Goal: Task Accomplishment & Management: Manage account settings

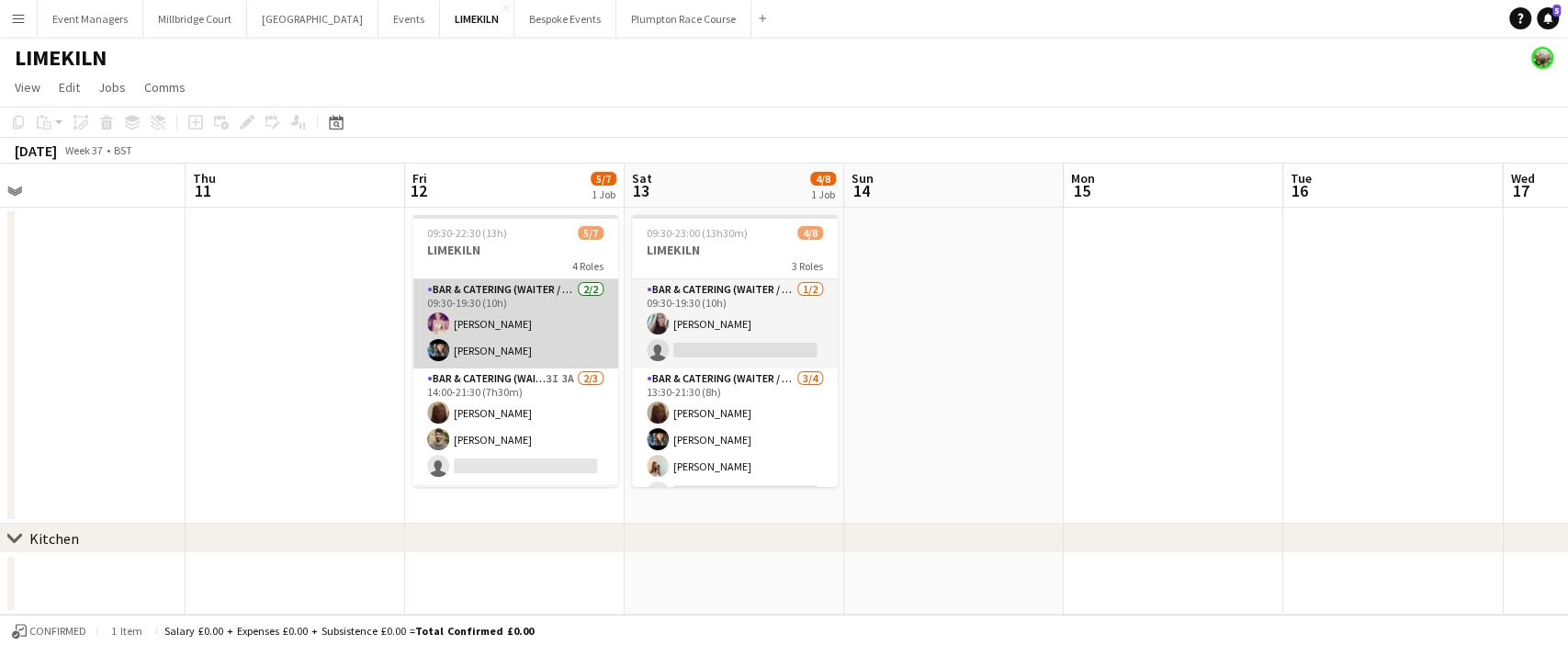
scroll to position [0, 831]
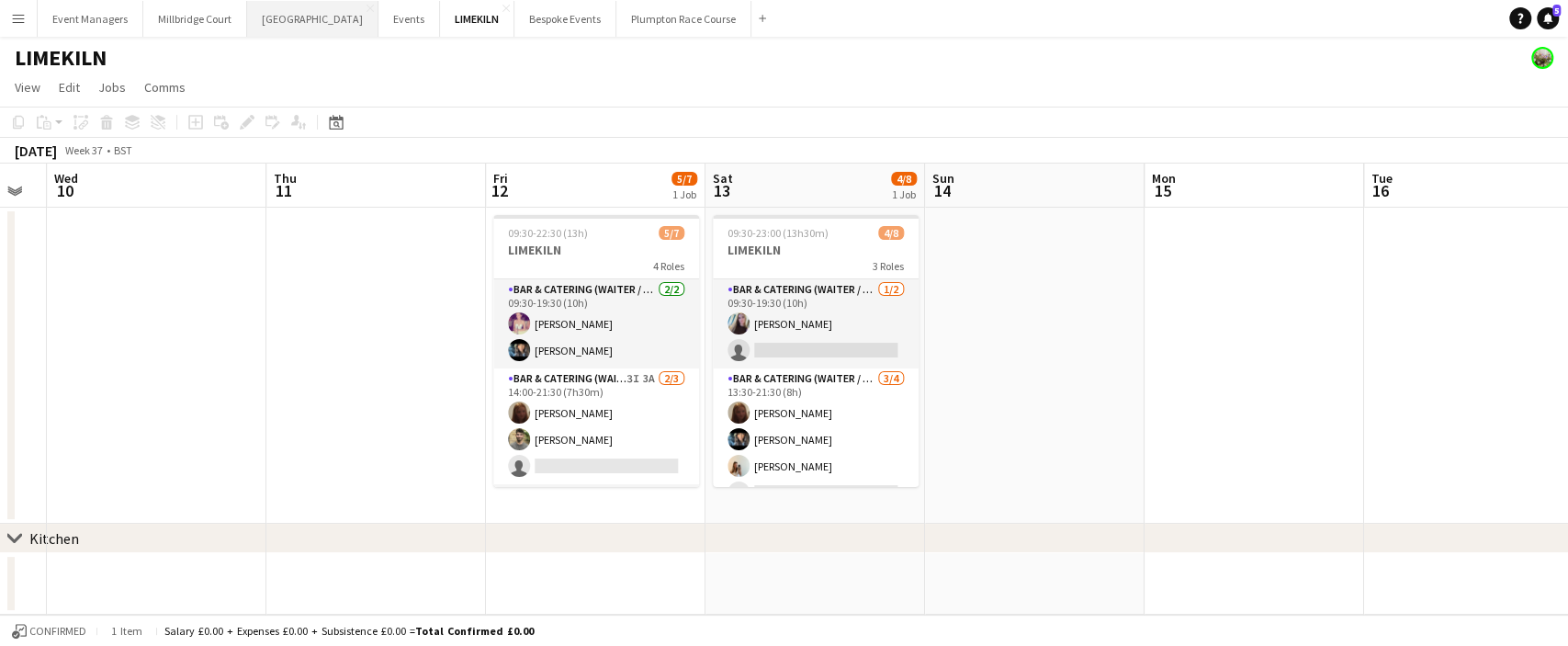
click at [276, 18] on button "[GEOGRAPHIC_DATA] Close" at bounding box center [313, 19] width 132 height 36
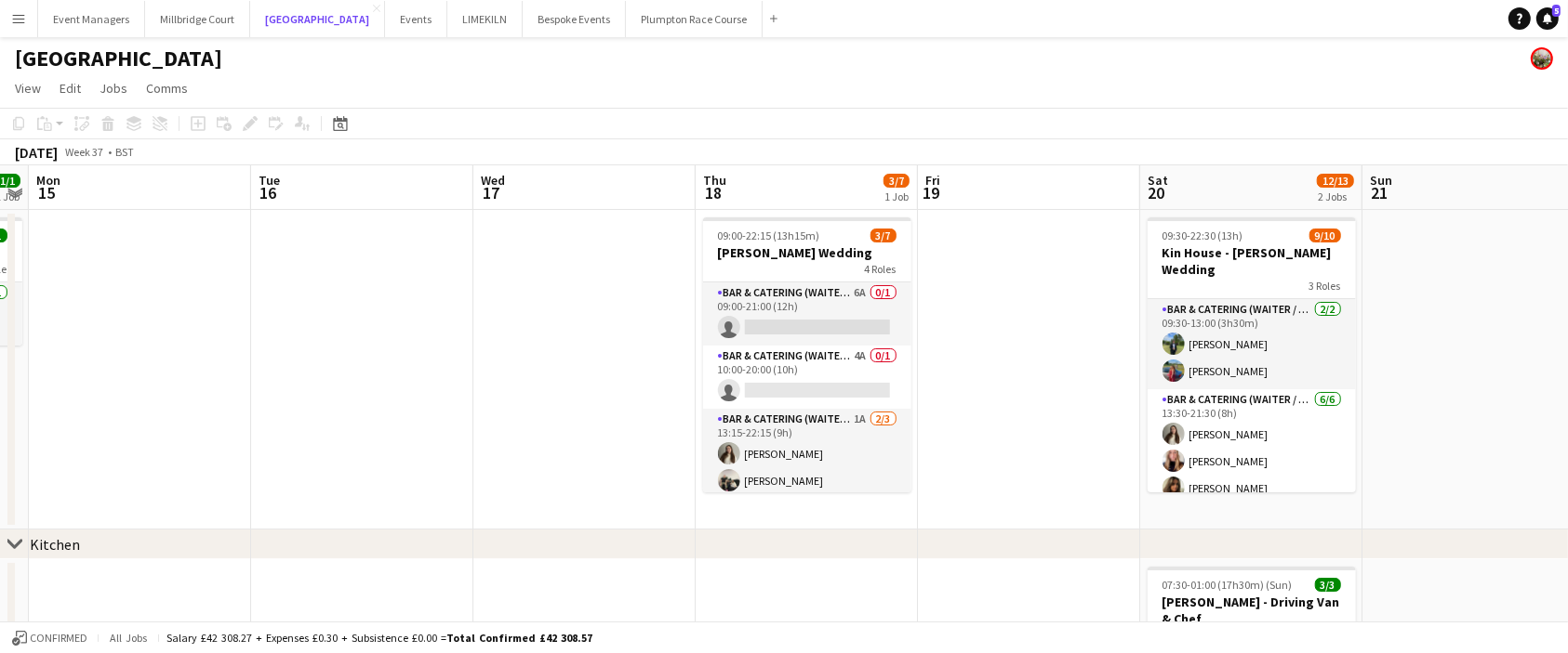
scroll to position [0, 867]
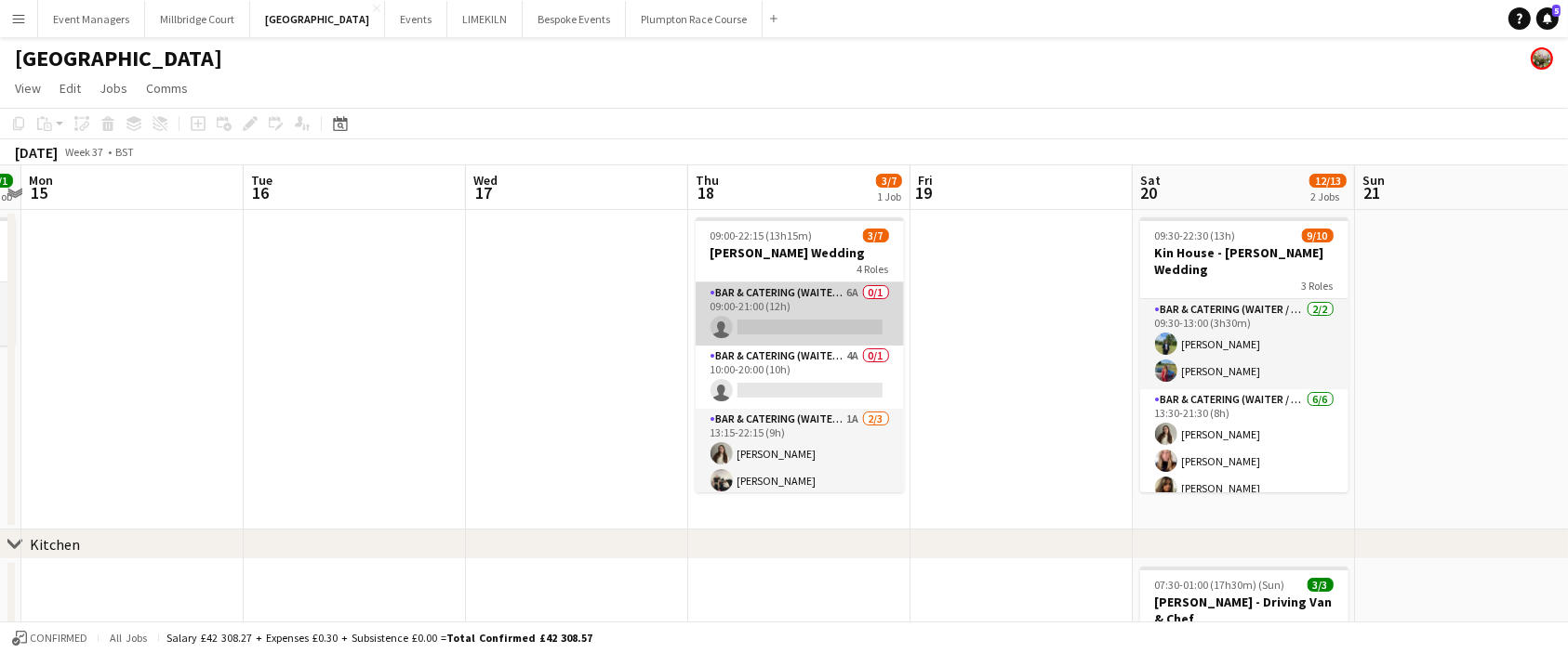
click at [841, 294] on app-card-role "Bar & Catering (Waiter / waitress) 6A 0/1 09:00-21:00 (12h) single-neutral-acti…" at bounding box center [799, 313] width 208 height 63
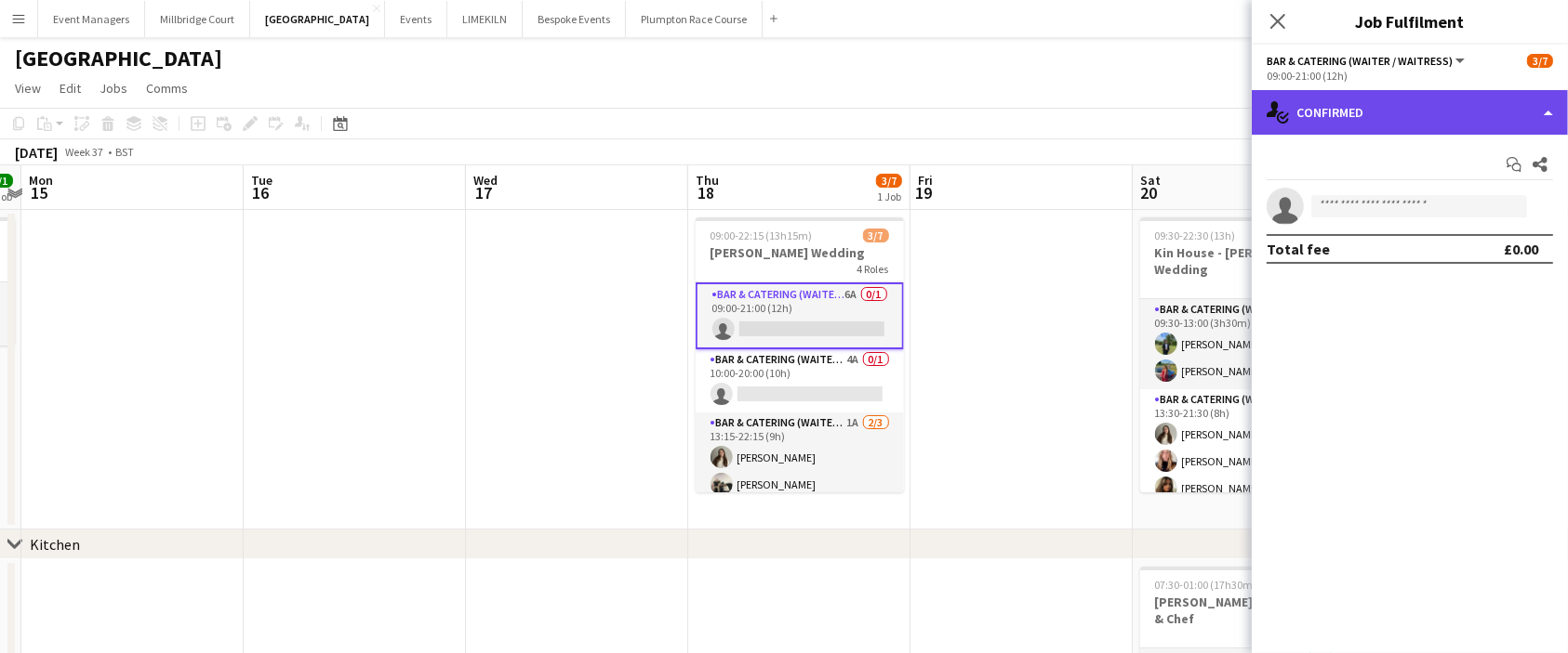
click at [1385, 107] on div "single-neutral-actions-check-2 Confirmed" at bounding box center [1409, 112] width 316 height 44
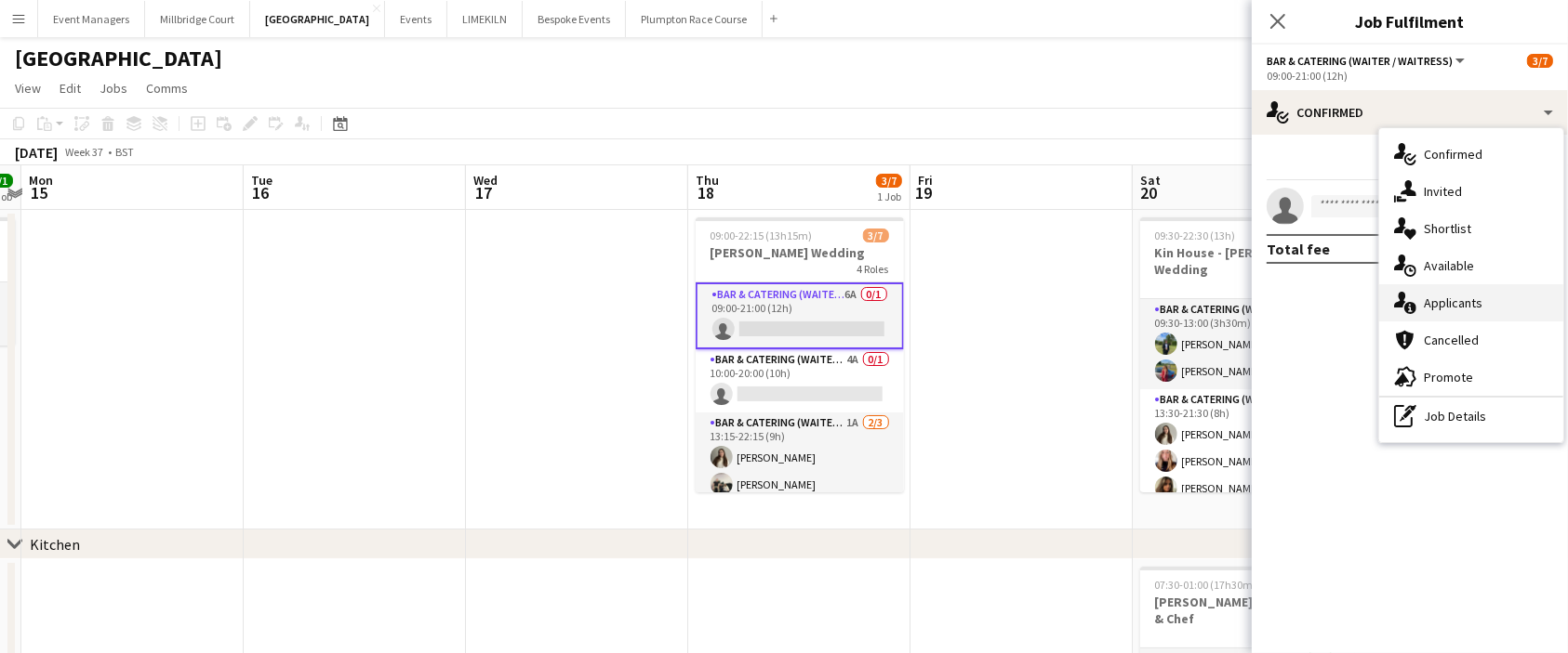
click at [1453, 310] on span "Applicants" at bounding box center [1452, 302] width 59 height 16
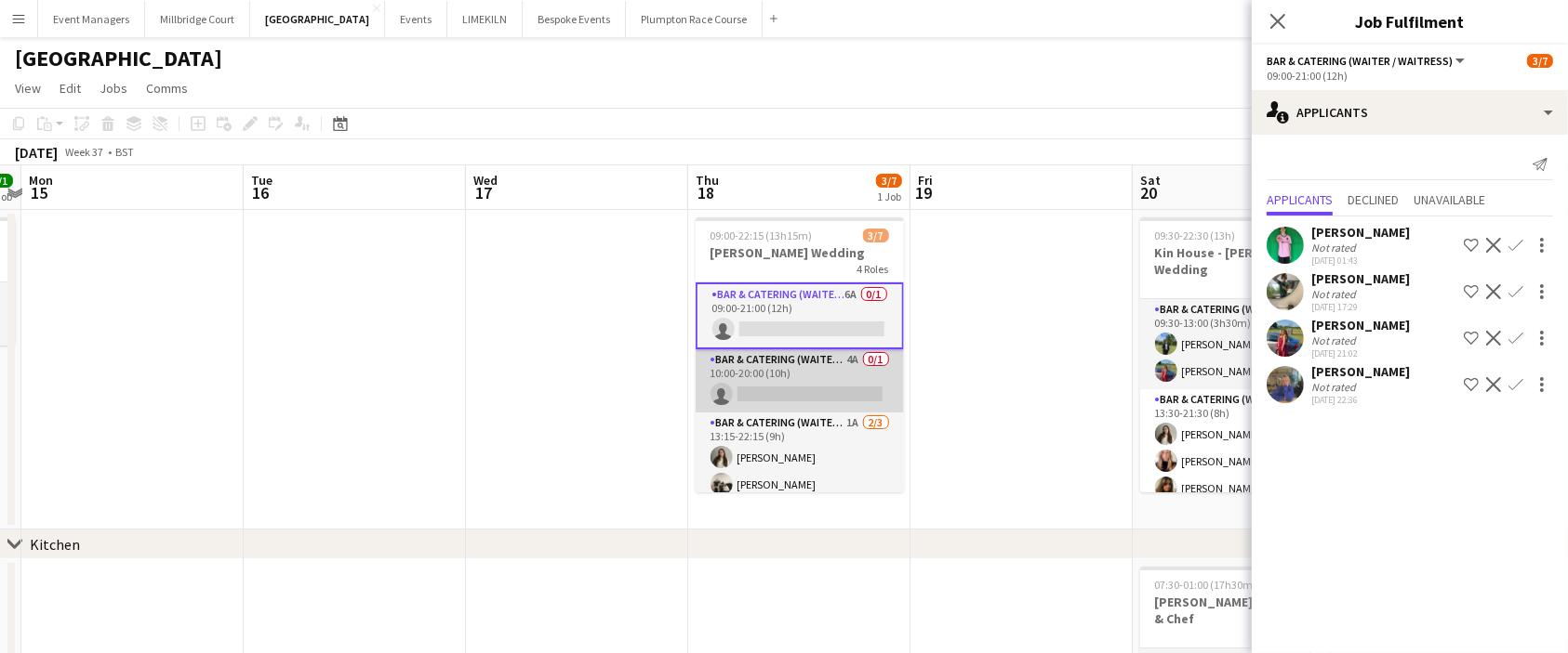
click at [769, 376] on app-card-role "Bar & Catering (Waiter / waitress) 4A 0/1 10:00-20:00 (10h) single-neutral-acti…" at bounding box center [799, 381] width 208 height 63
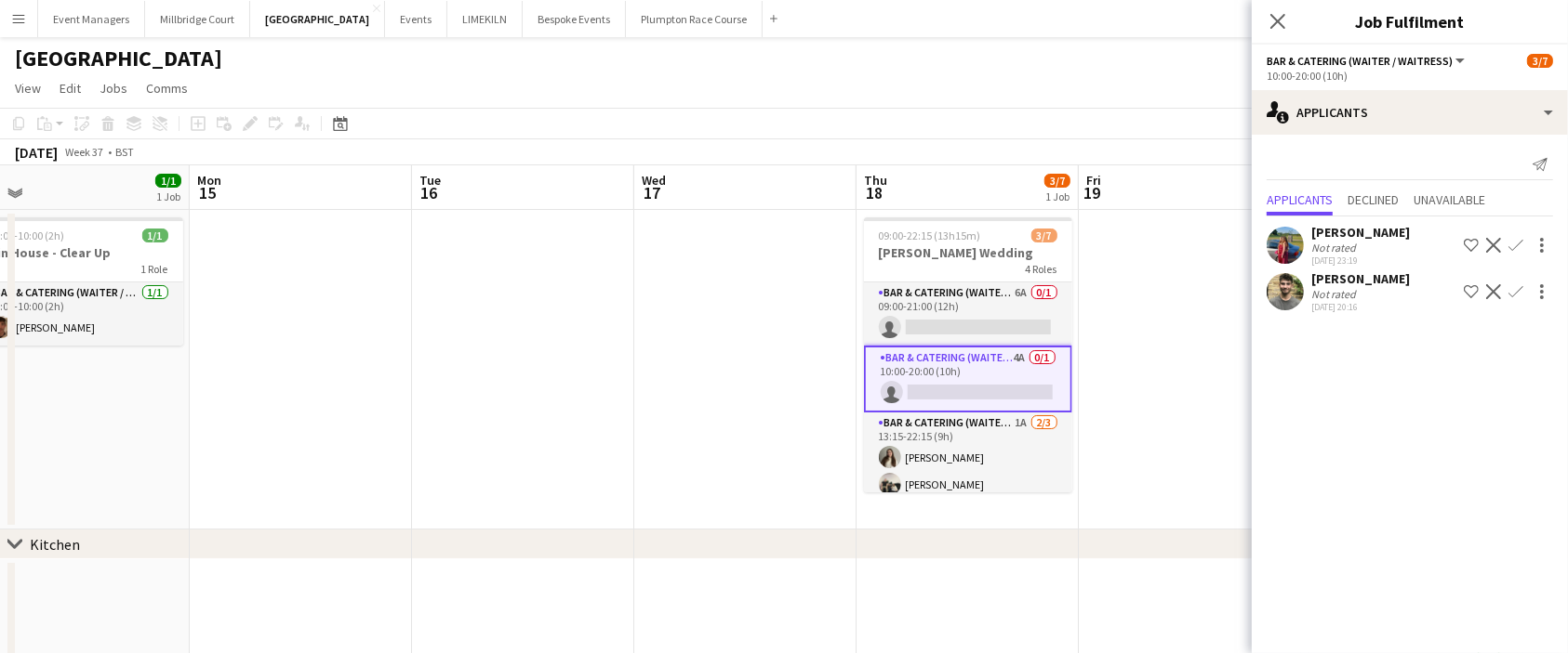
scroll to position [0, 696]
click at [1292, 22] on div "Close pop-in" at bounding box center [1278, 21] width 52 height 43
click at [1279, 21] on icon "Close pop-in" at bounding box center [1277, 21] width 17 height 17
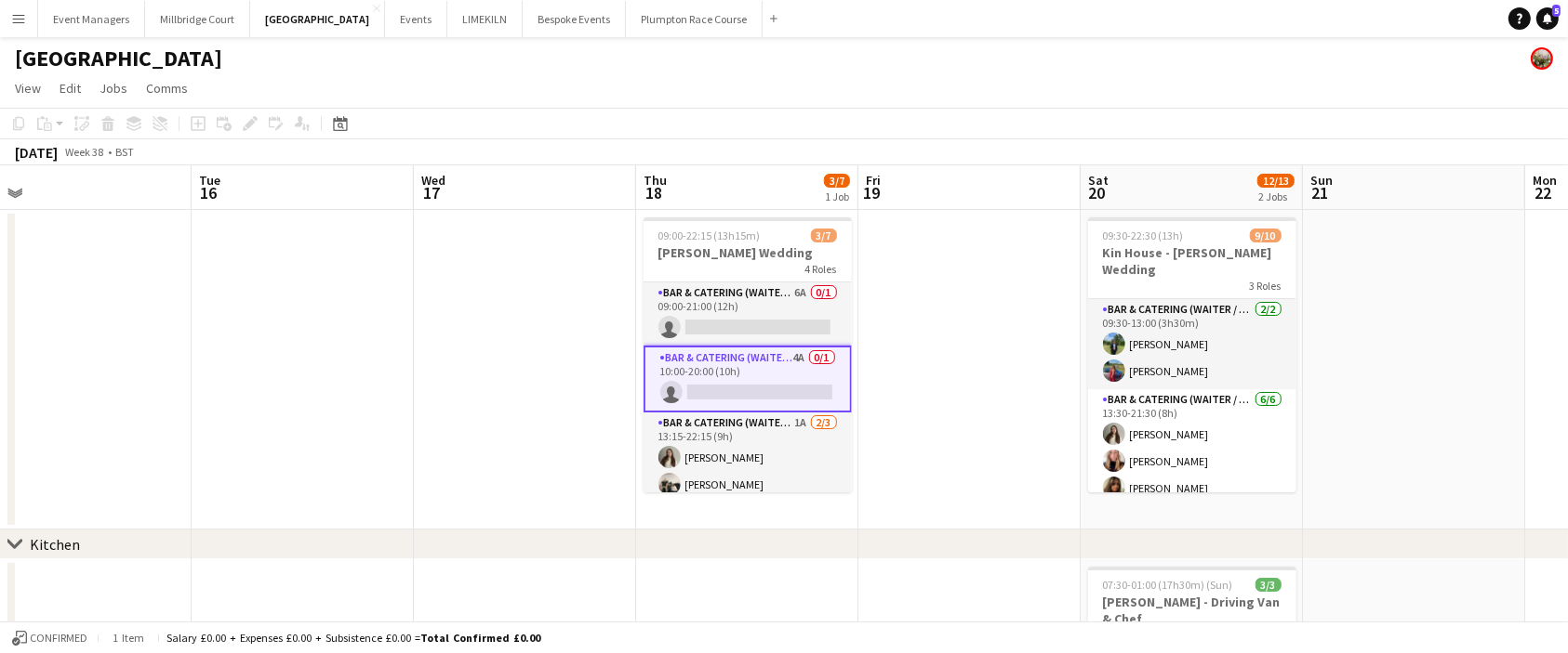
scroll to position [0, 699]
click at [773, 360] on app-card-role "Bar & Catering (Waiter / waitress) 4A 0/1 10:00-20:00 (10h) single-neutral-acti…" at bounding box center [745, 379] width 208 height 67
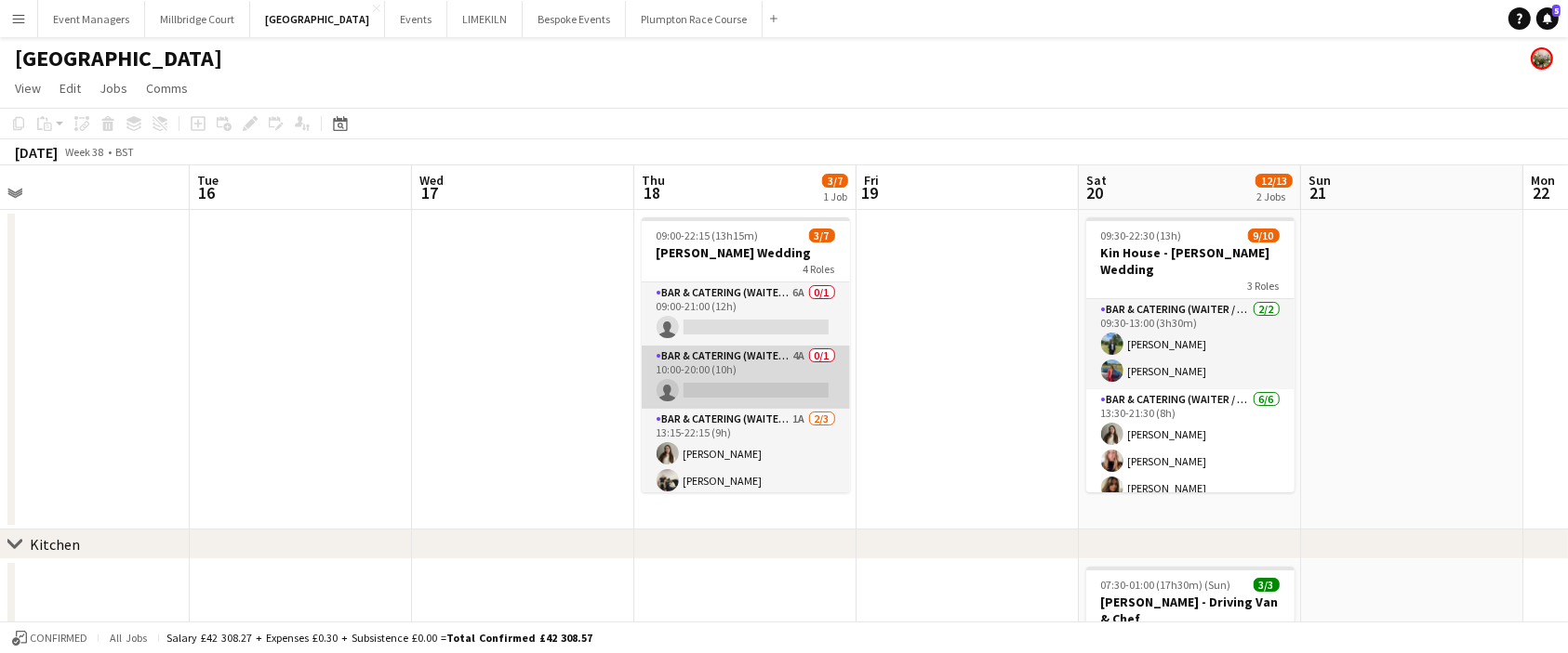
click at [776, 360] on app-card-role "Bar & Catering (Waiter / waitress) 4A 0/1 10:00-20:00 (10h) single-neutral-acti…" at bounding box center [745, 377] width 208 height 63
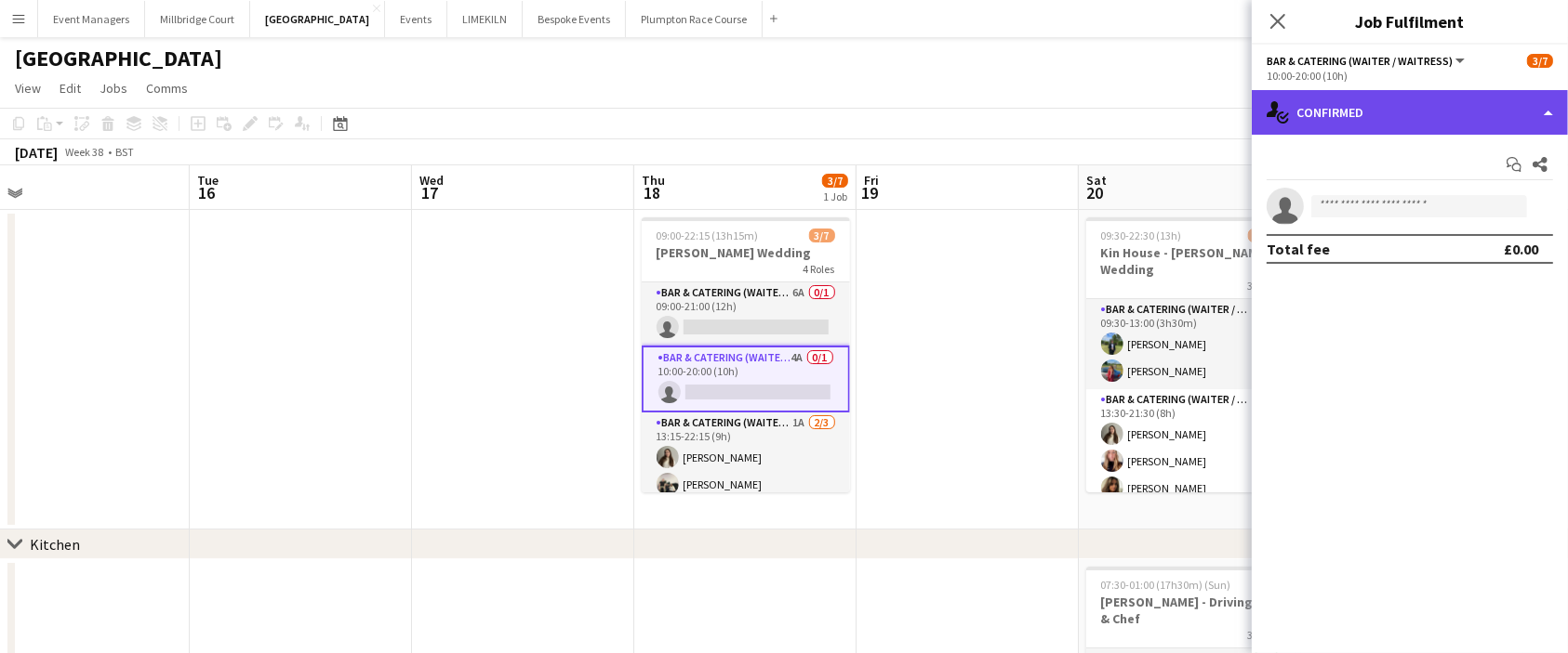
click at [1466, 108] on div "single-neutral-actions-check-2 Confirmed" at bounding box center [1409, 112] width 316 height 44
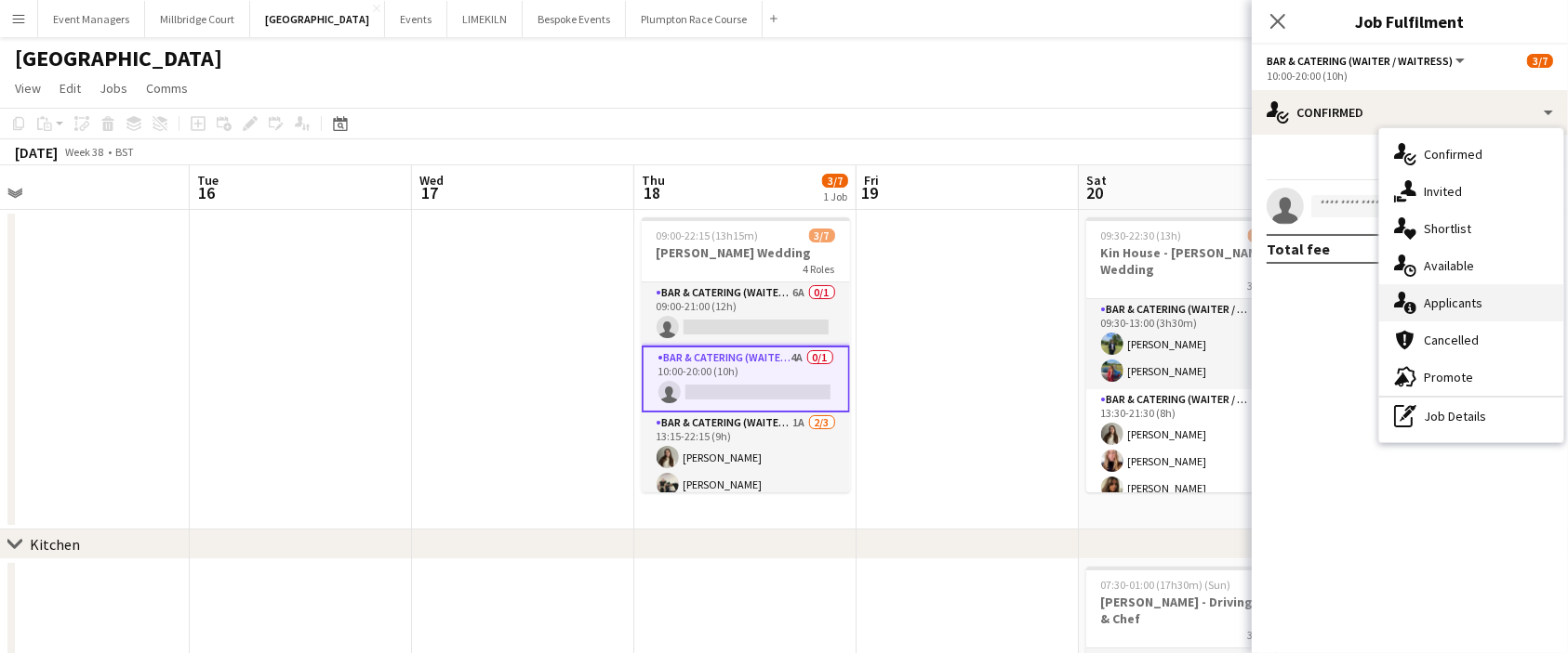
click at [1466, 296] on span "Applicants" at bounding box center [1452, 302] width 59 height 16
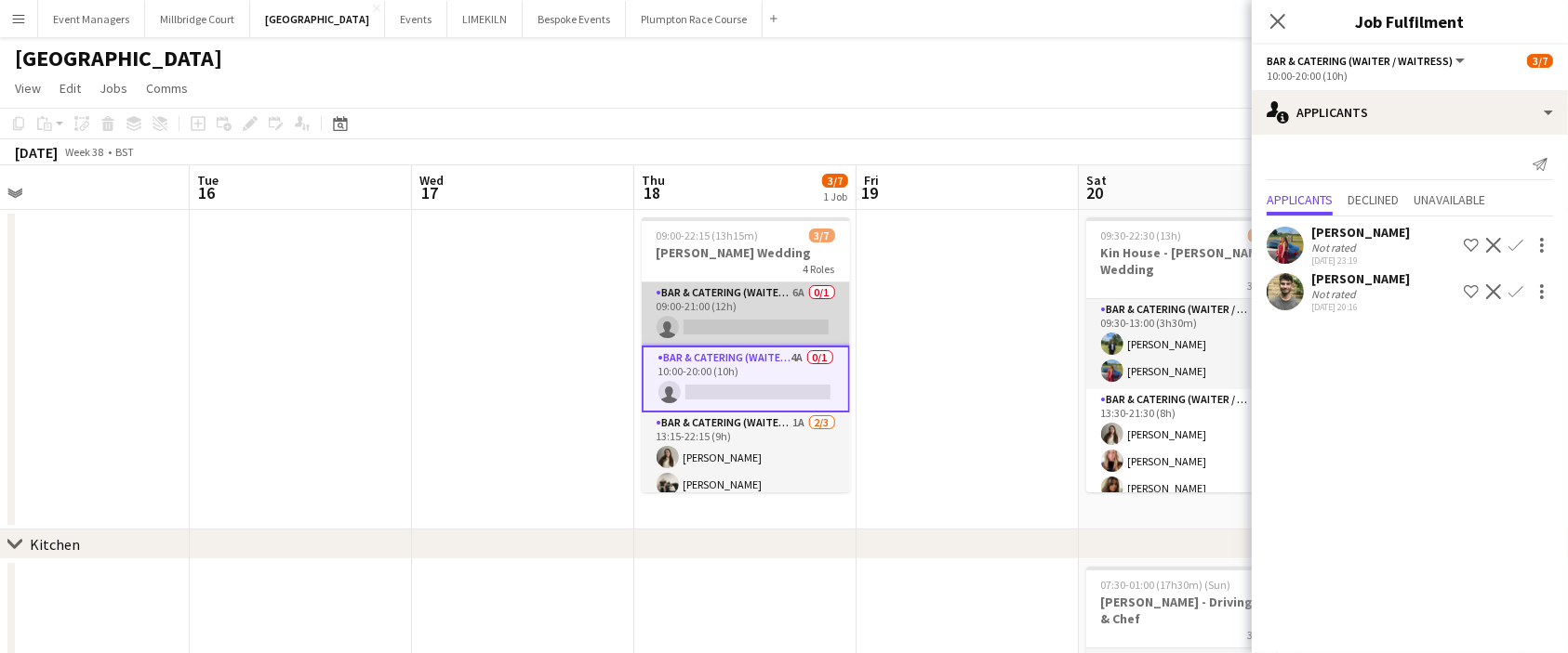
click at [716, 284] on app-card-role "Bar & Catering (Waiter / waitress) 6A 0/1 09:00-21:00 (12h) single-neutral-acti…" at bounding box center [745, 313] width 208 height 63
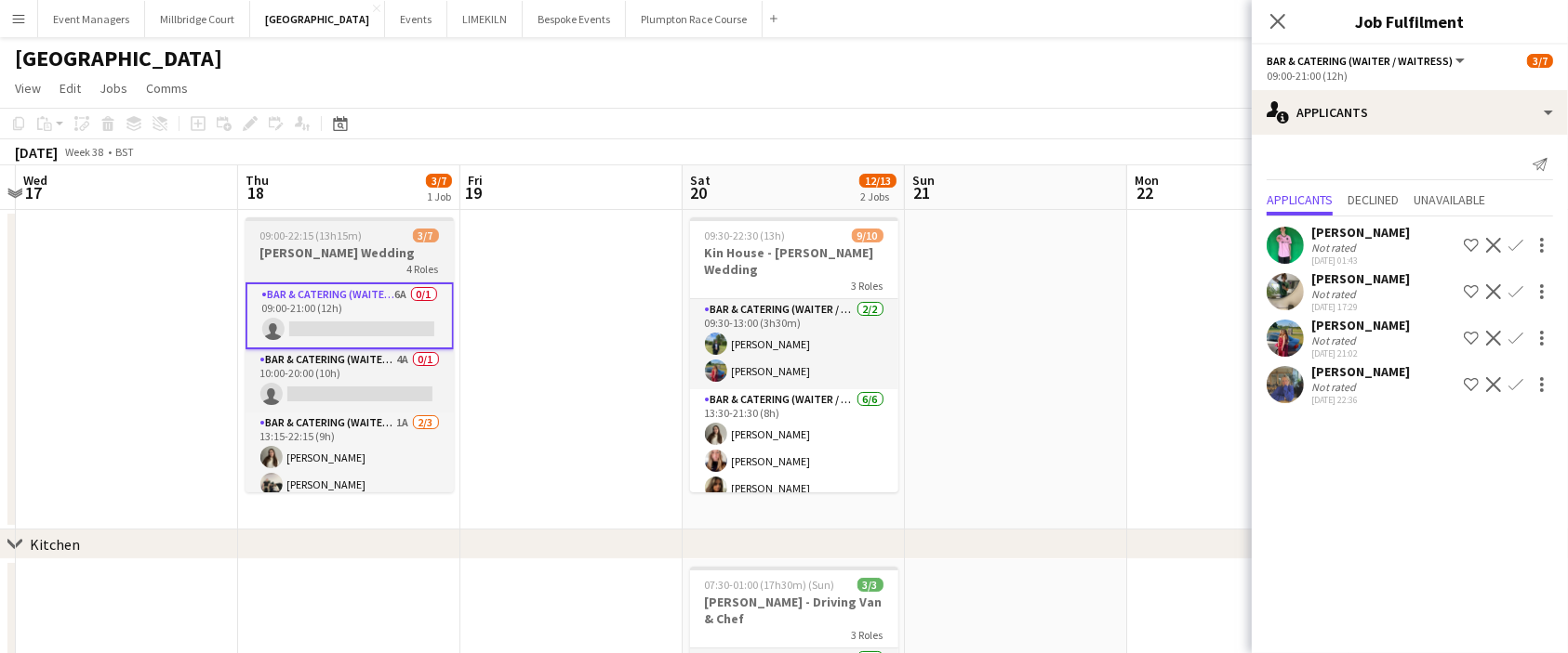
scroll to position [0, 653]
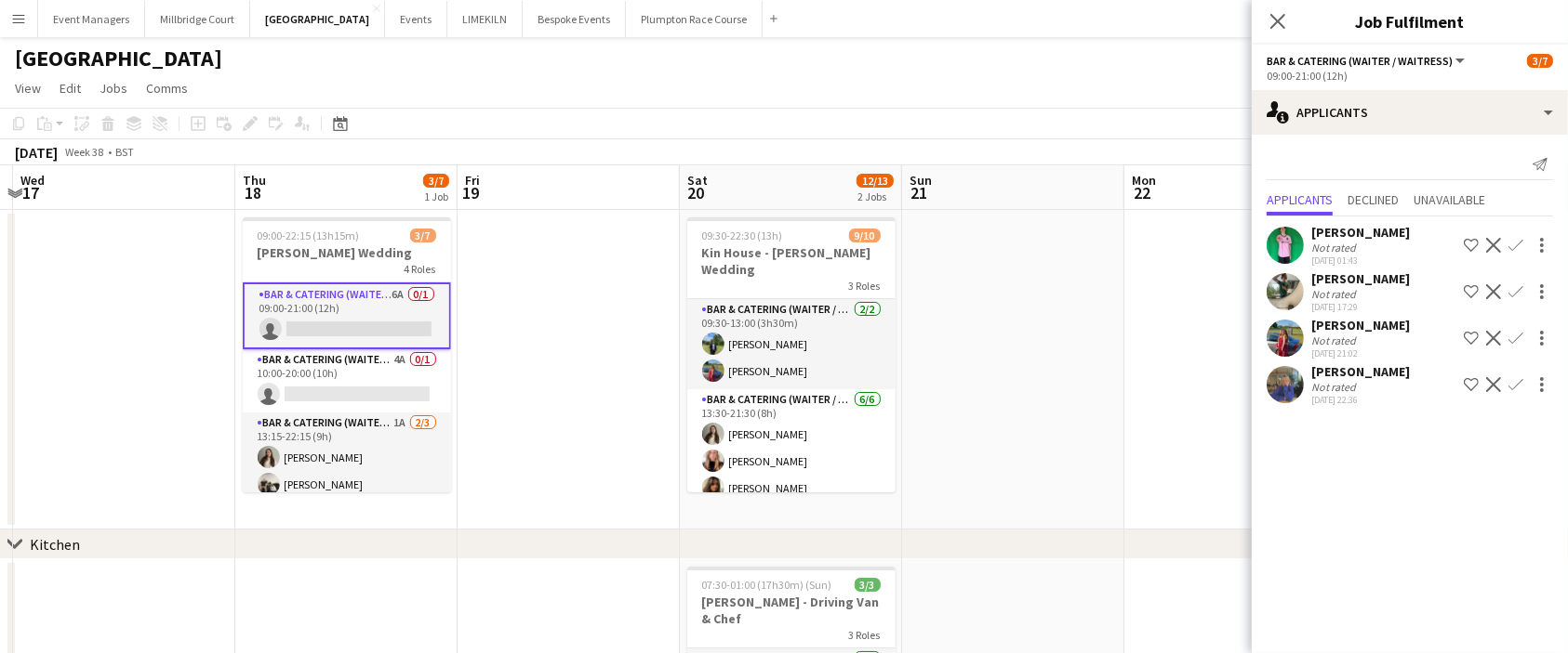
click at [1298, 391] on app-user-avatar at bounding box center [1285, 384] width 37 height 37
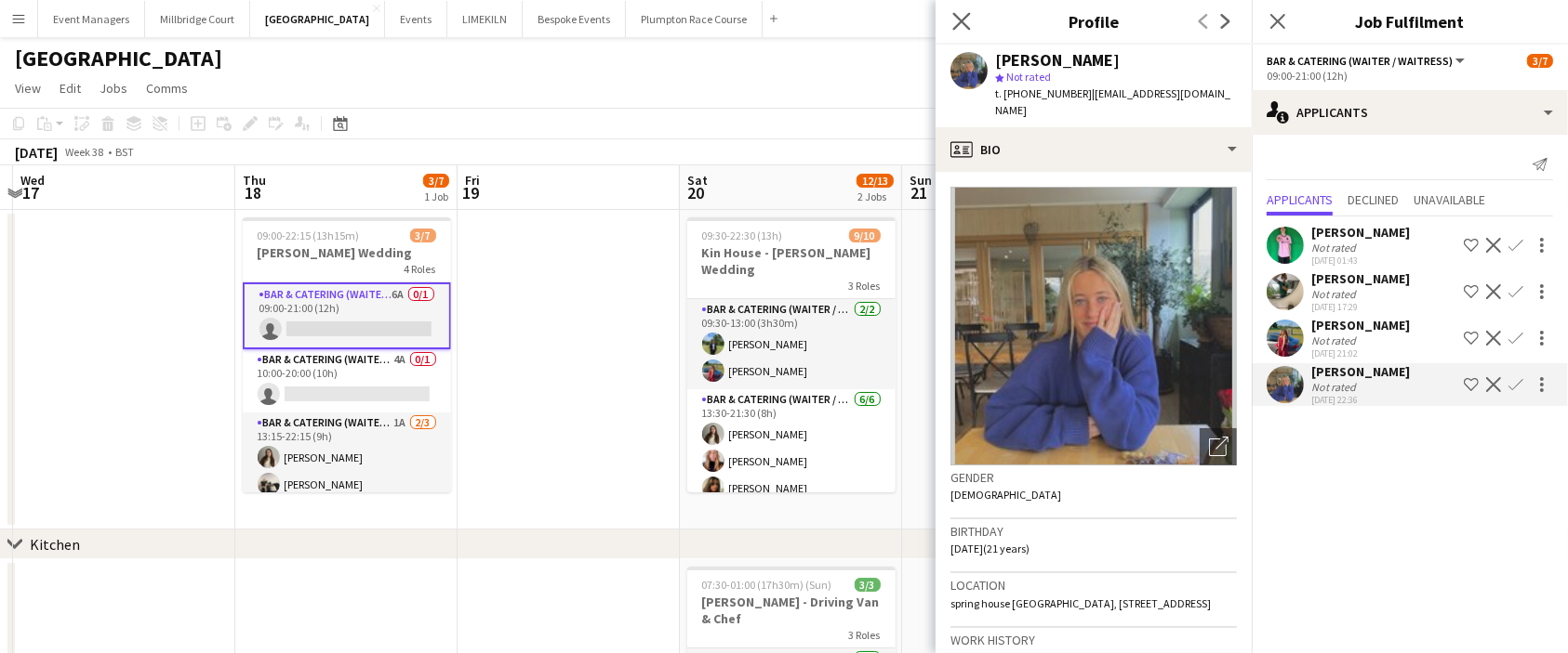
click at [965, 12] on app-icon "Close pop-in" at bounding box center [962, 22] width 27 height 27
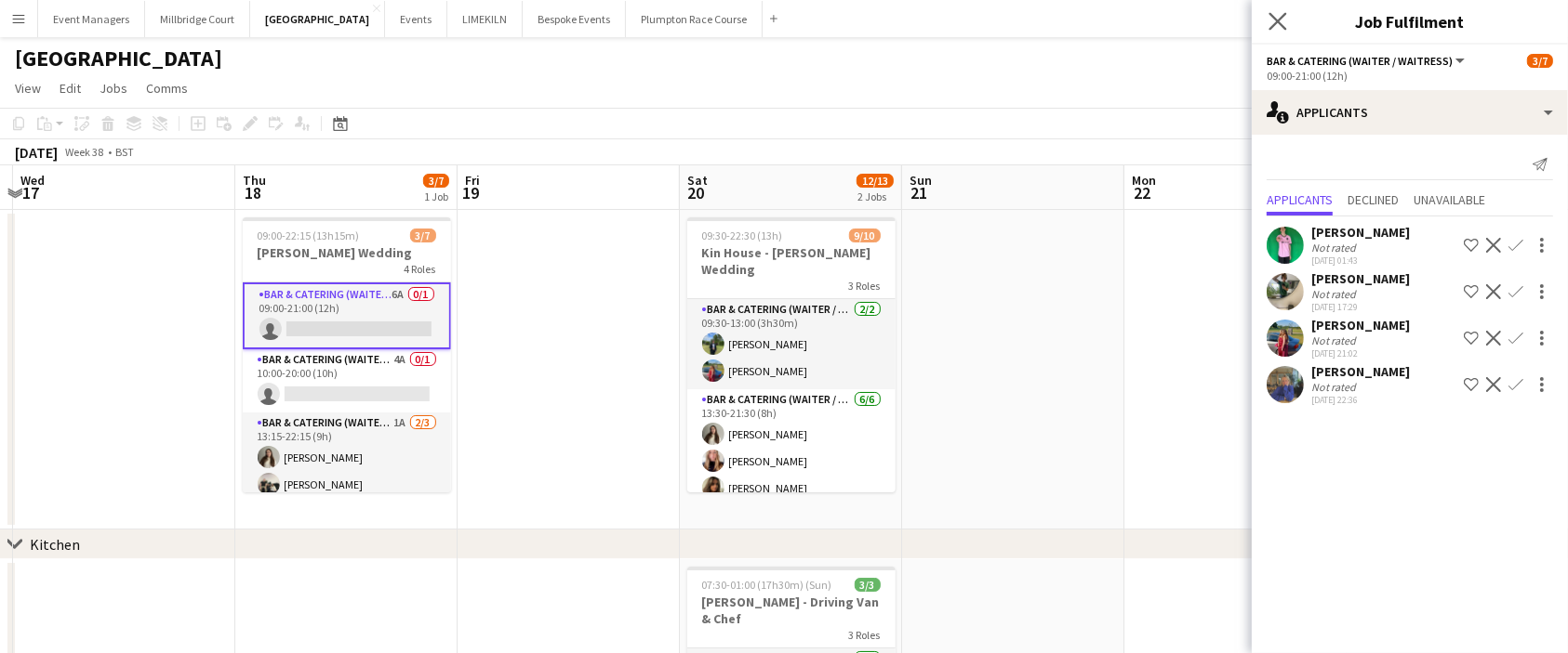
click at [1288, 17] on app-icon "Close pop-in" at bounding box center [1278, 22] width 27 height 27
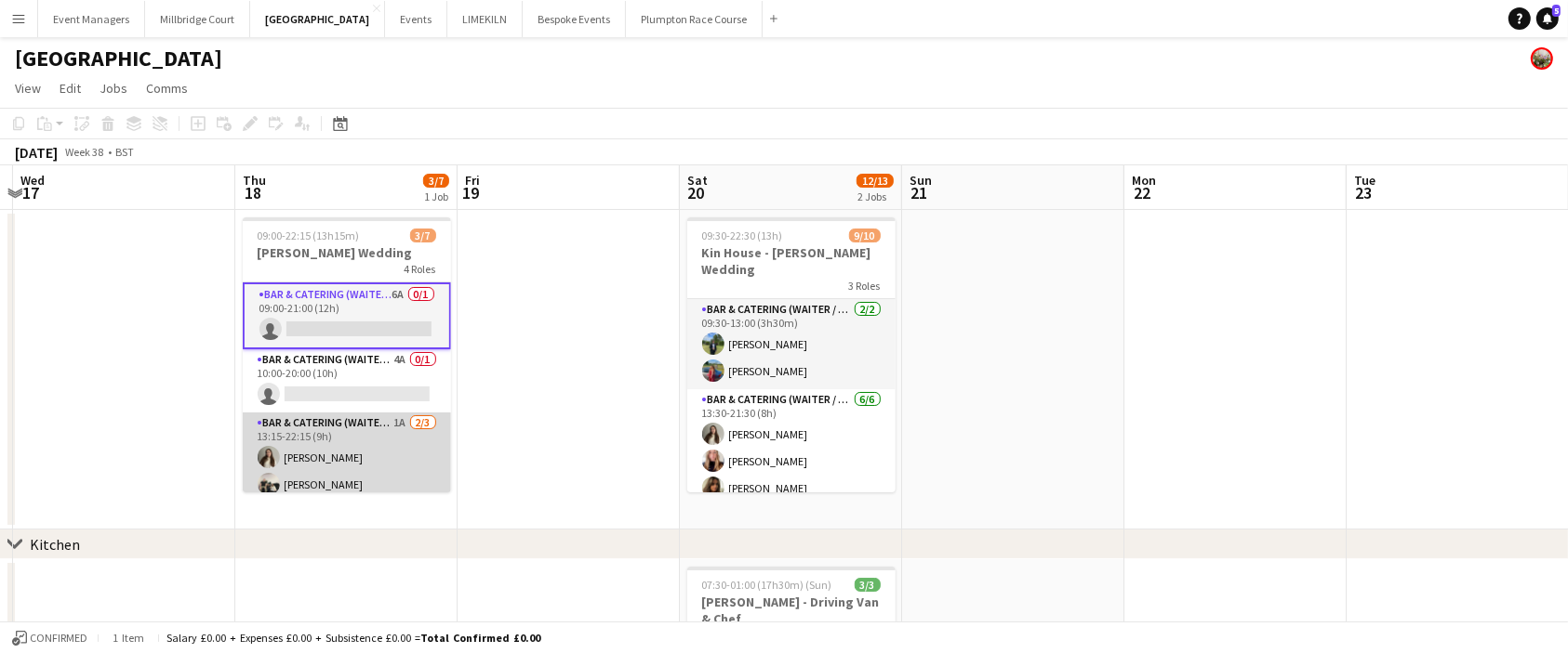
scroll to position [127, 0]
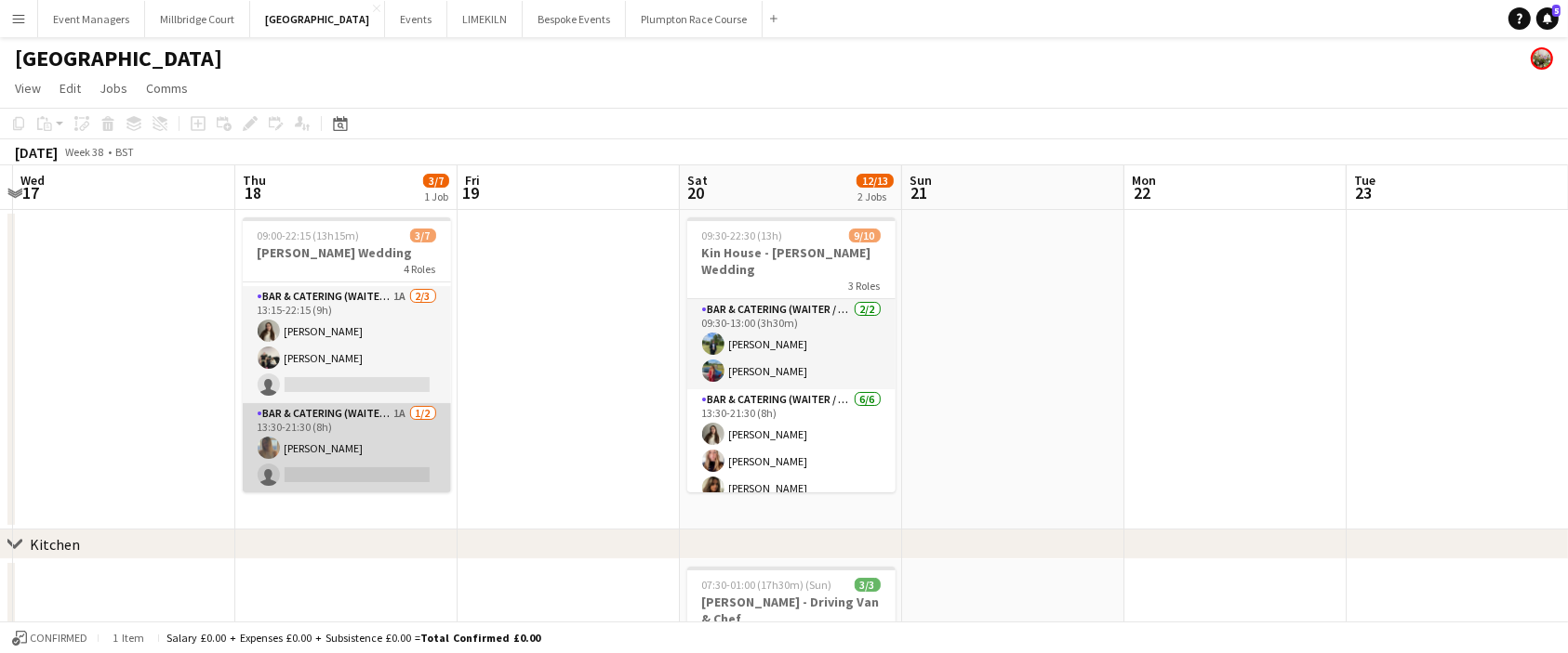
click at [335, 441] on app-card-role "Bar & Catering (Waiter / waitress) 1A [DATE] 13:30-21:30 (8h) [PERSON_NAME] sin…" at bounding box center [346, 447] width 208 height 90
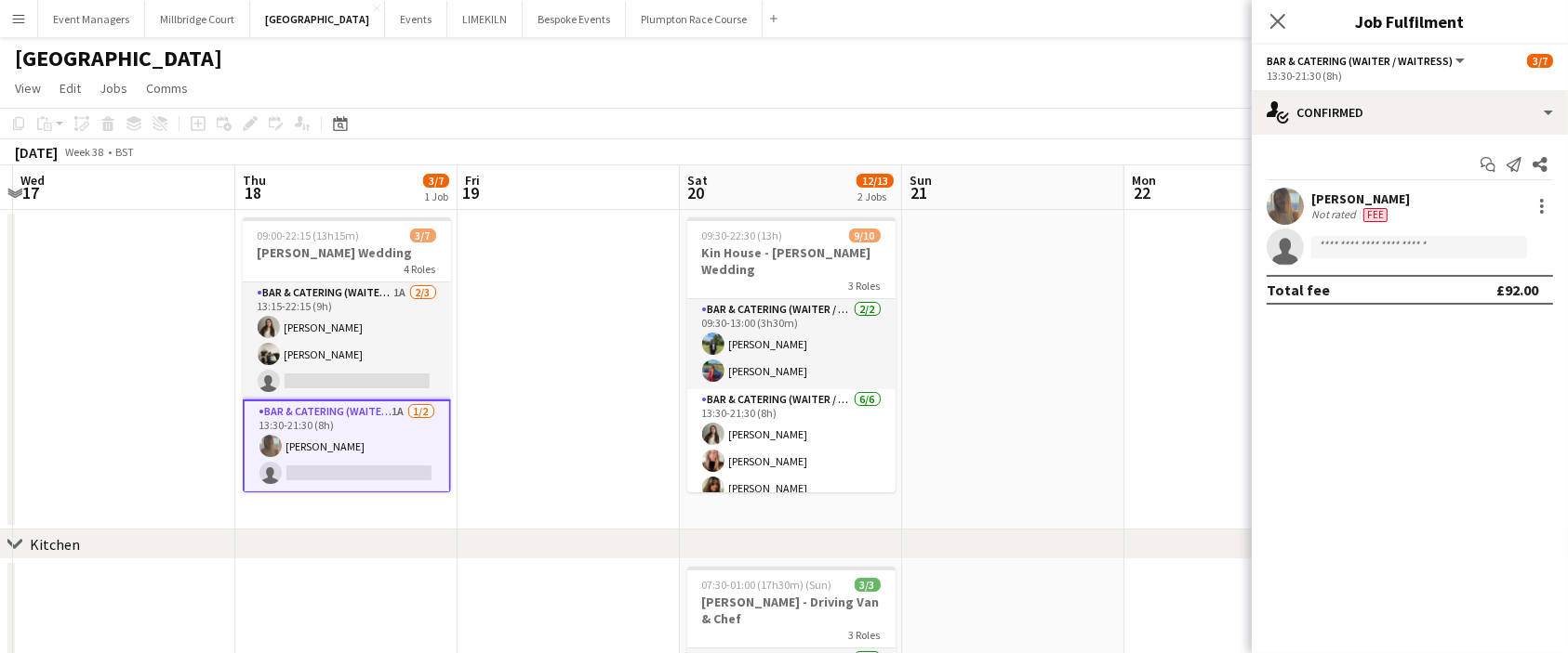
scroll to position [124, 0]
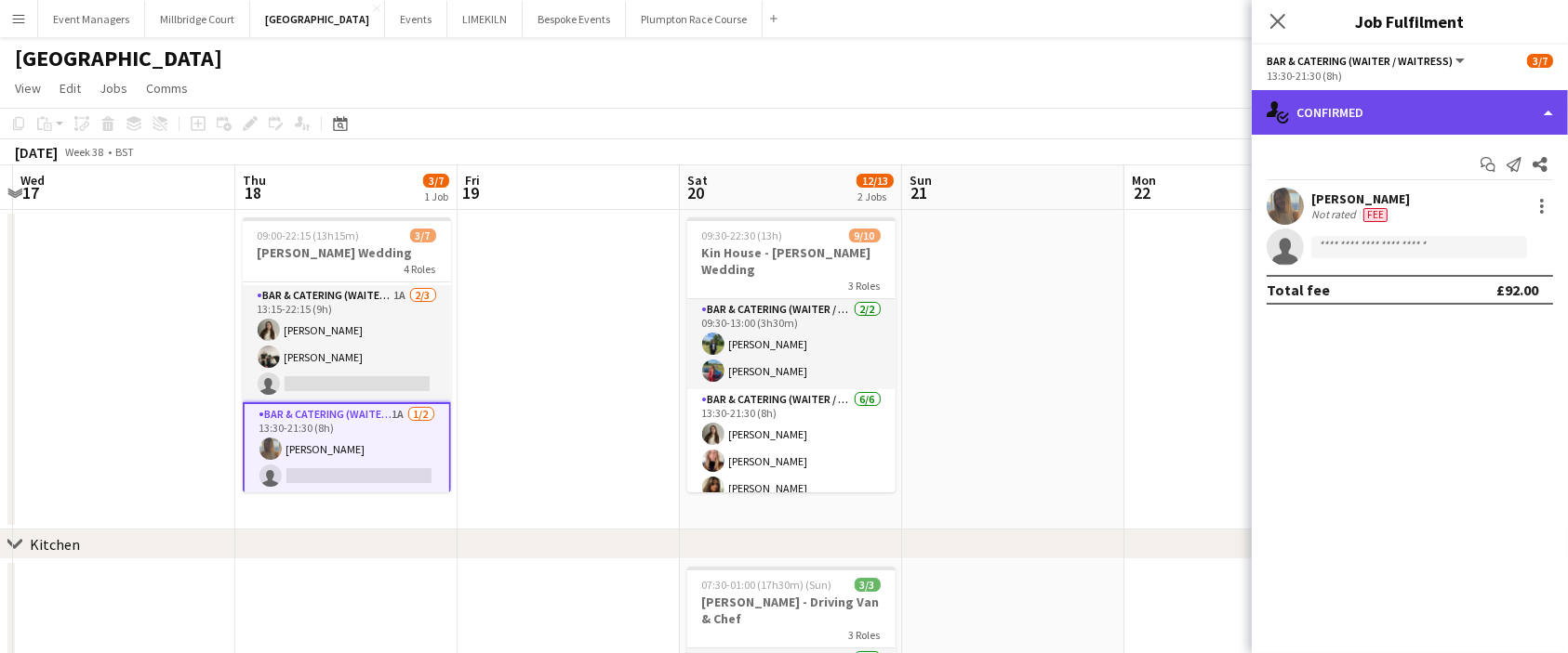
click at [1401, 100] on div "single-neutral-actions-check-2 Confirmed" at bounding box center [1409, 112] width 316 height 44
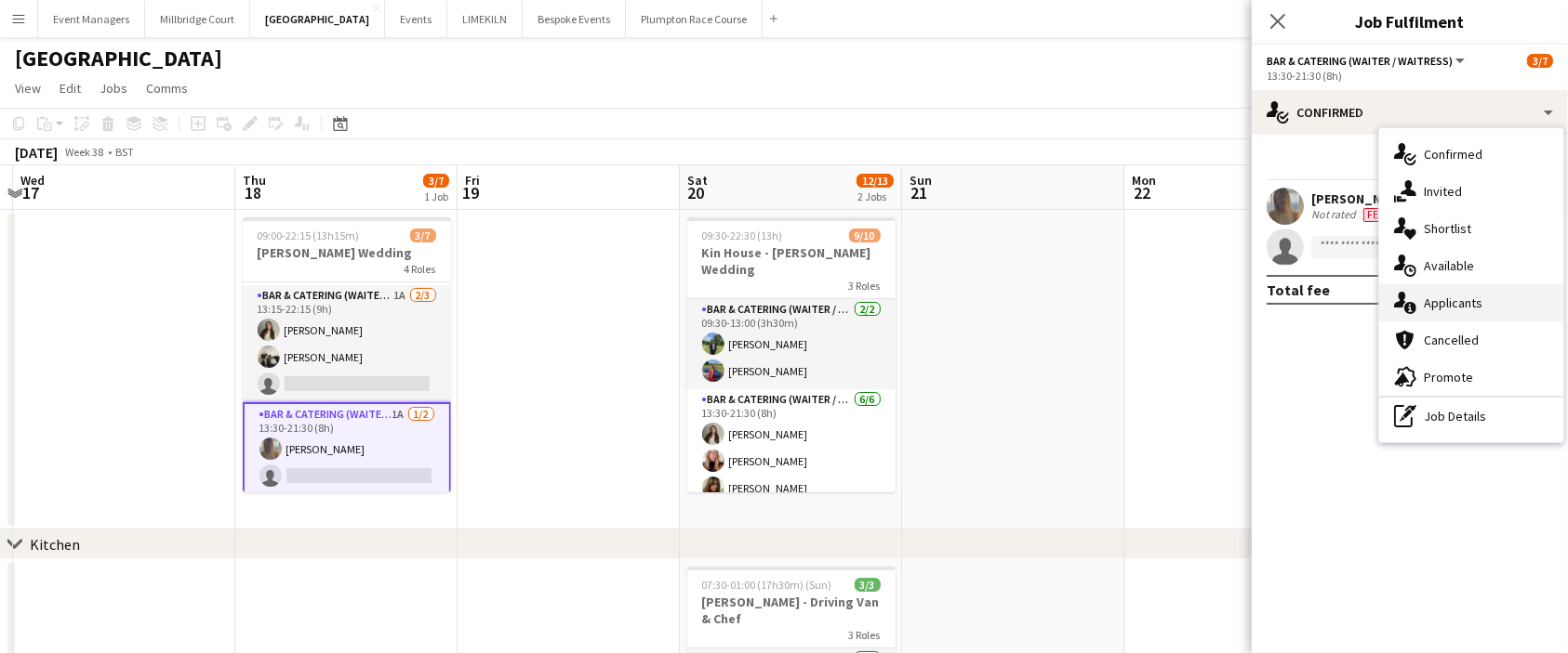
click at [1462, 315] on div "single-neutral-actions-information Applicants" at bounding box center [1470, 302] width 184 height 37
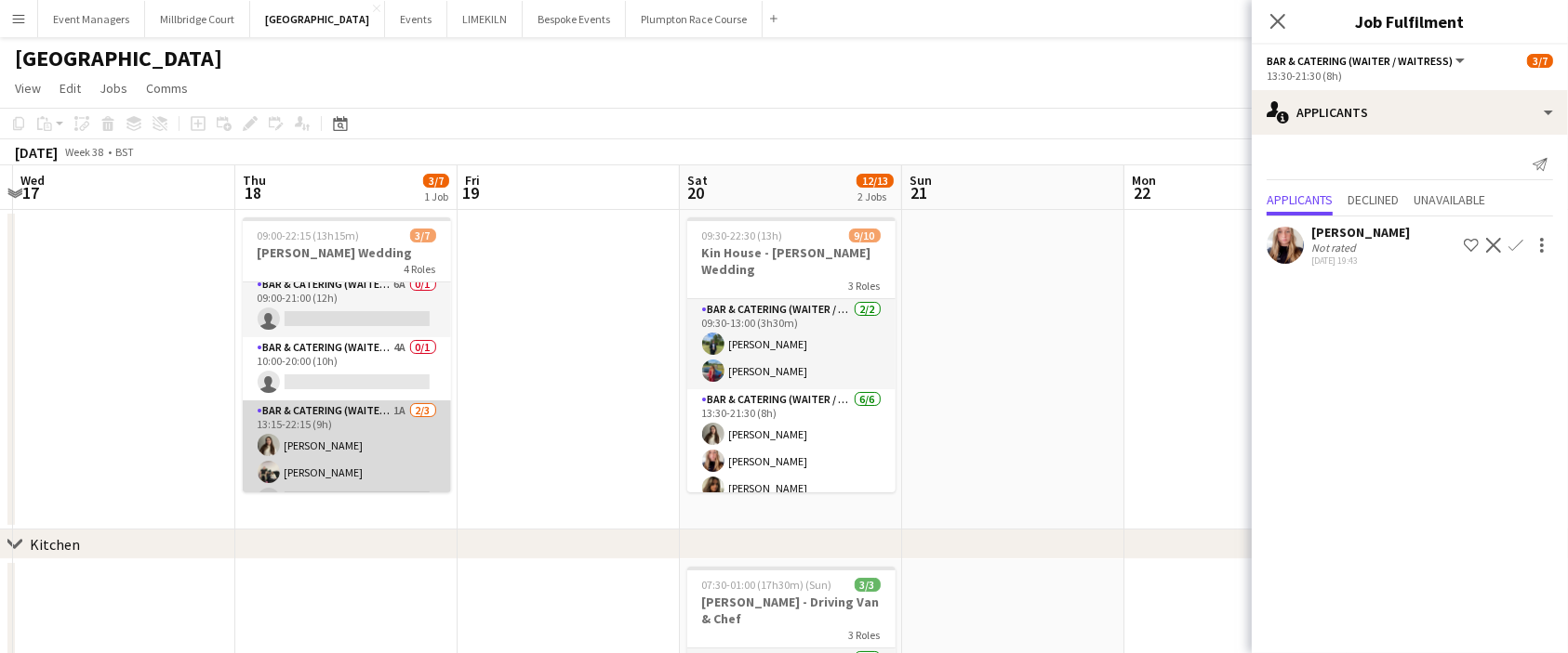
scroll to position [0, 0]
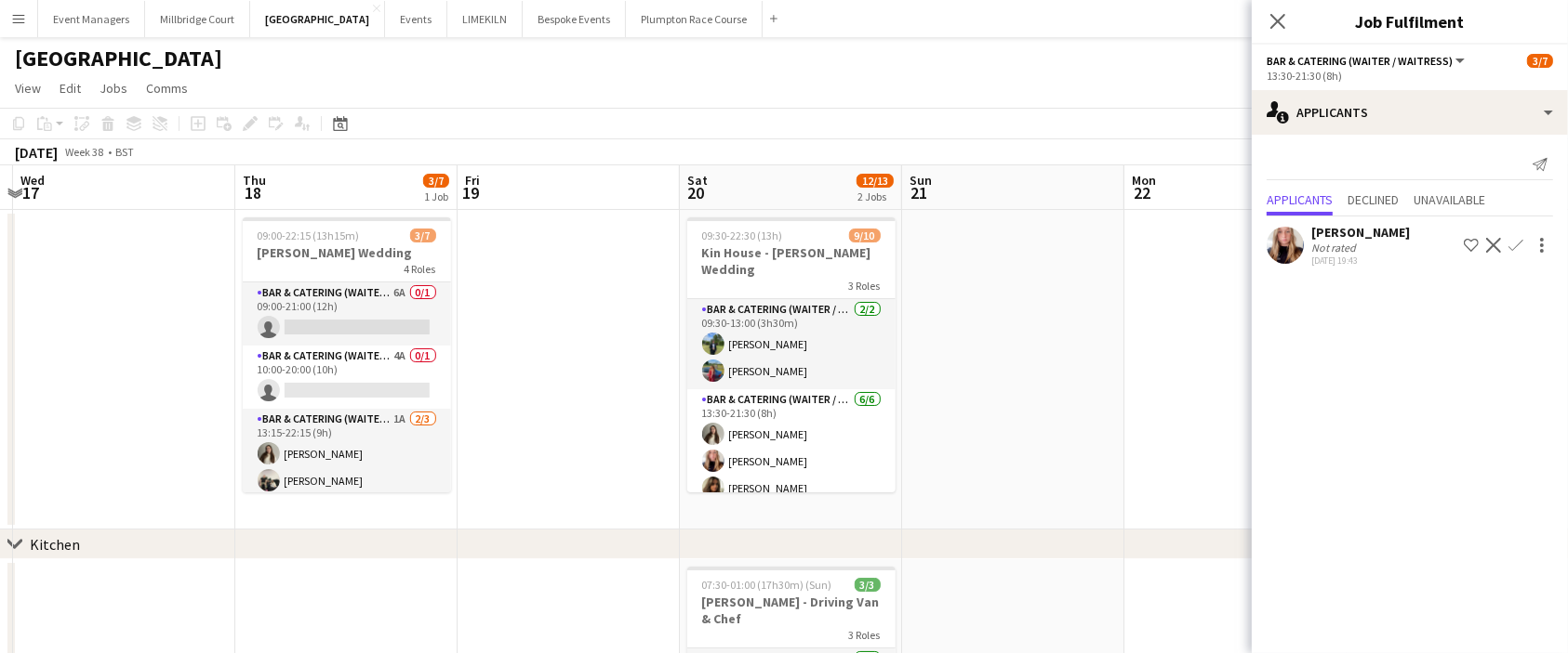
click at [1520, 248] on app-icon "Confirm" at bounding box center [1515, 244] width 15 height 14
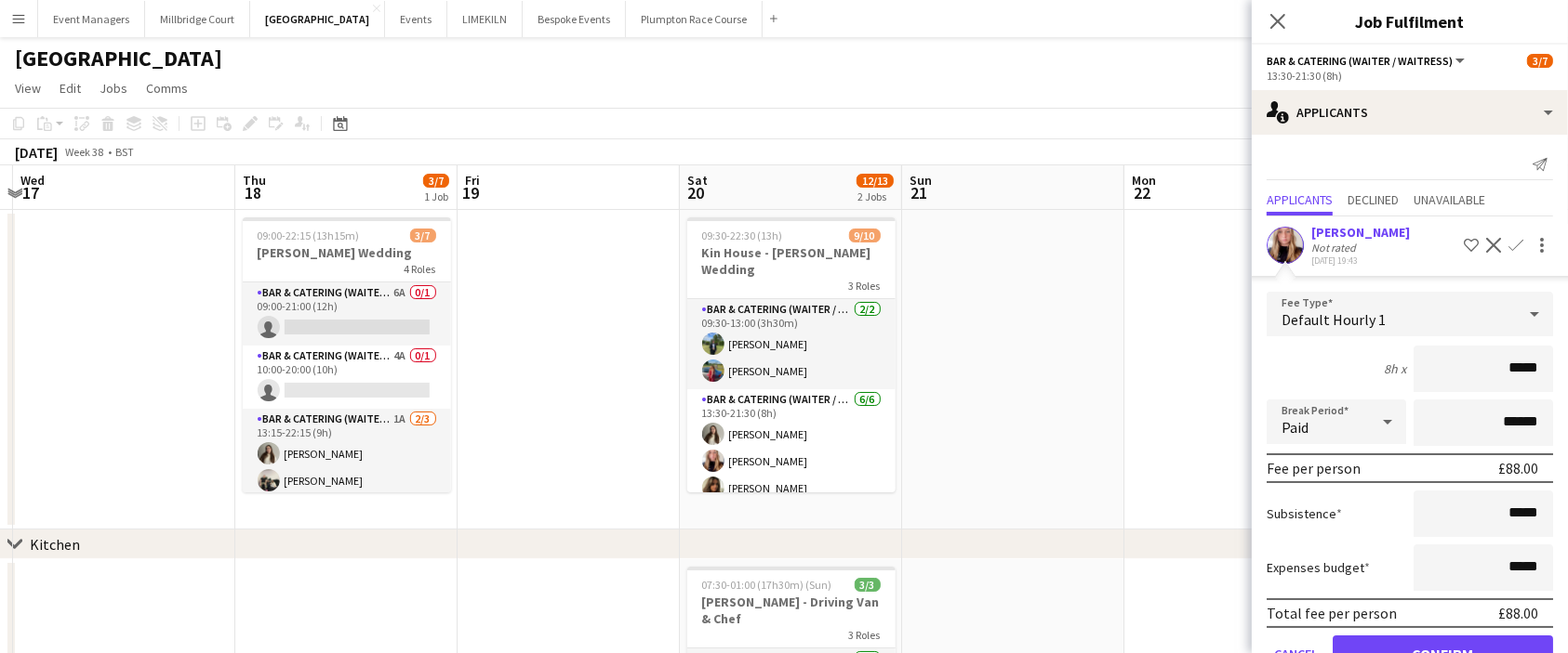
type input "******"
click at [1450, 644] on button "Confirm" at bounding box center [1442, 654] width 220 height 37
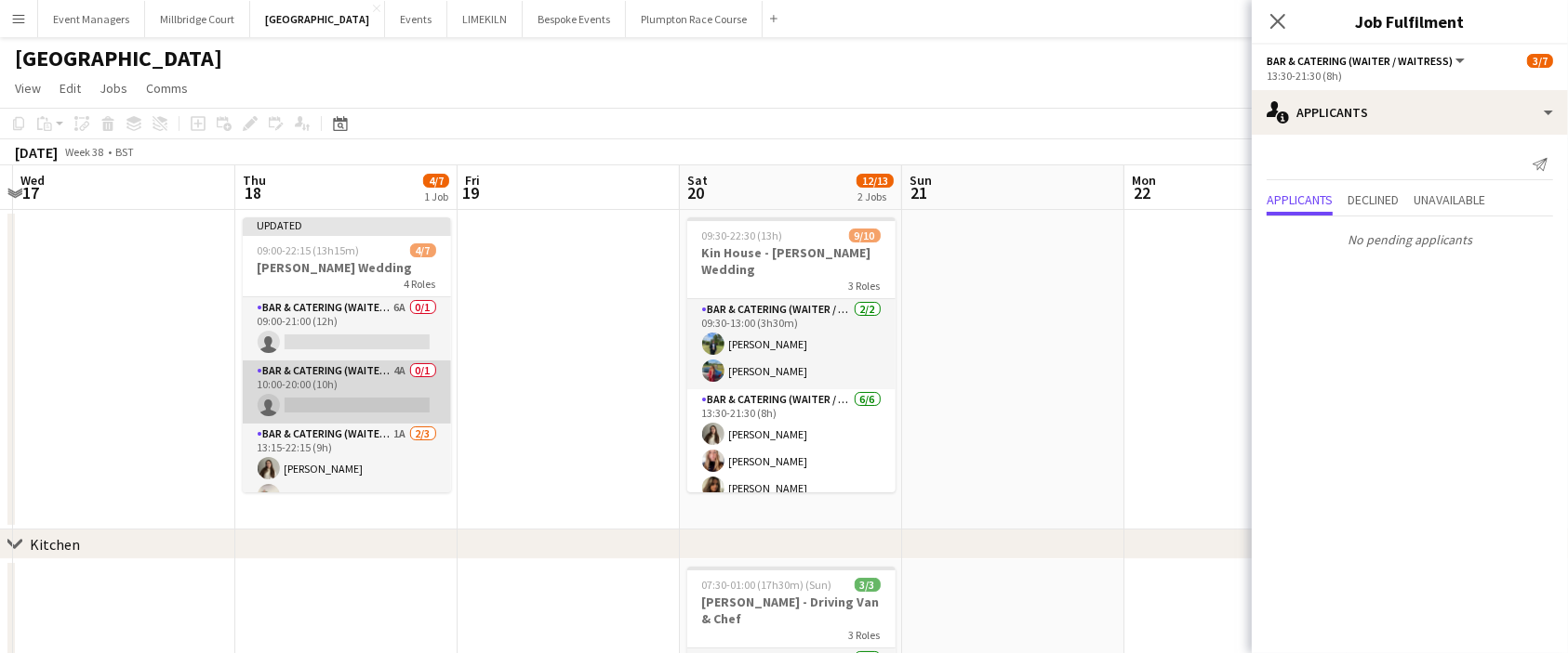
scroll to position [141, 0]
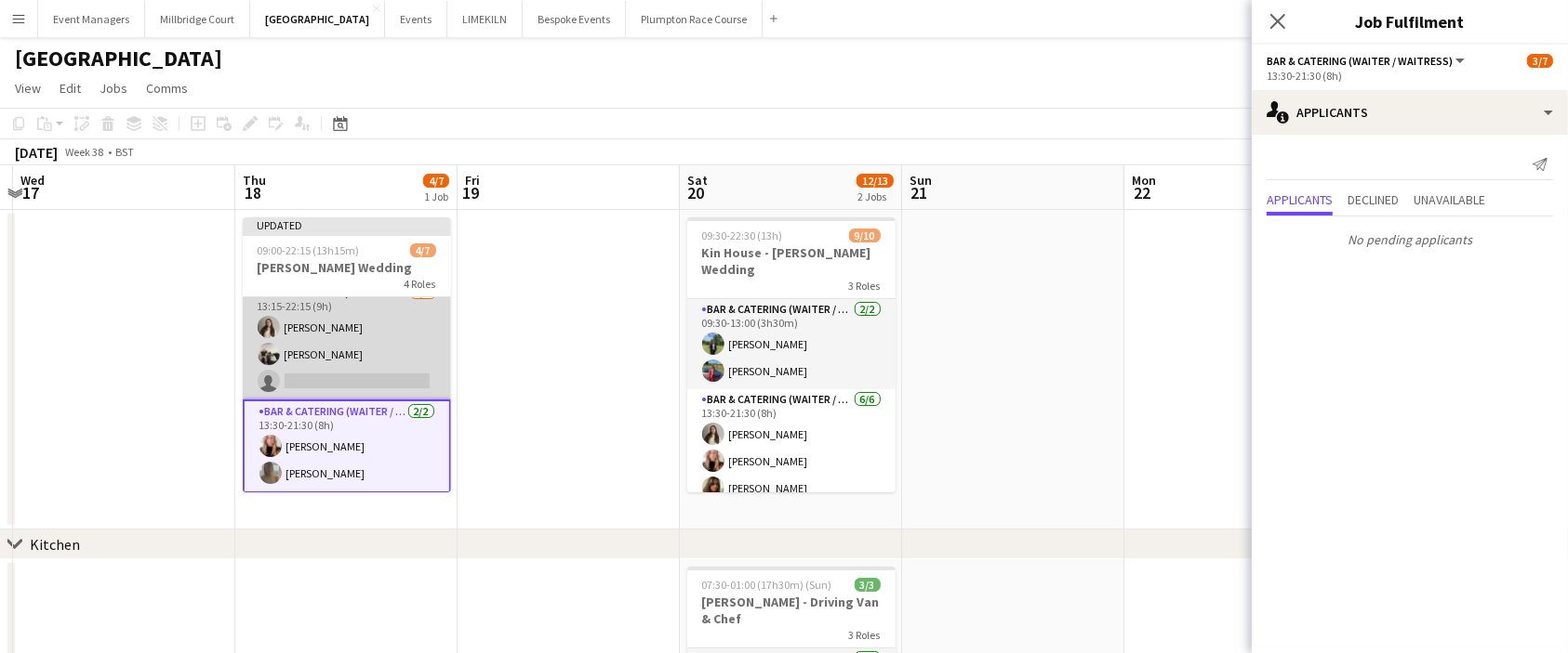
click at [349, 346] on app-card-role "Bar & Catering (Waiter / waitress) 1A [DATE] 13:15-22:15 (9h) [PERSON_NAME] [PE…" at bounding box center [346, 340] width 208 height 117
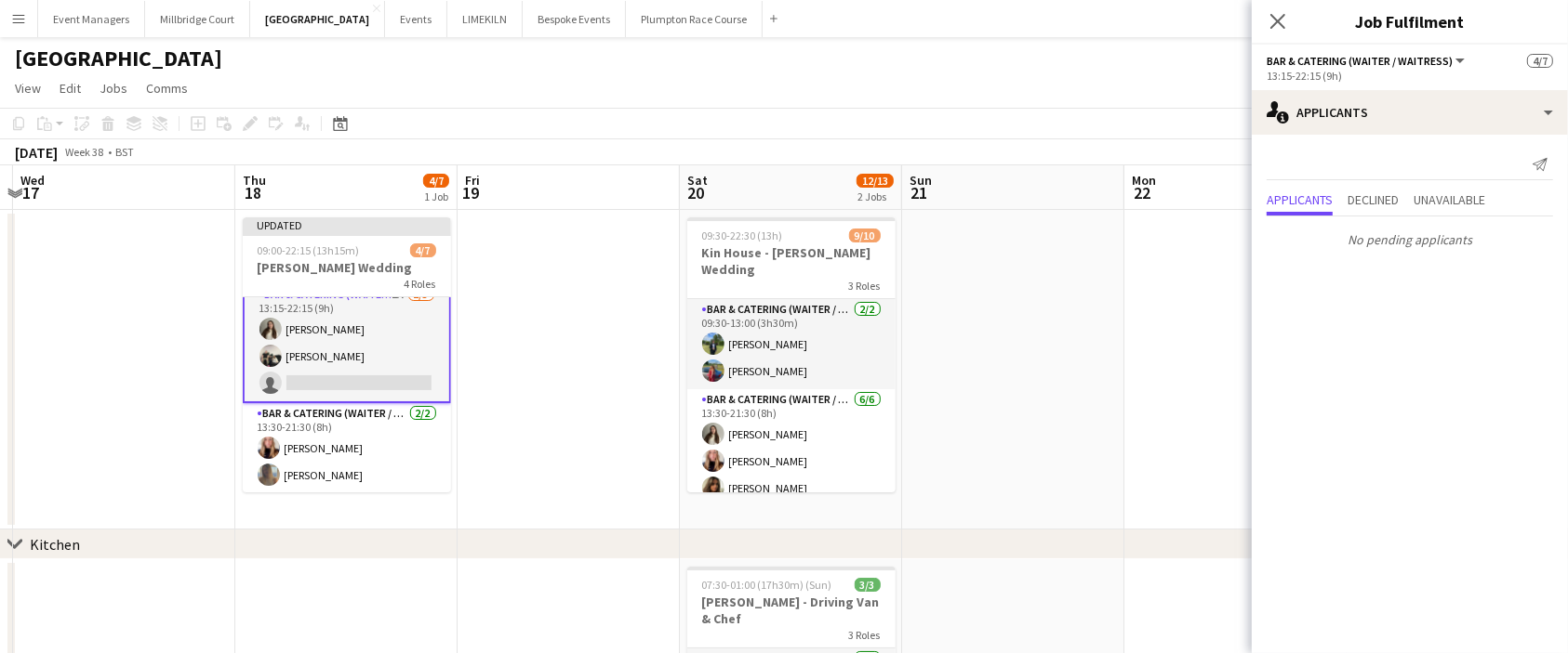
scroll to position [0, 0]
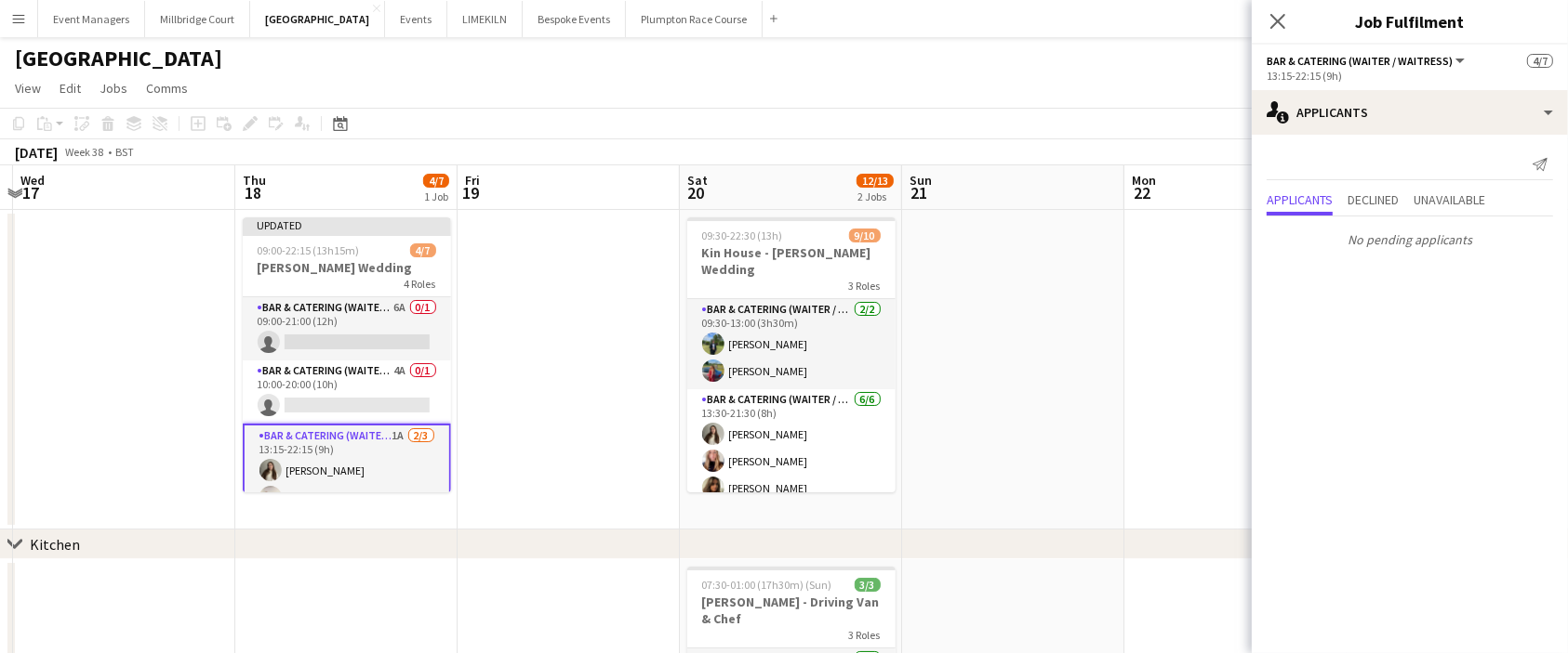
click at [349, 346] on app-card-role "Bar & Catering (Waiter / waitress) 6A 0/1 09:00-21:00 (12h) single-neutral-acti…" at bounding box center [346, 328] width 208 height 63
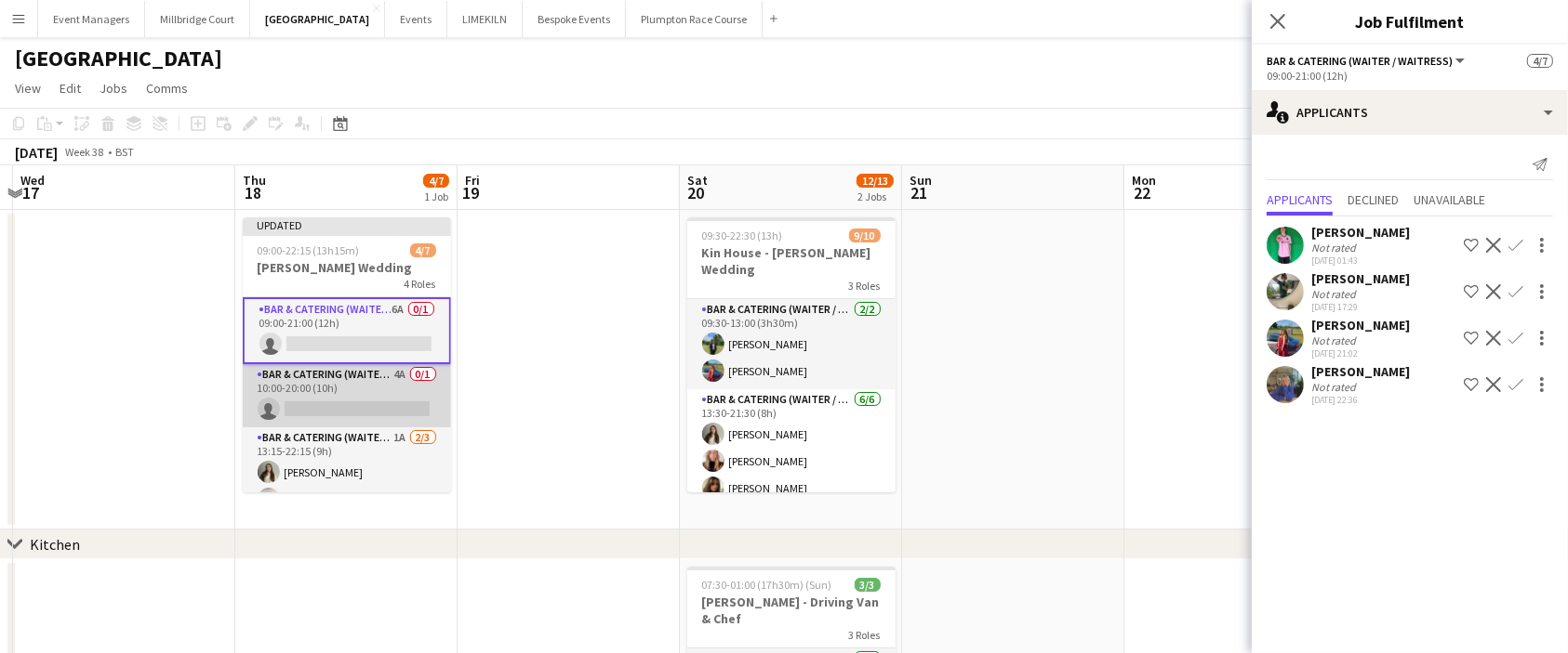
click at [357, 394] on app-card-role "Bar & Catering (Waiter / waitress) 4A 0/1 10:00-20:00 (10h) single-neutral-acti…" at bounding box center [346, 395] width 208 height 63
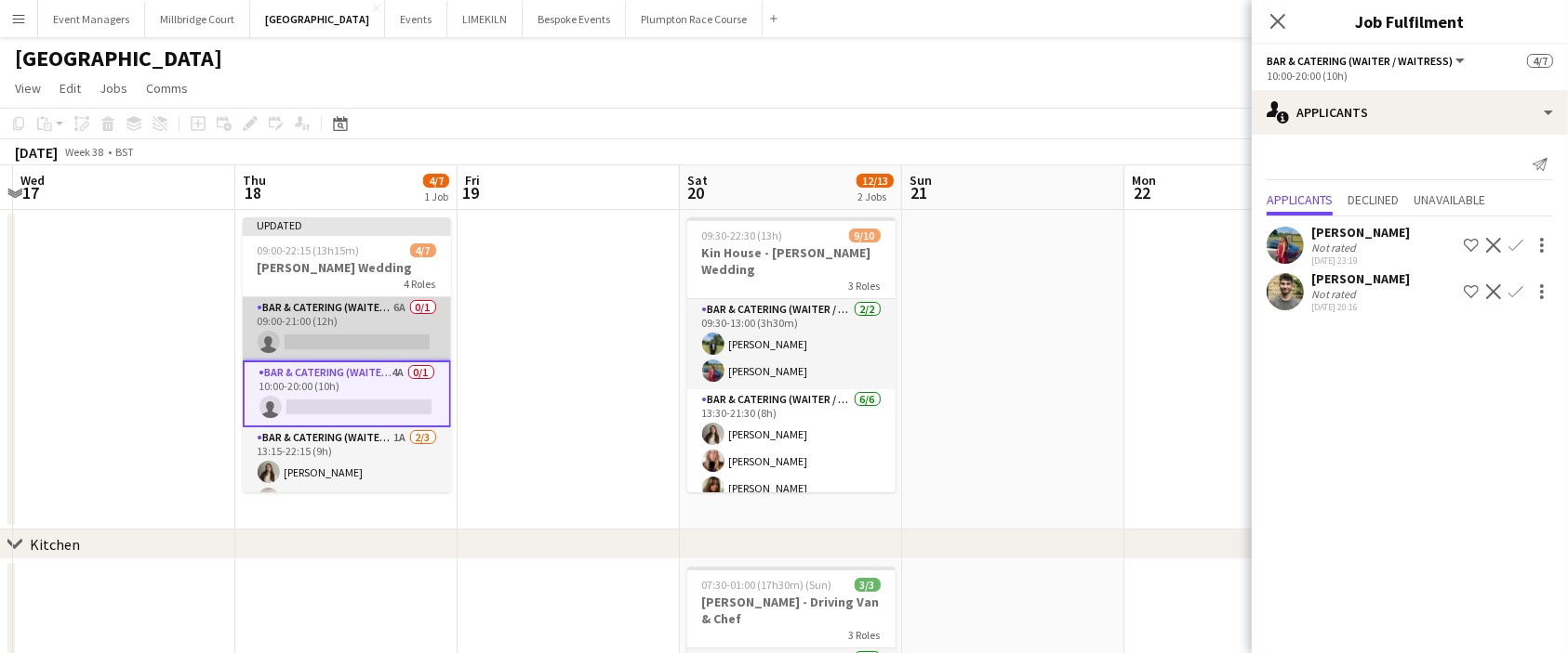
click at [340, 328] on app-card-role "Bar & Catering (Waiter / waitress) 6A 0/1 09:00-21:00 (12h) single-neutral-acti…" at bounding box center [346, 328] width 208 height 63
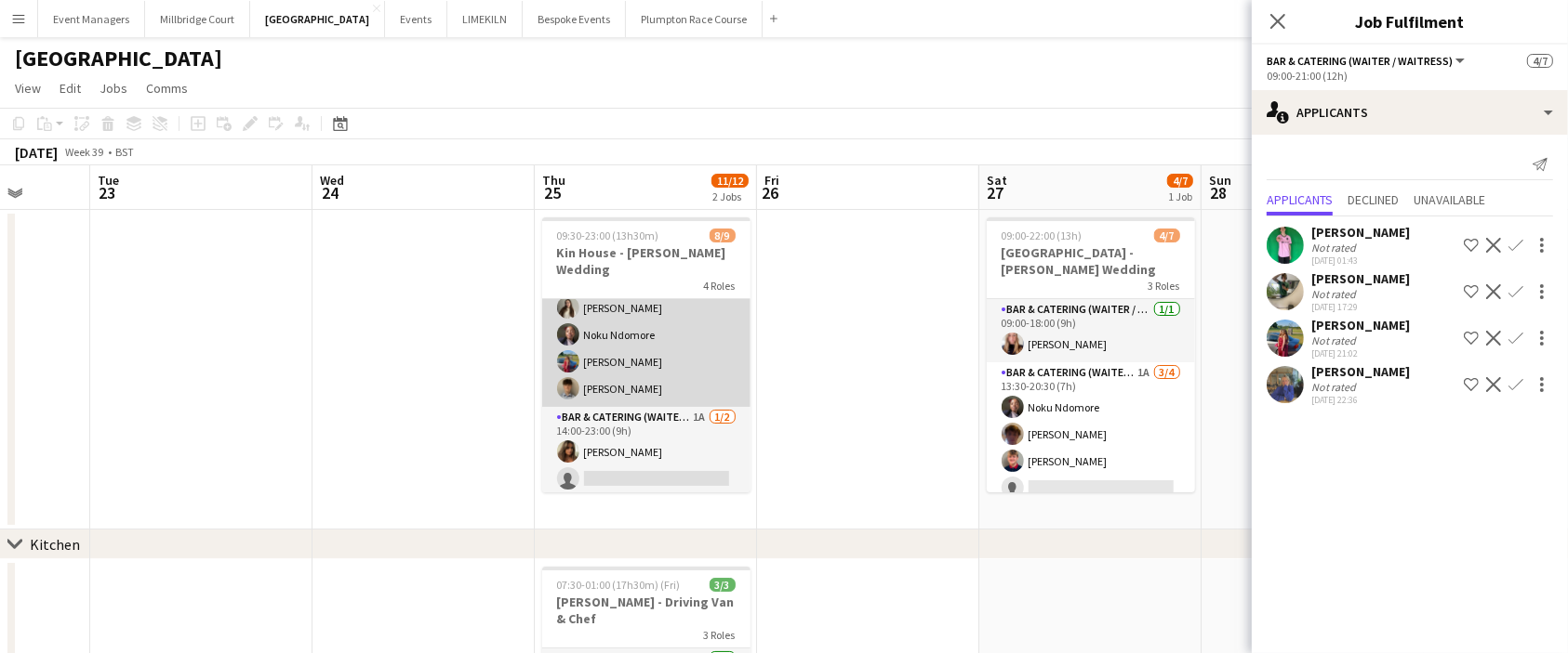
scroll to position [178, 0]
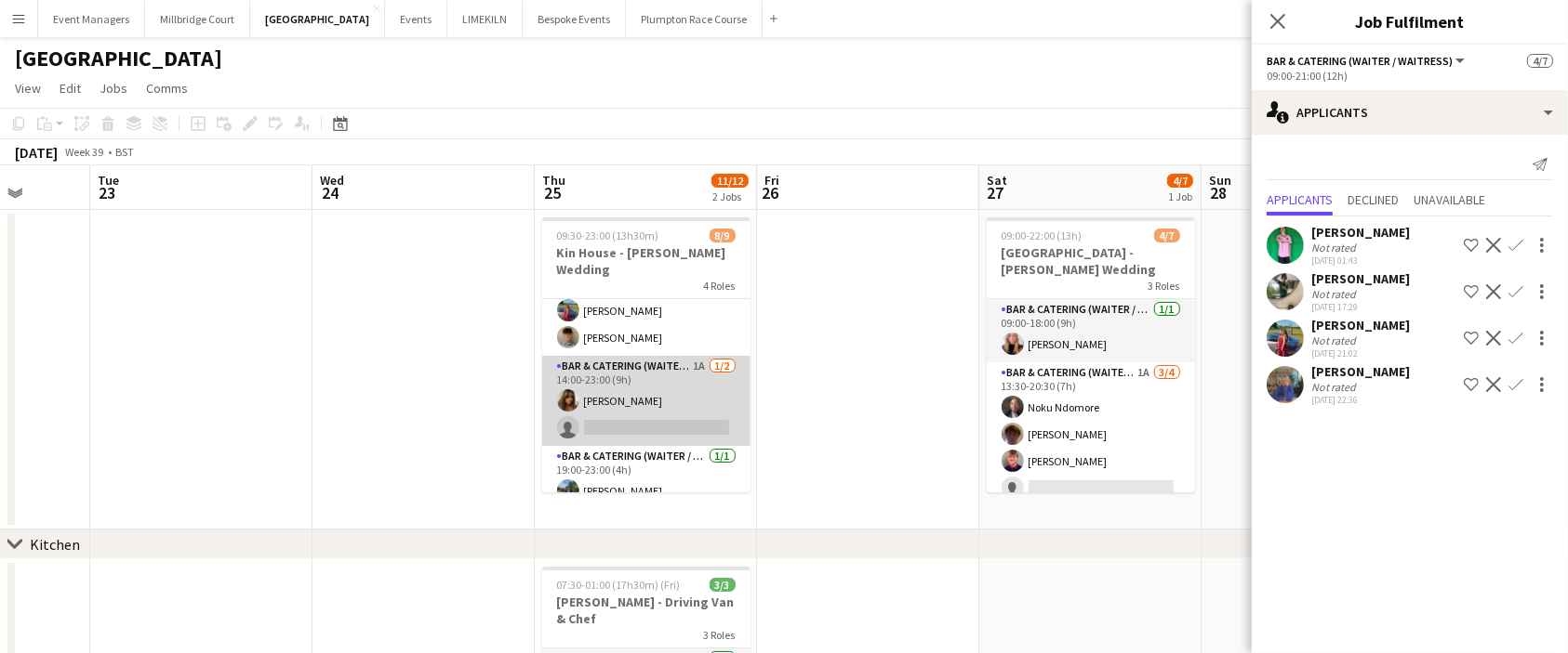
click at [645, 369] on app-card-role "Bar & Catering (Waiter / waitress) 1A [DATE] 14:00-23:00 (9h) [PERSON_NAME] sin…" at bounding box center [646, 400] width 208 height 90
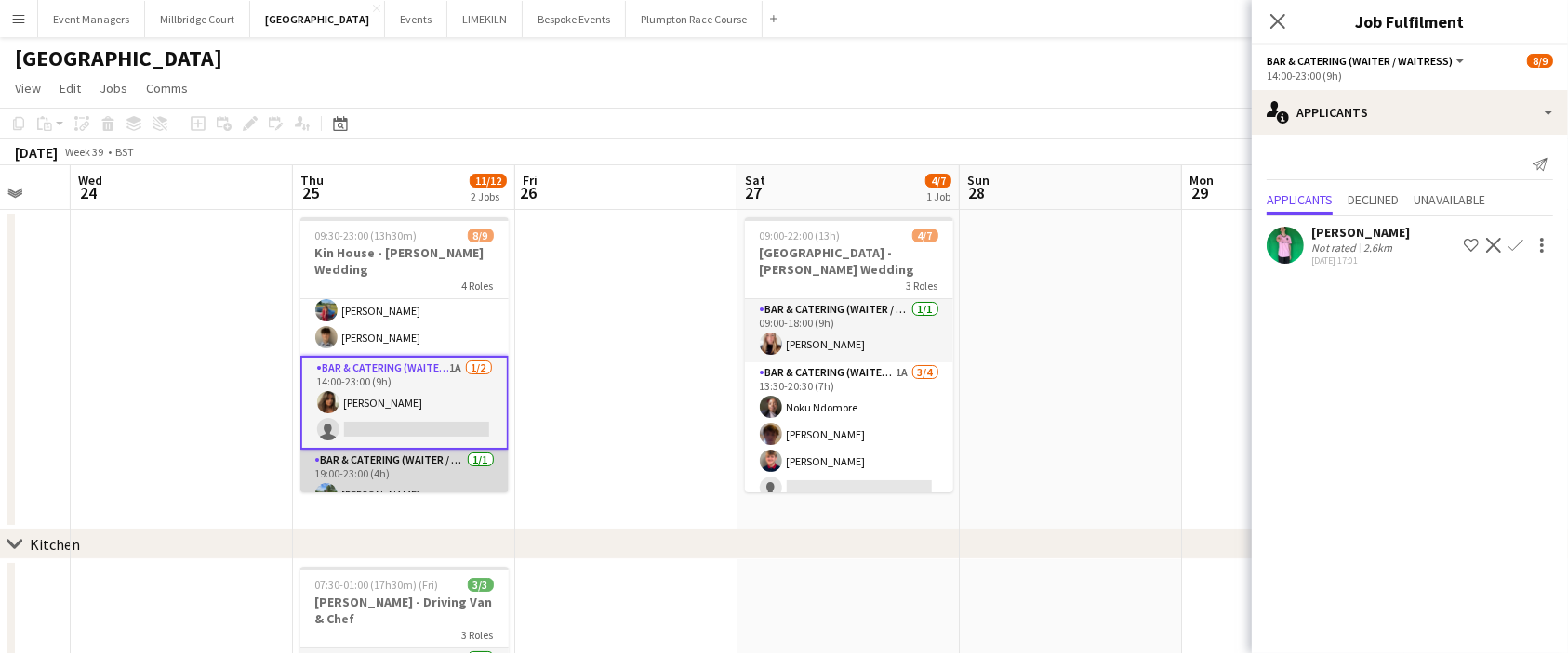
scroll to position [0, 820]
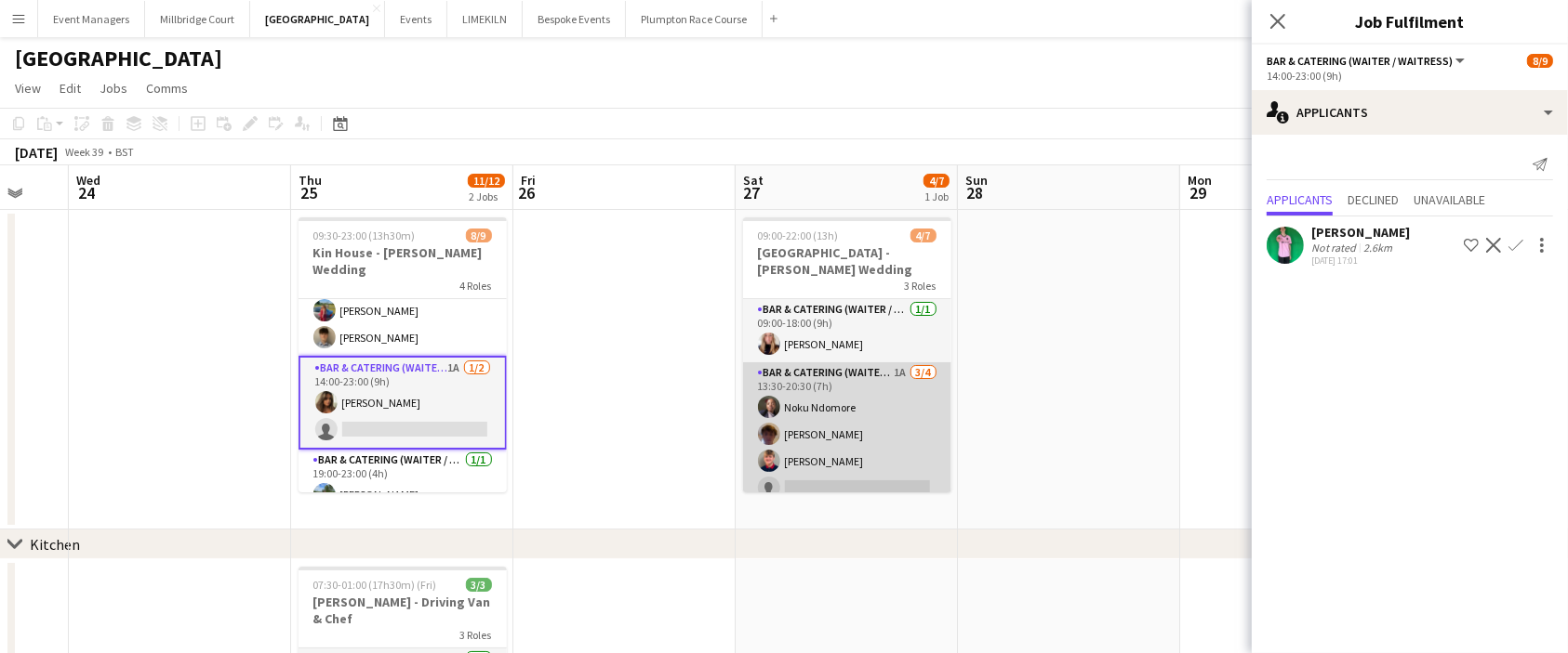
click at [799, 442] on app-card-role "Bar & Catering (Waiter / waitress) 1A [DATE] 13:30-20:30 (7h) Noku Ndomore [PER…" at bounding box center [846, 434] width 208 height 144
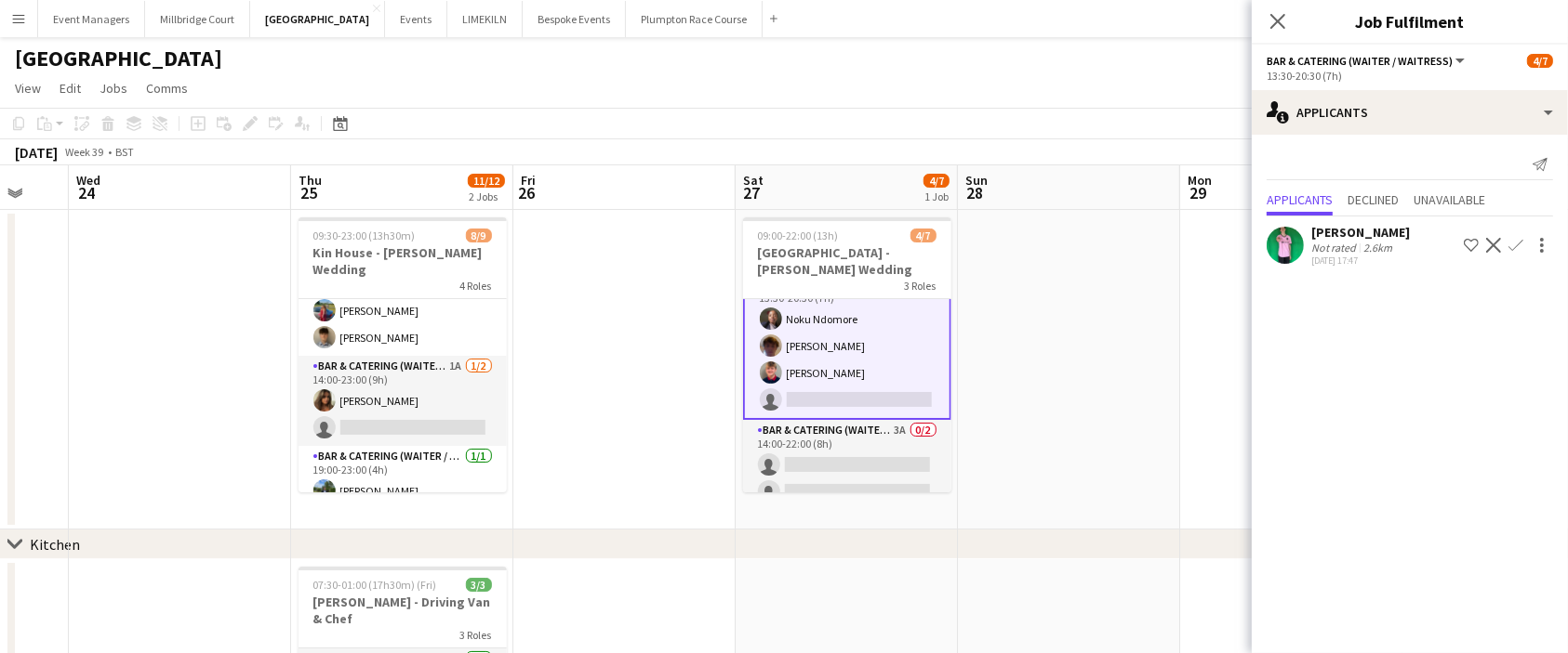
click at [799, 442] on app-card-role "Bar & Catering (Waiter / waitress) 3A 0/2 14:00-22:00 (8h) single-neutral-actio…" at bounding box center [846, 465] width 208 height 90
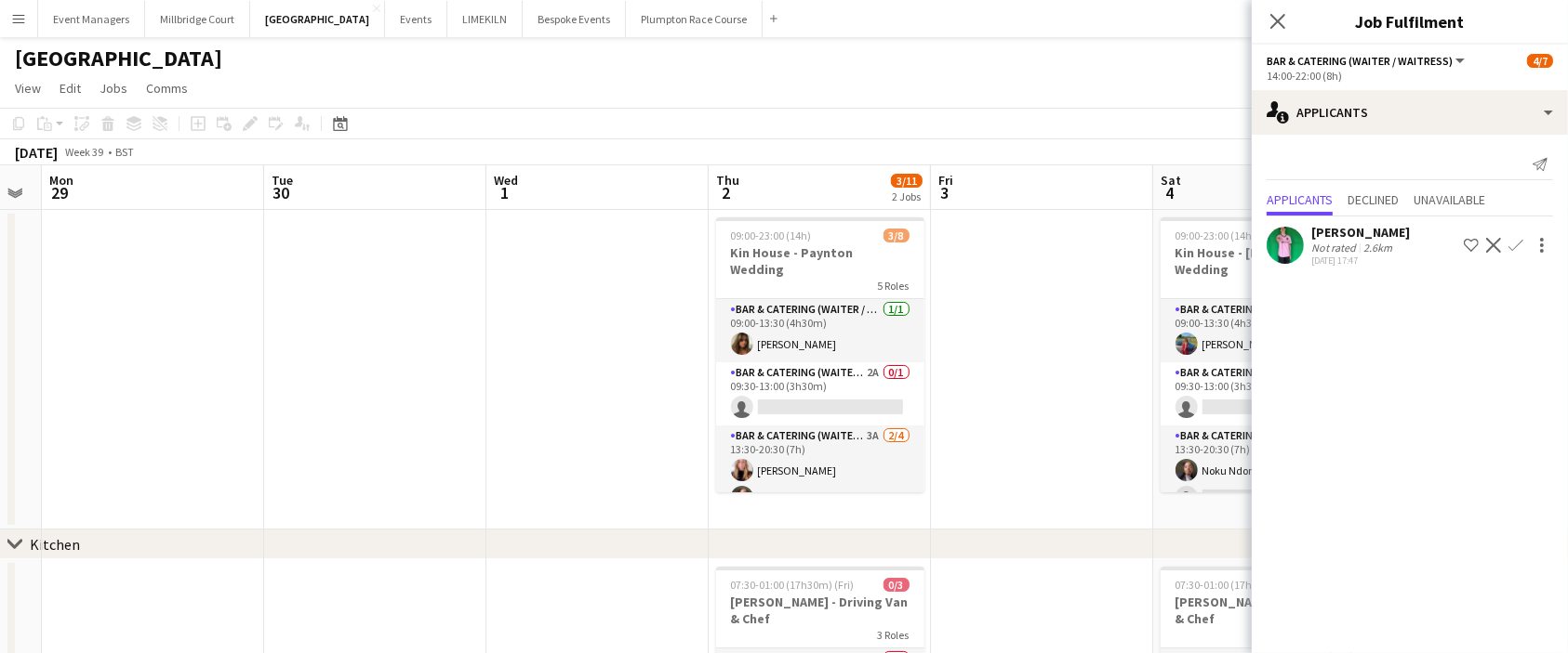
scroll to position [0, 624]
click at [803, 400] on app-card-role "Bar & Catering (Waiter / waitress) 2A 0/1 09:30-13:00 (3h30m) single-neutral-ac…" at bounding box center [820, 393] width 208 height 63
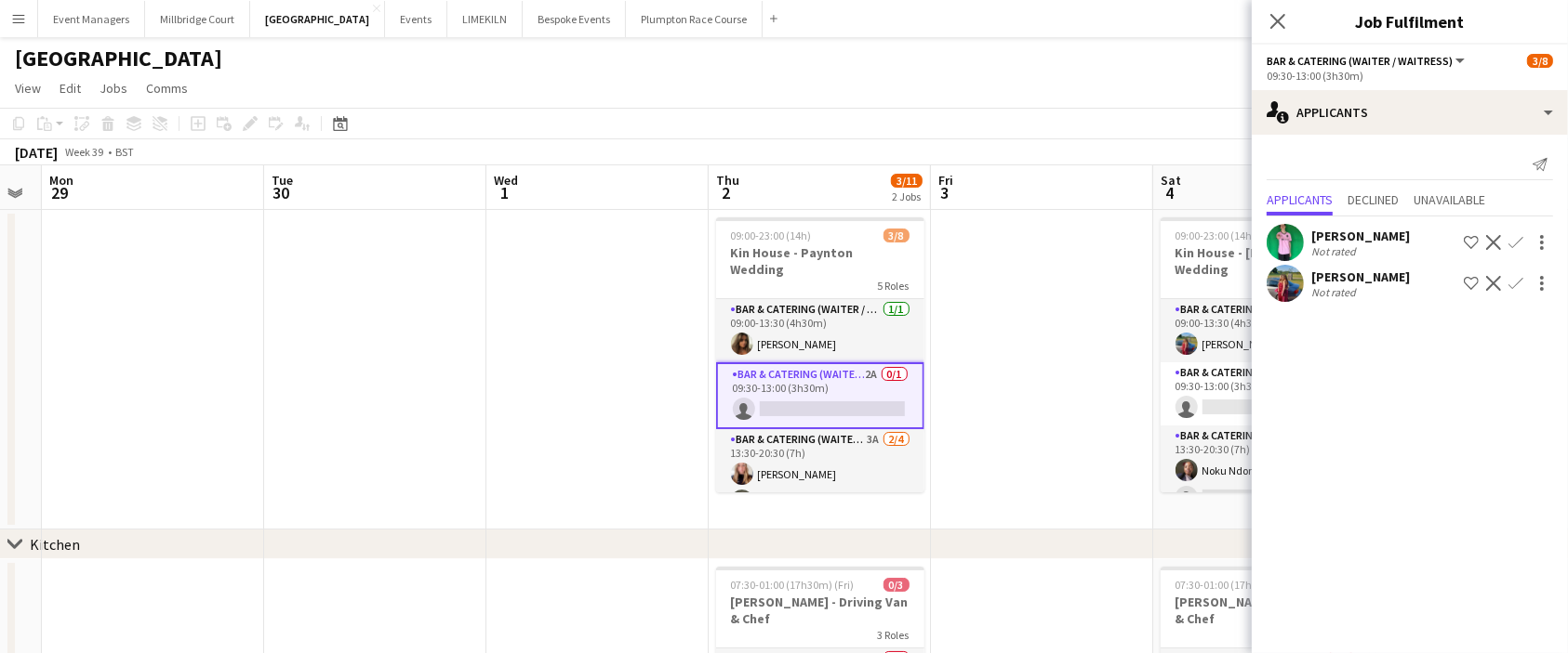
scroll to position [87, 0]
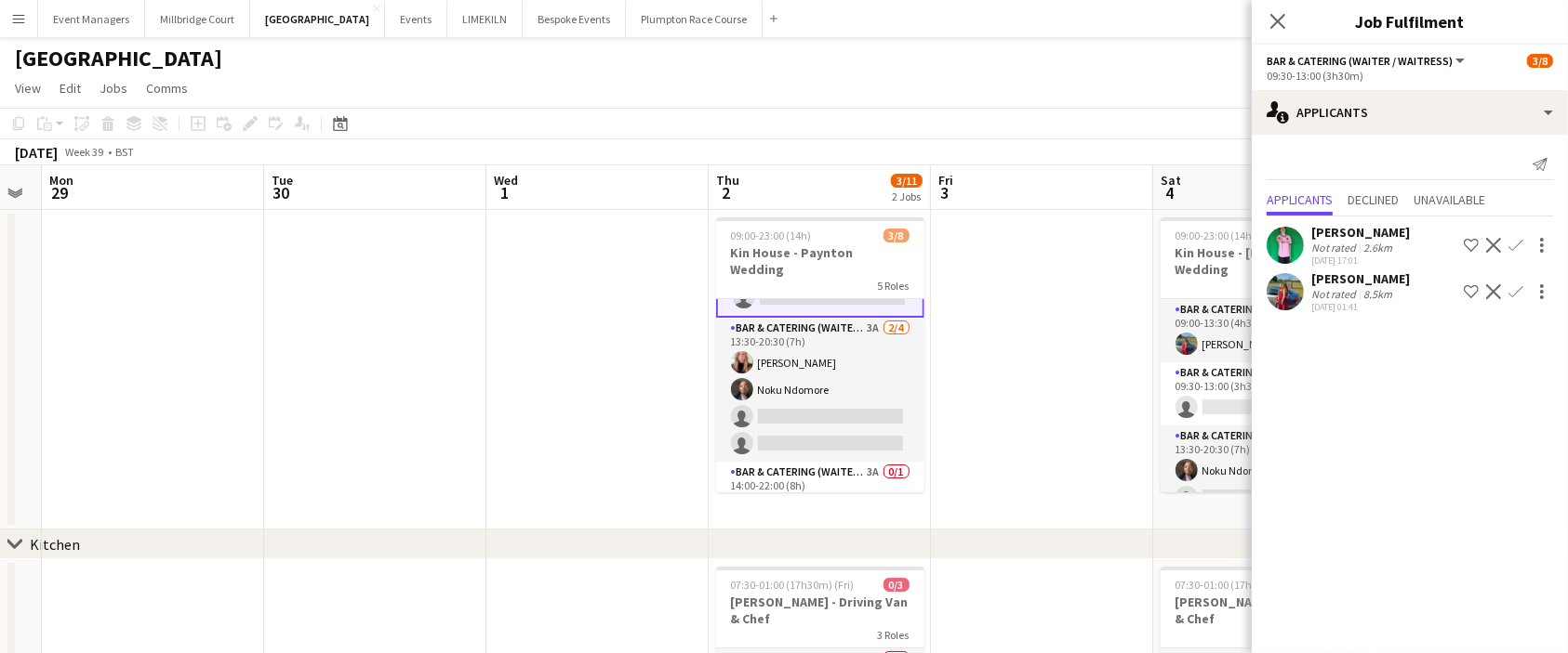
click at [803, 400] on app-card-role "Bar & Catering (Waiter / waitress) 3A [DATE] 13:30-20:30 (7h) [PERSON_NAME] Nok…" at bounding box center [820, 389] width 208 height 144
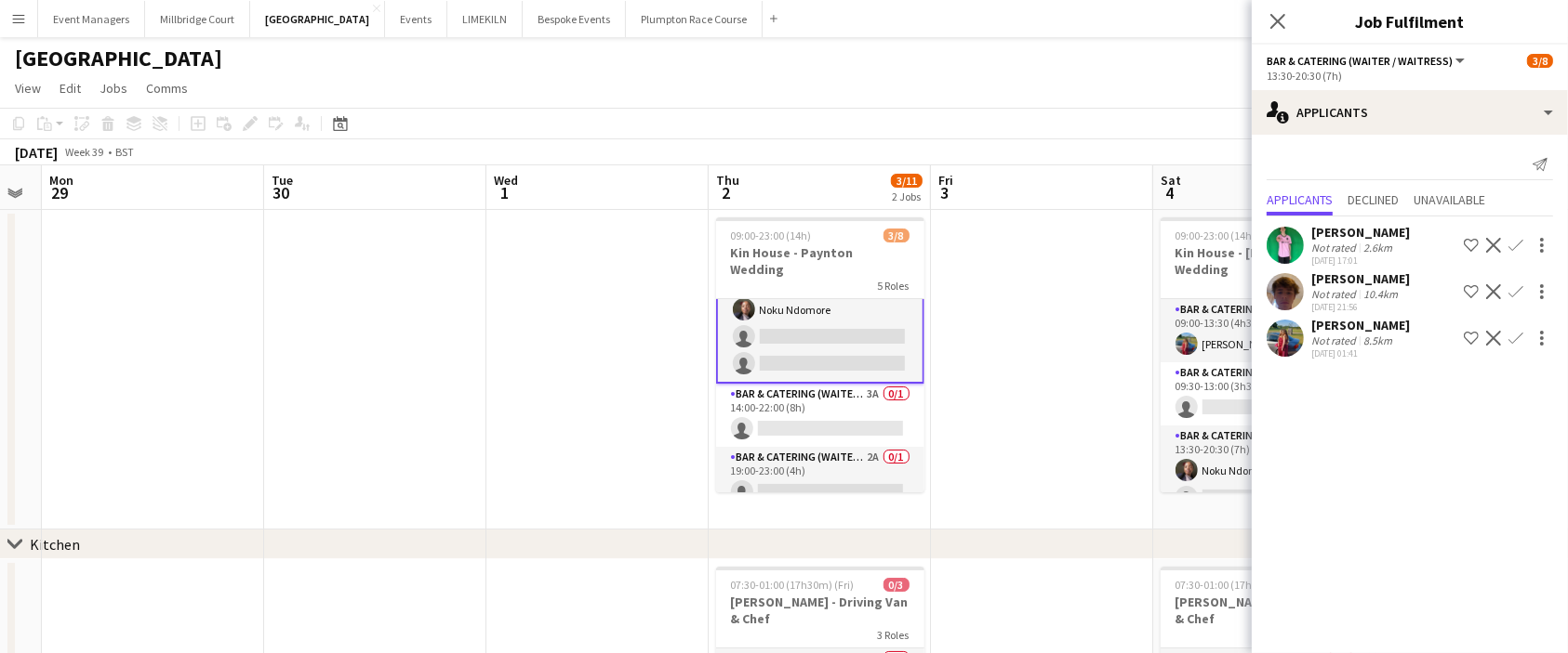
click at [803, 400] on app-card-role "Bar & Catering (Waiter / waitress) 3A 0/1 14:00-22:00 (8h) single-neutral-actio…" at bounding box center [820, 414] width 208 height 63
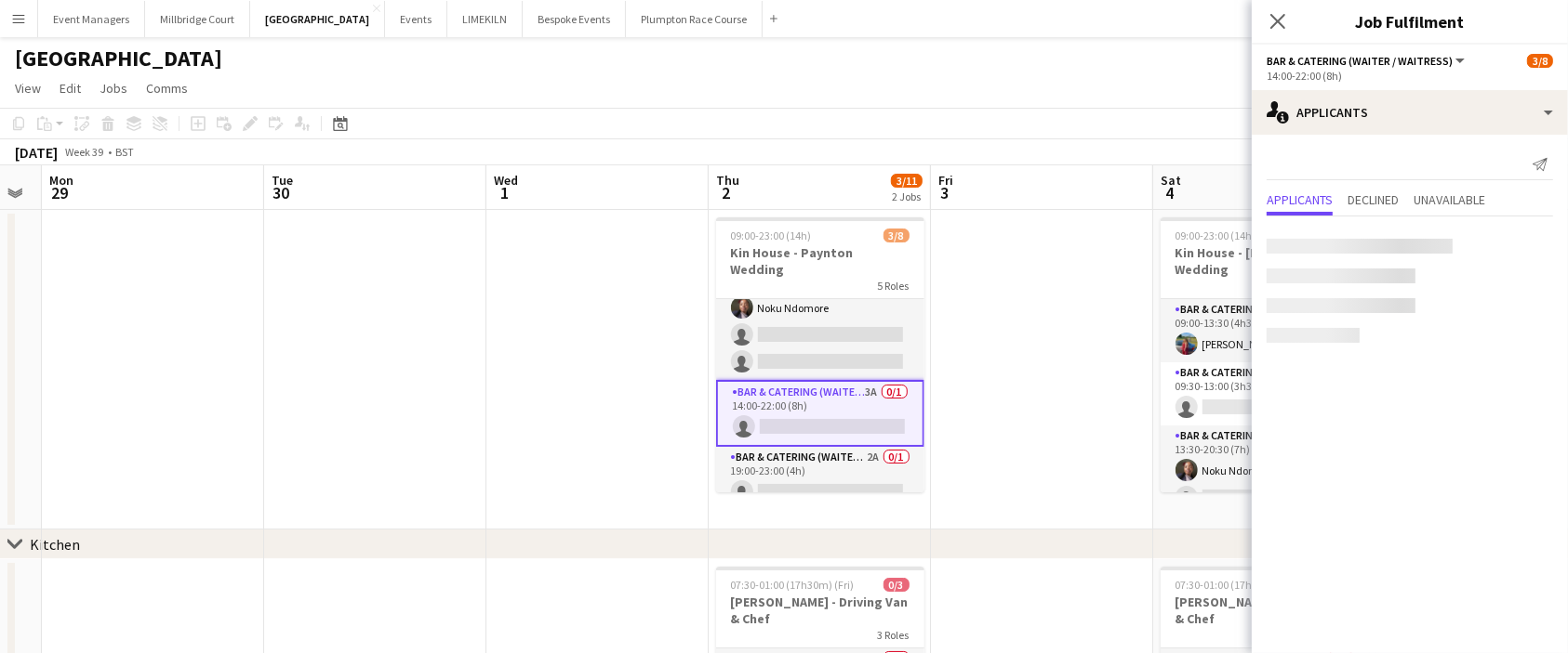
scroll to position [187, 0]
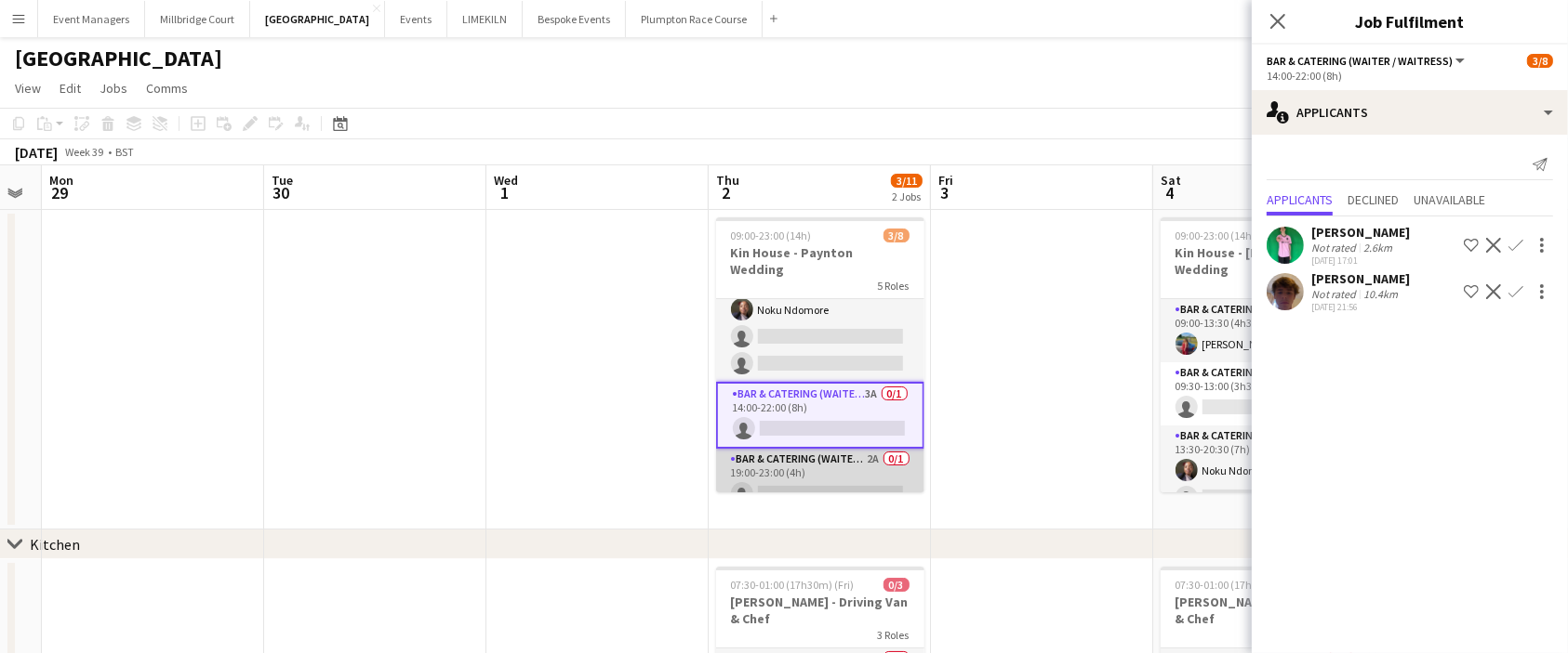
click at [809, 455] on app-card-role "Bar & Catering (Waiter / waitress) 2A 0/1 19:00-23:00 (4h) single-neutral-actio…" at bounding box center [820, 480] width 208 height 63
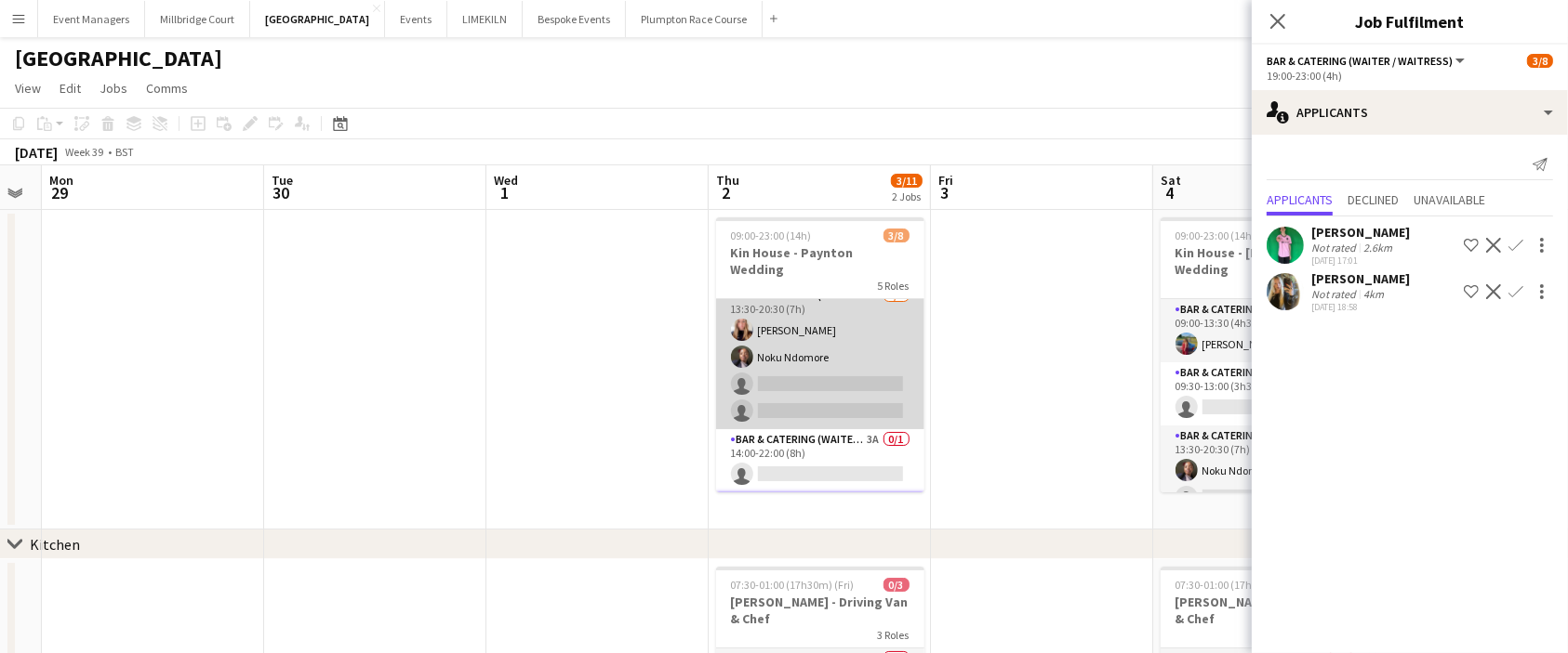
click at [808, 382] on app-card-role "Bar & Catering (Waiter / waitress) 3A [DATE] 13:30-20:30 (7h) [PERSON_NAME] Nok…" at bounding box center [820, 356] width 208 height 144
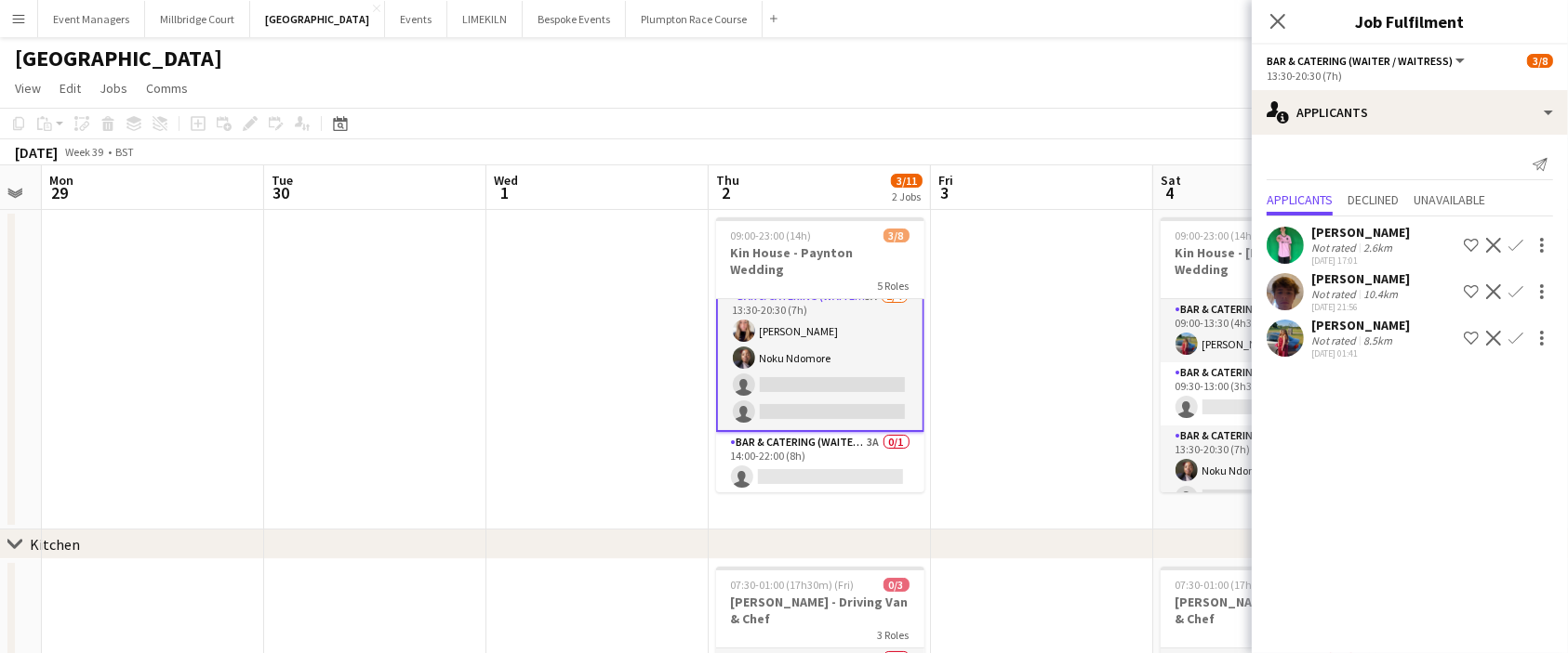
click at [1513, 294] on app-icon "Confirm" at bounding box center [1515, 291] width 15 height 14
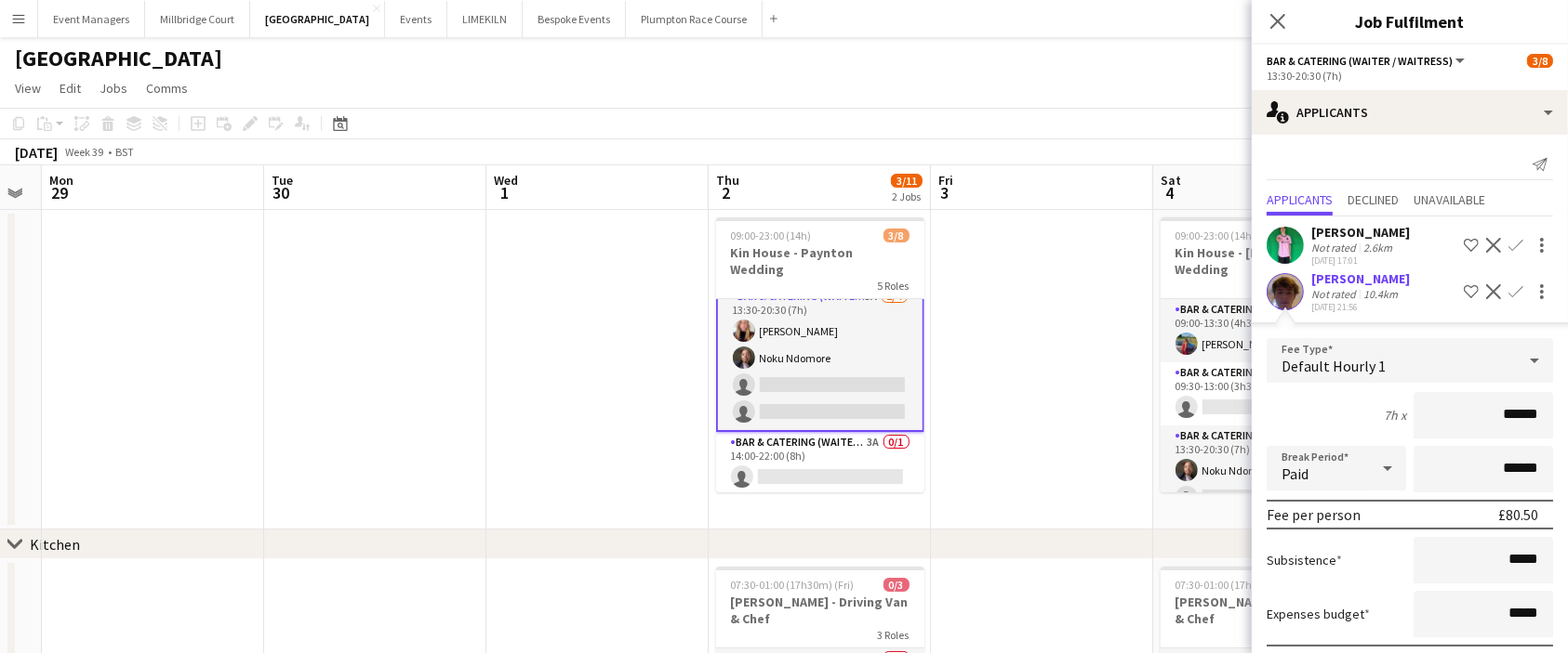
scroll to position [144, 0]
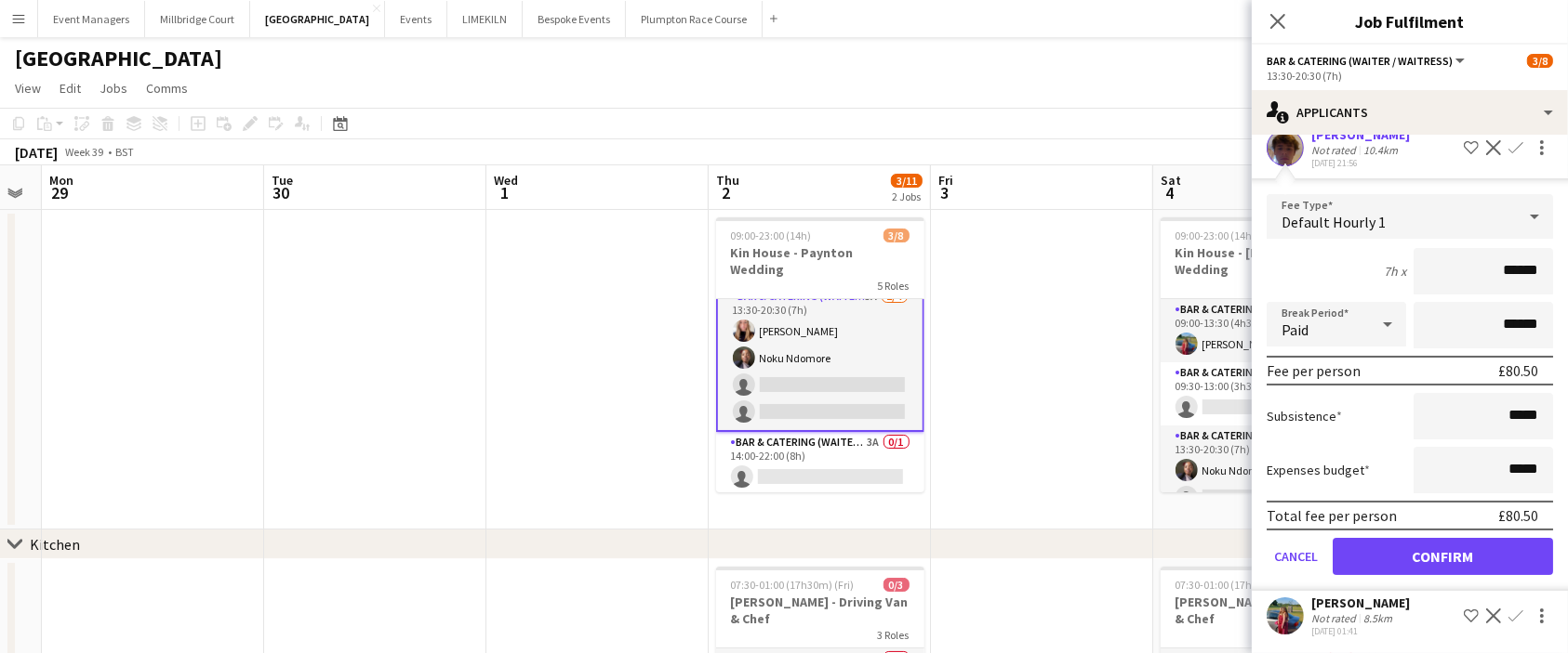
type input "******"
click at [1409, 548] on button "Confirm" at bounding box center [1442, 556] width 220 height 37
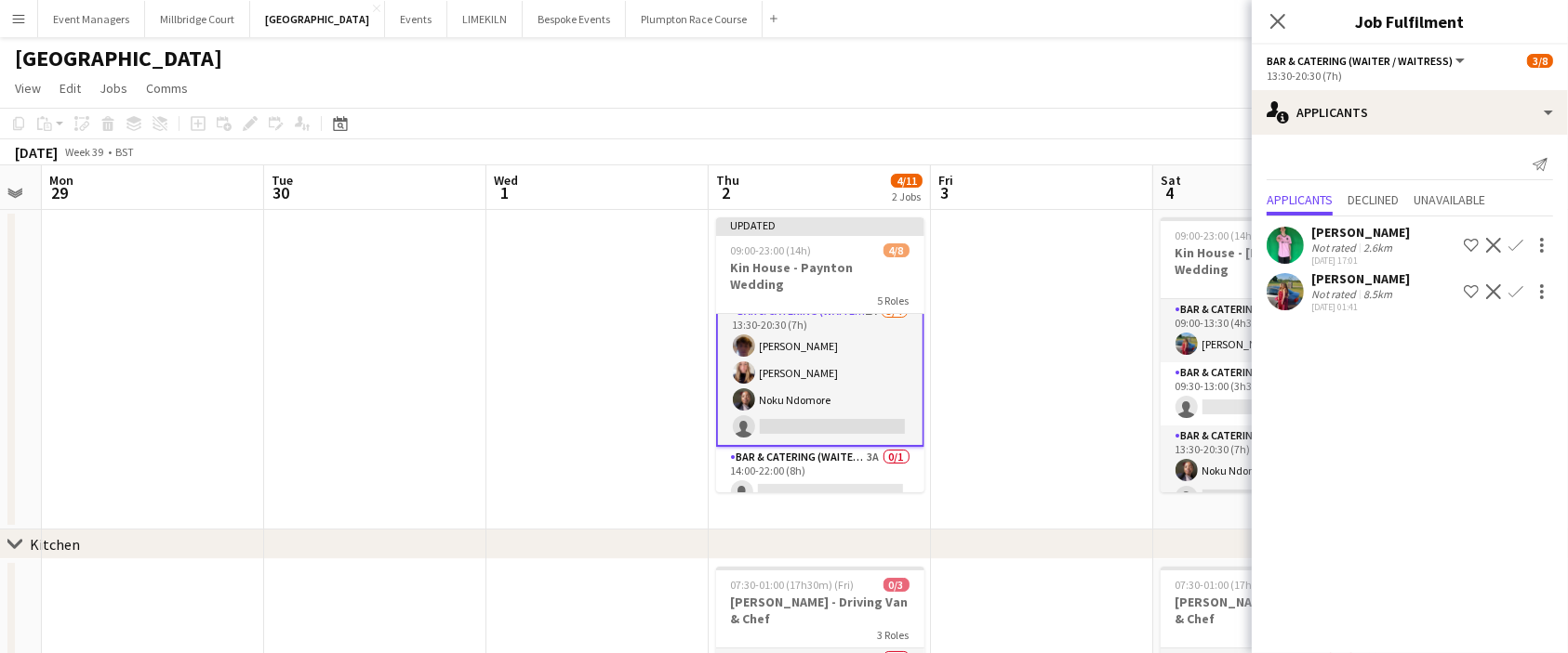
scroll to position [0, 0]
click at [1516, 294] on app-icon "Confirm" at bounding box center [1515, 291] width 15 height 14
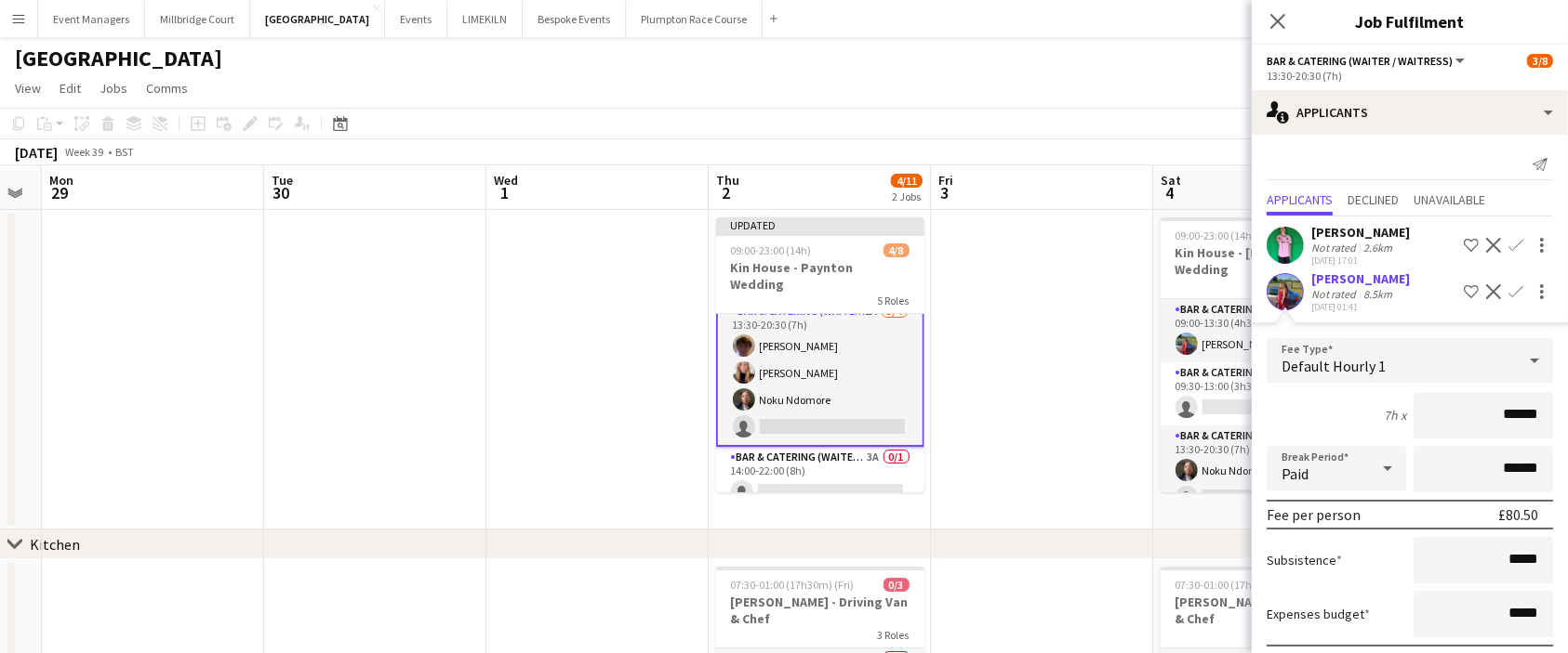
scroll to position [98, 0]
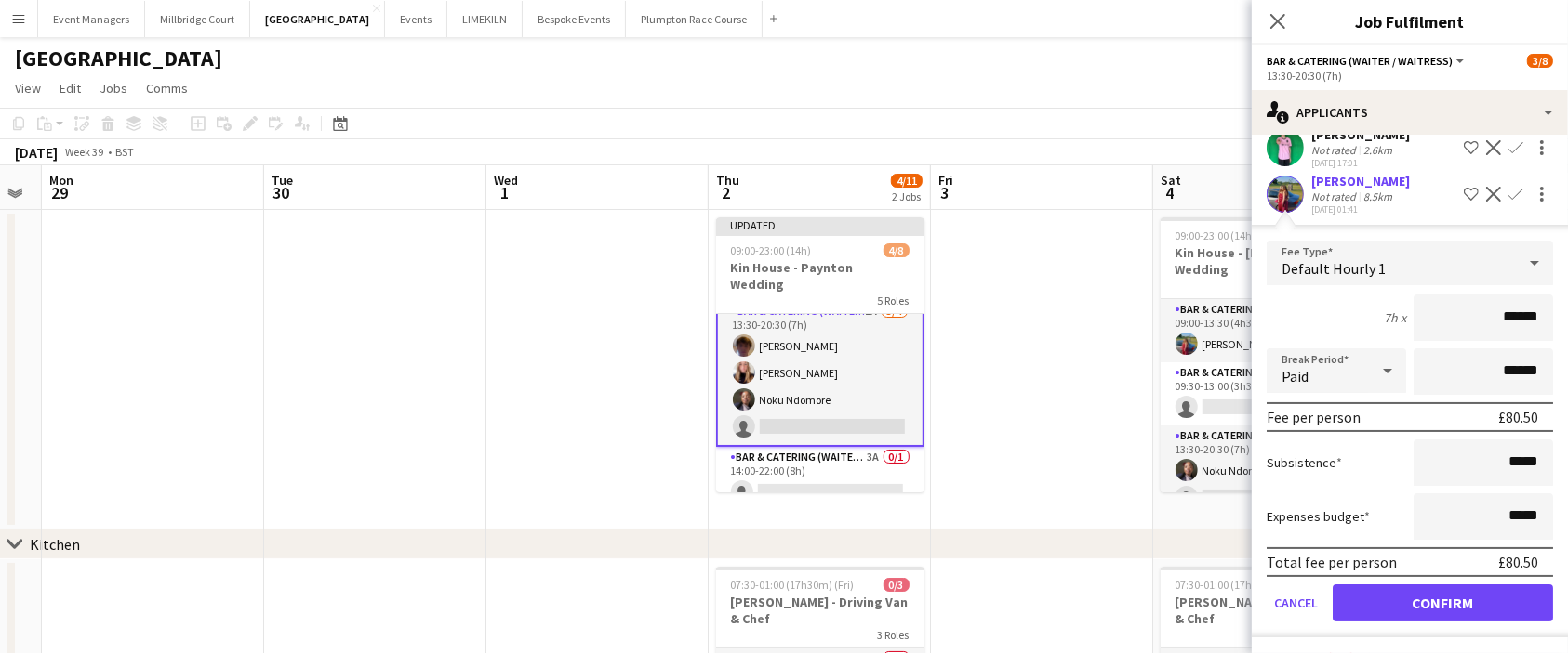
type input "******"
click at [1421, 596] on button "Confirm" at bounding box center [1442, 603] width 220 height 37
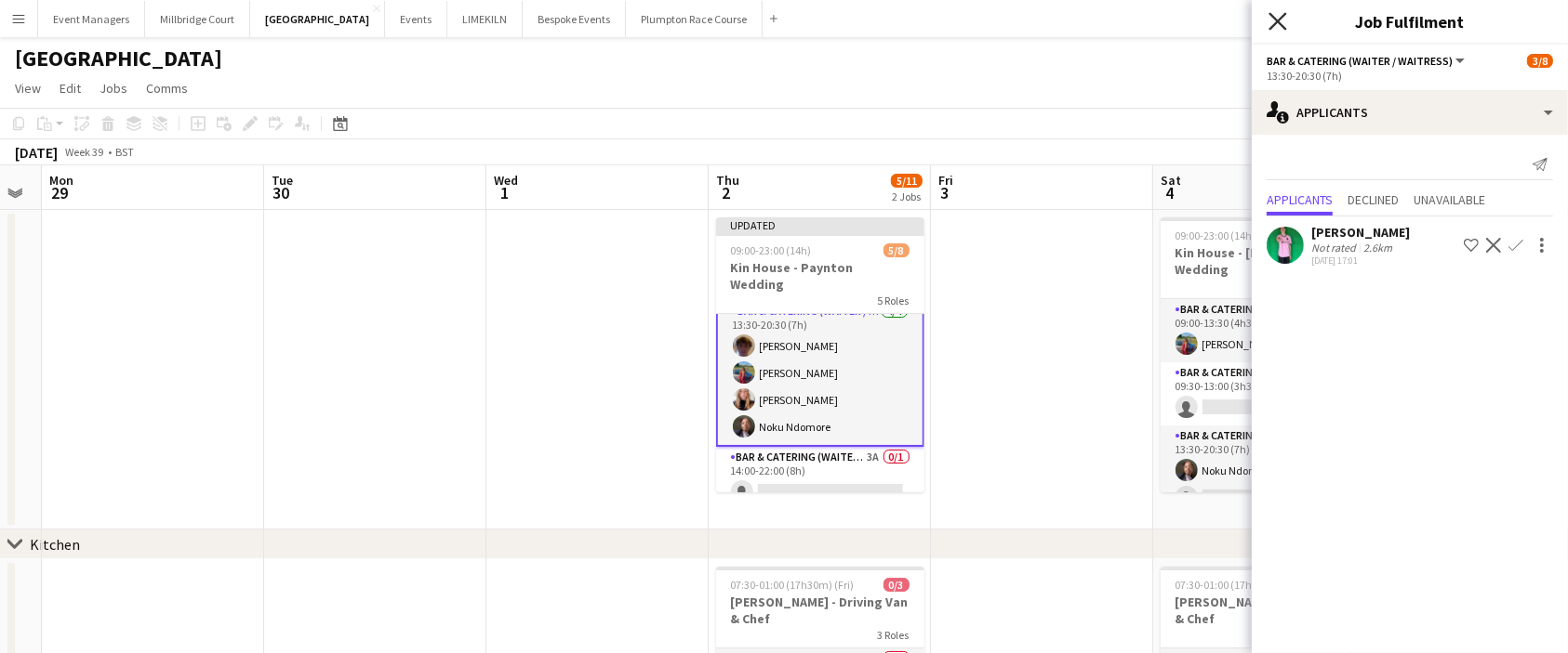
click at [1285, 18] on icon "Close pop-in" at bounding box center [1277, 21] width 17 height 17
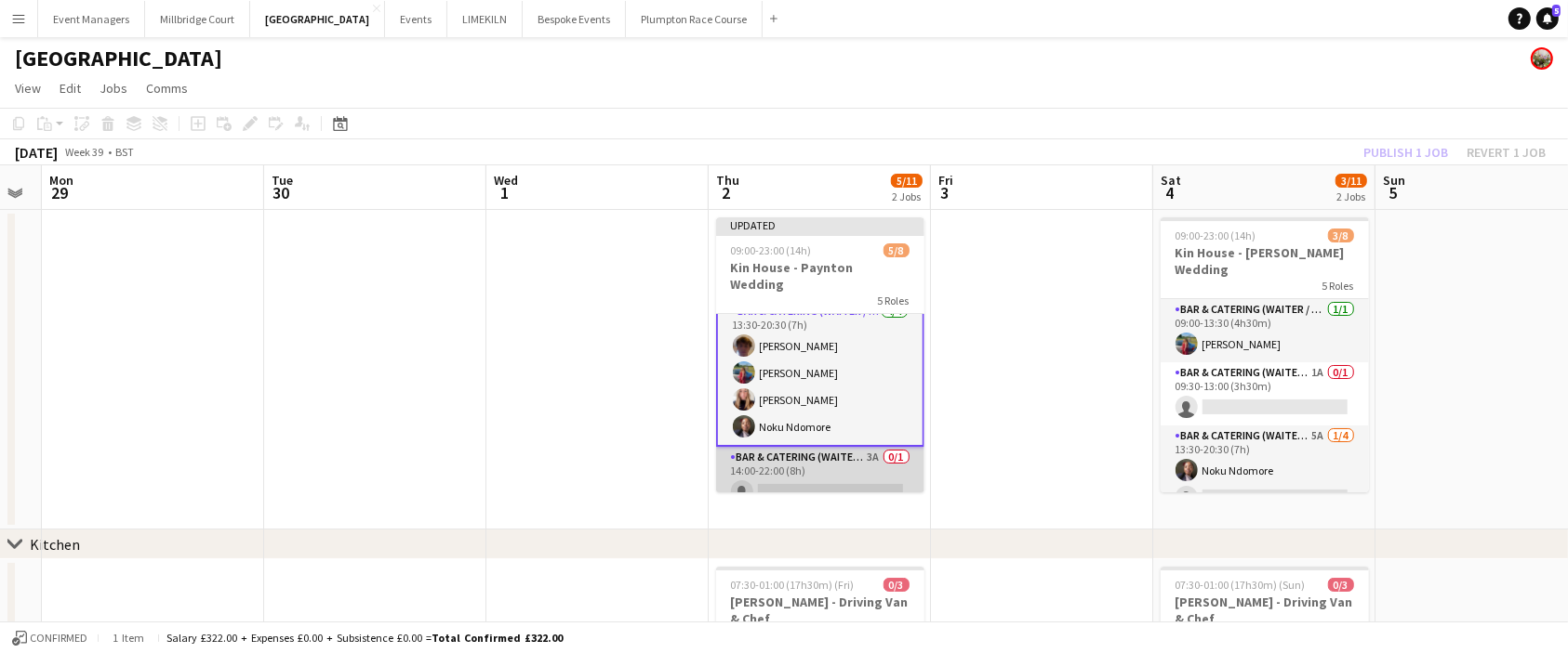
click at [821, 452] on app-card-role "Bar & Catering (Waiter / waitress) 3A 0/1 14:00-22:00 (8h) single-neutral-actio…" at bounding box center [820, 478] width 208 height 63
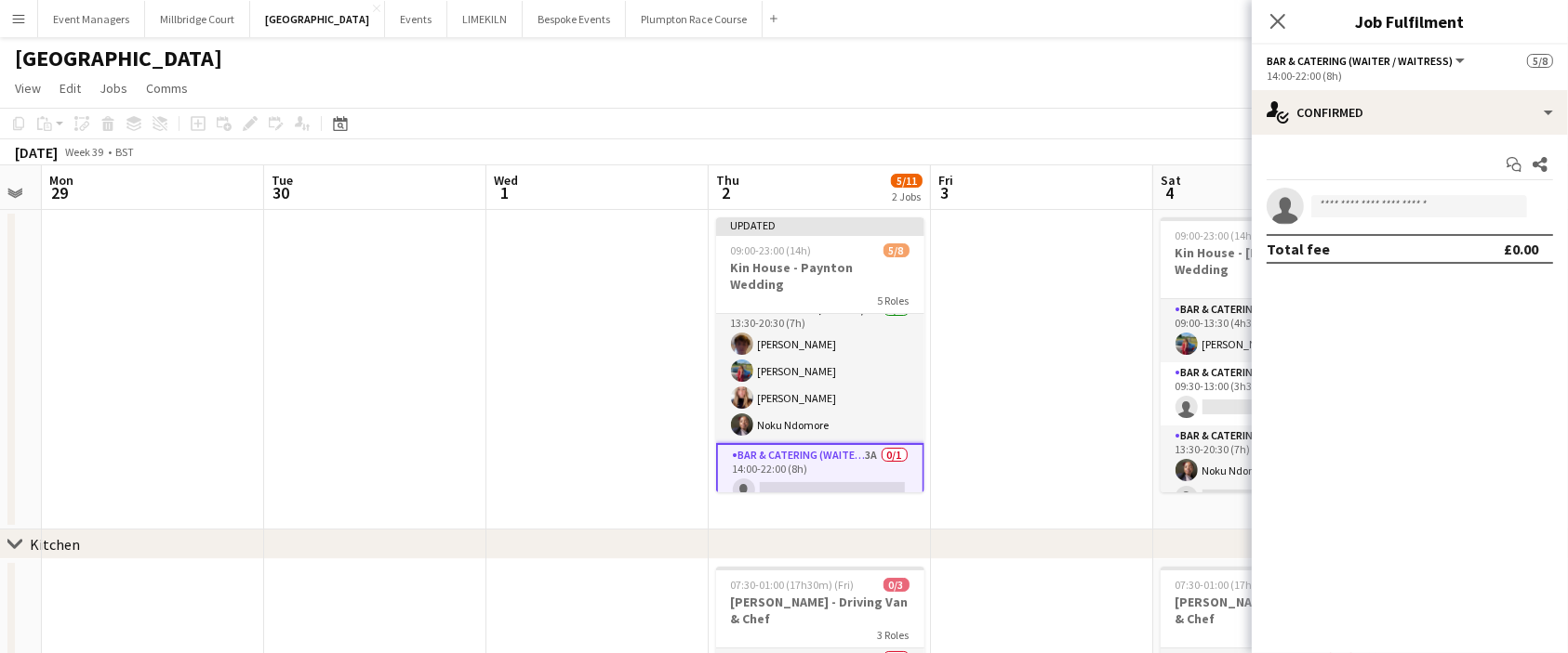
scroll to position [140, 0]
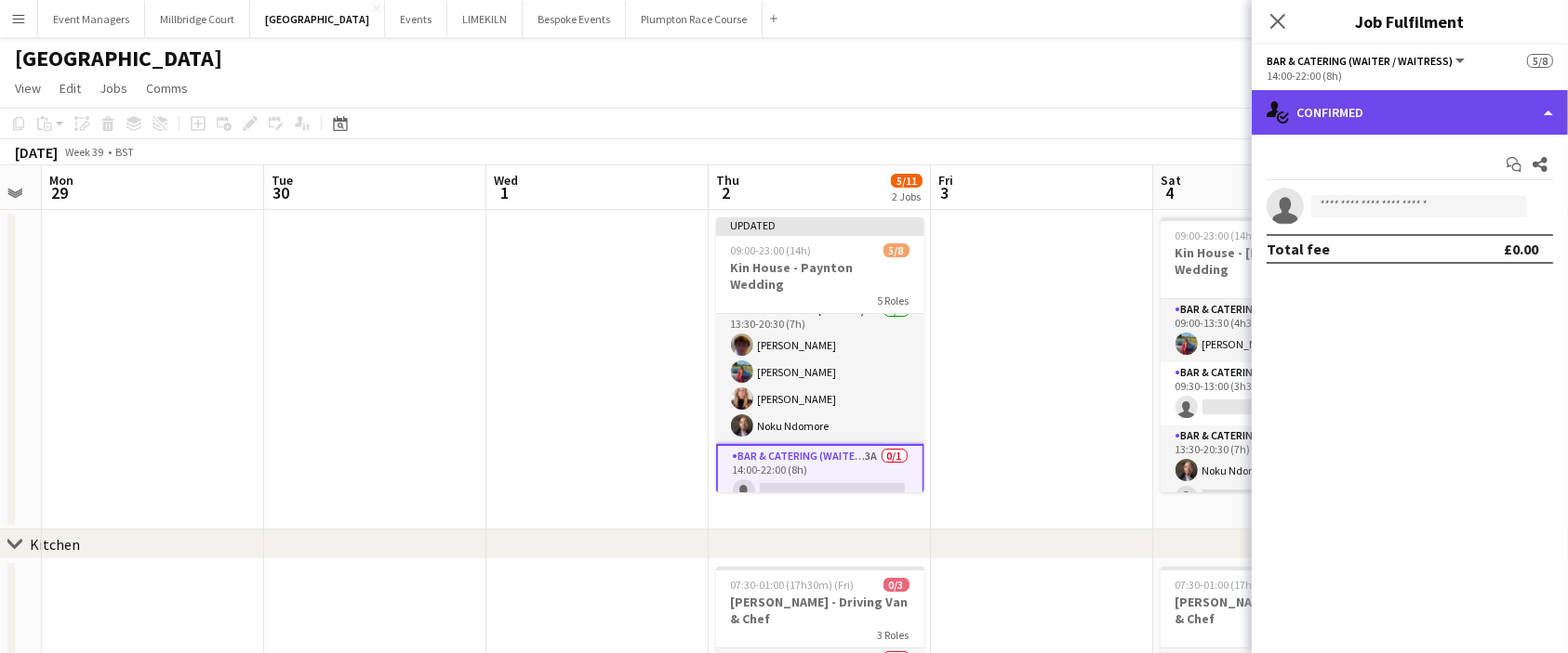
click at [1432, 113] on div "single-neutral-actions-check-2 Confirmed" at bounding box center [1409, 112] width 316 height 44
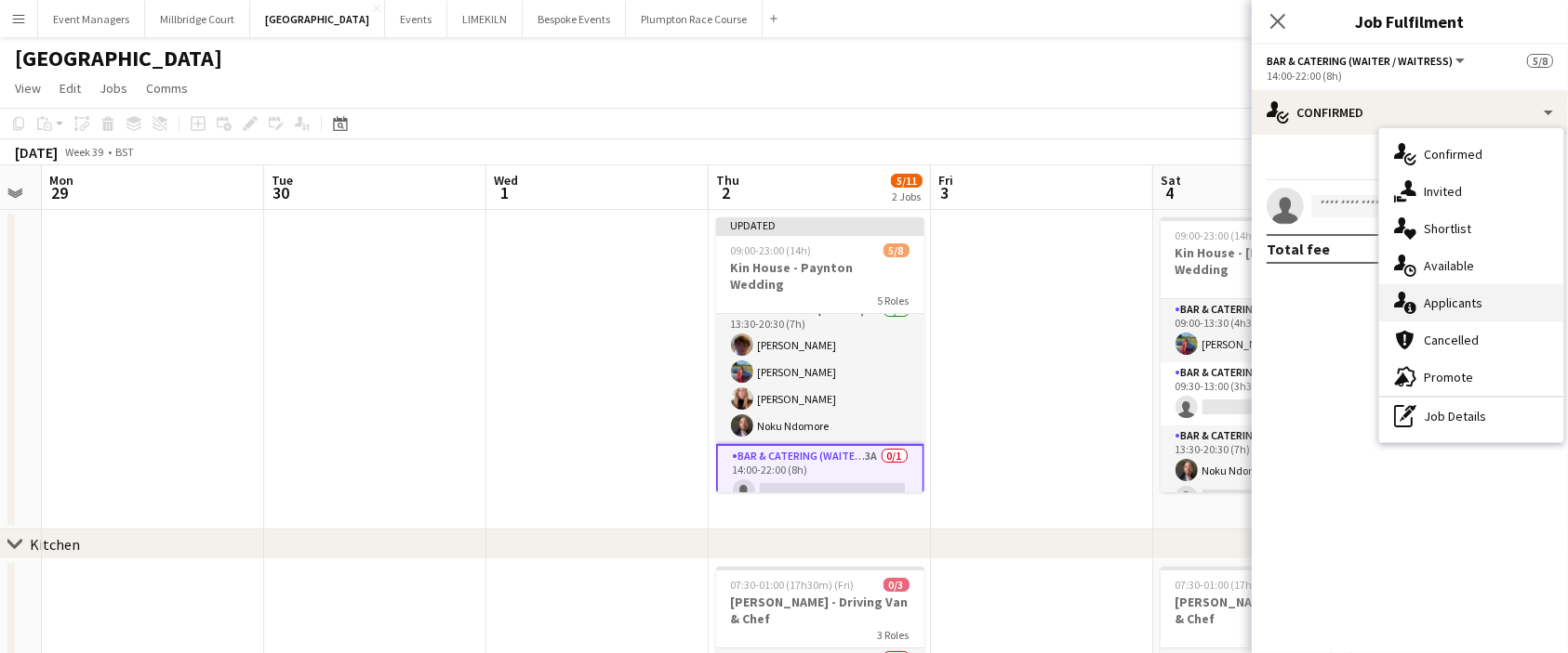
click at [1494, 308] on div "single-neutral-actions-information Applicants" at bounding box center [1470, 302] width 184 height 37
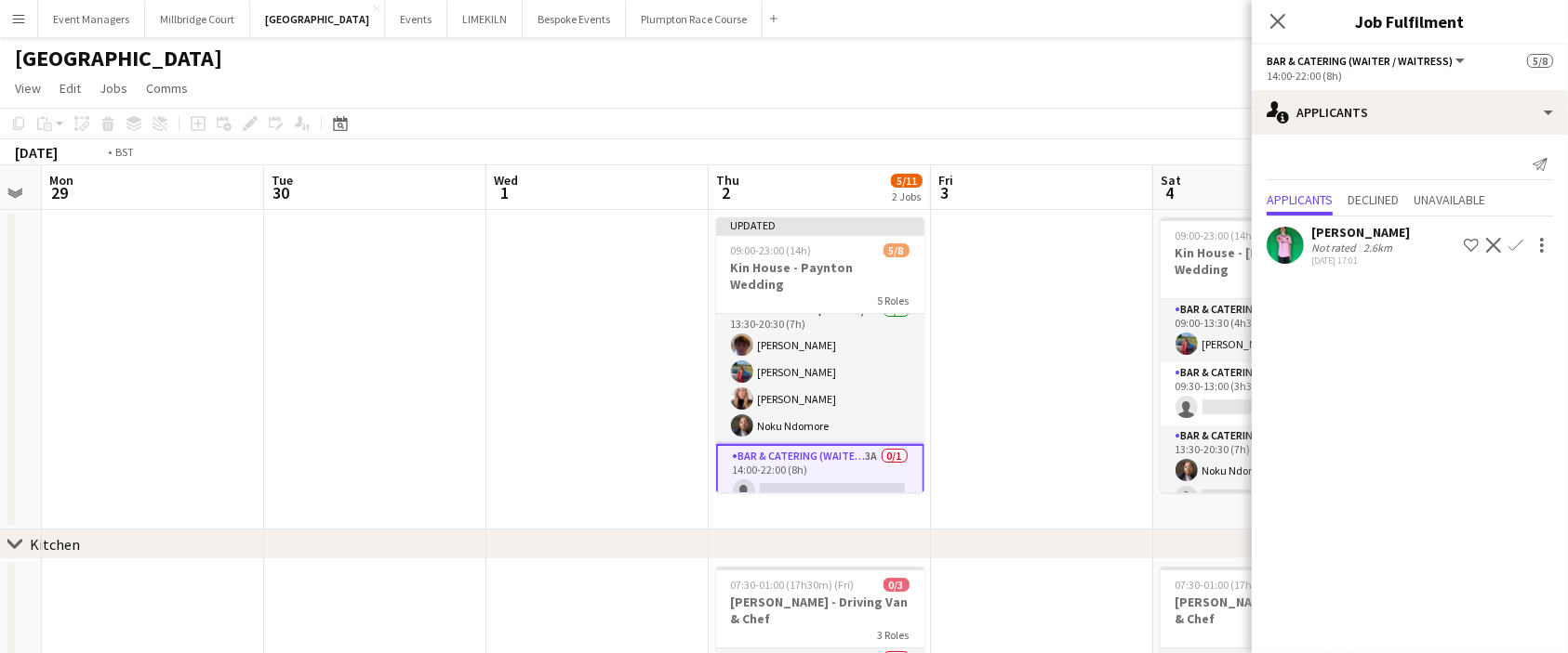
scroll to position [0, 514]
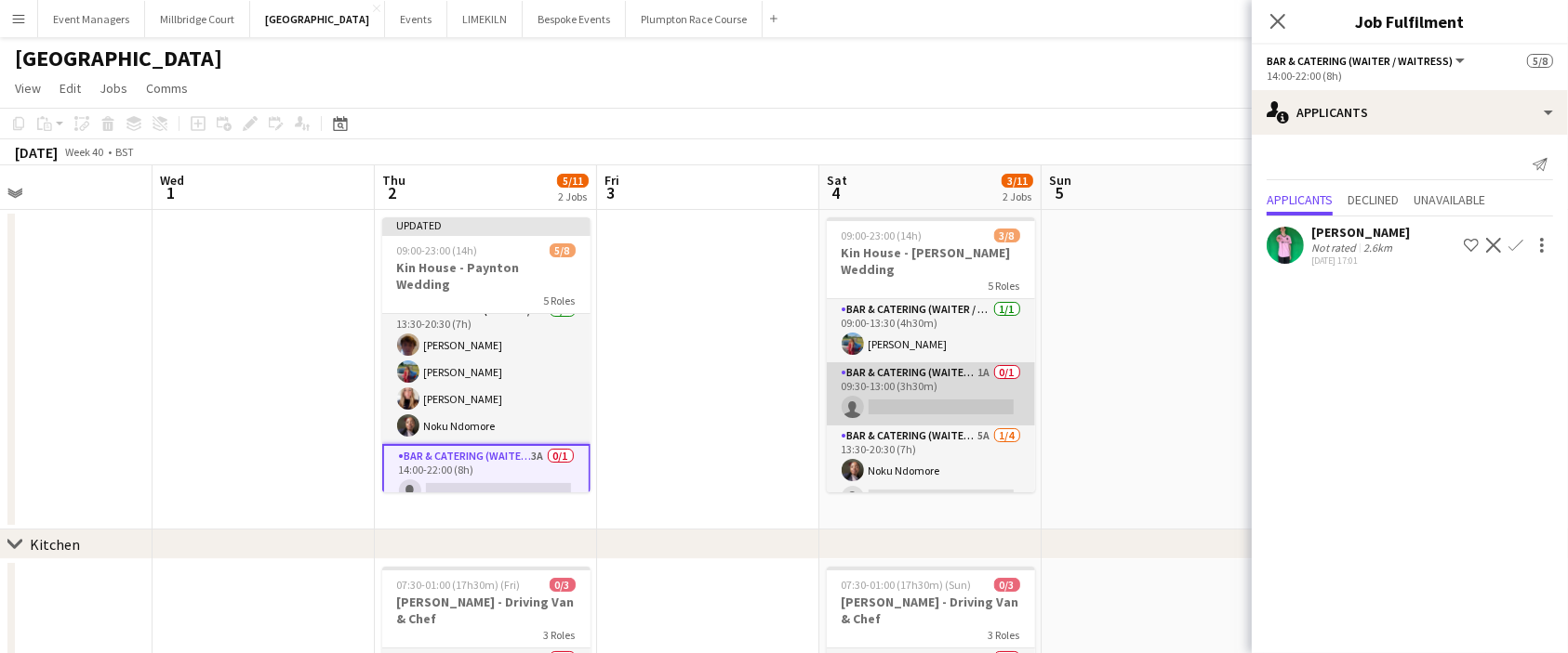
click at [905, 368] on app-card-role "Bar & Catering (Waiter / waitress) 1A 0/1 09:30-13:00 (3h30m) single-neutral-ac…" at bounding box center [930, 393] width 208 height 63
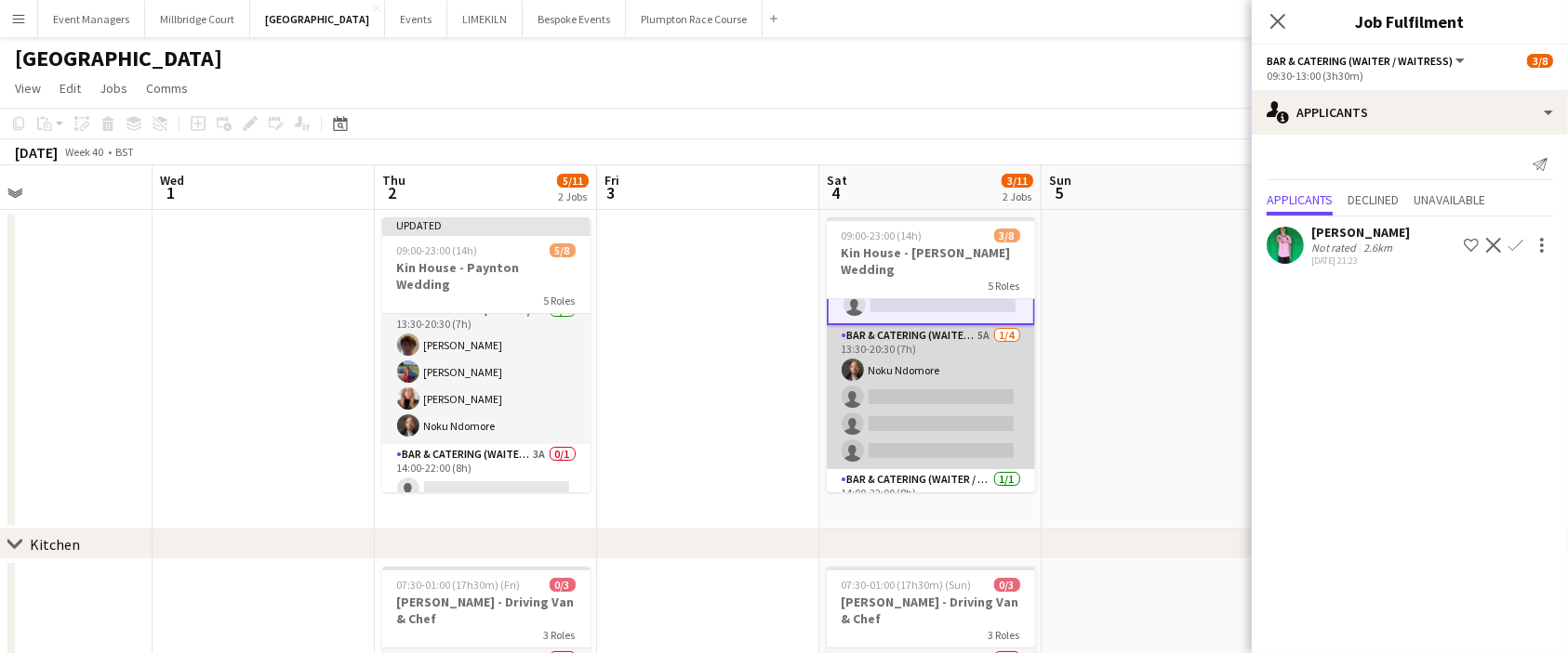
click at [931, 390] on app-card-role "Bar & Catering (Waiter / waitress) 5A [DATE] 13:30-20:30 (7h) Noku Ndomore sing…" at bounding box center [930, 397] width 208 height 144
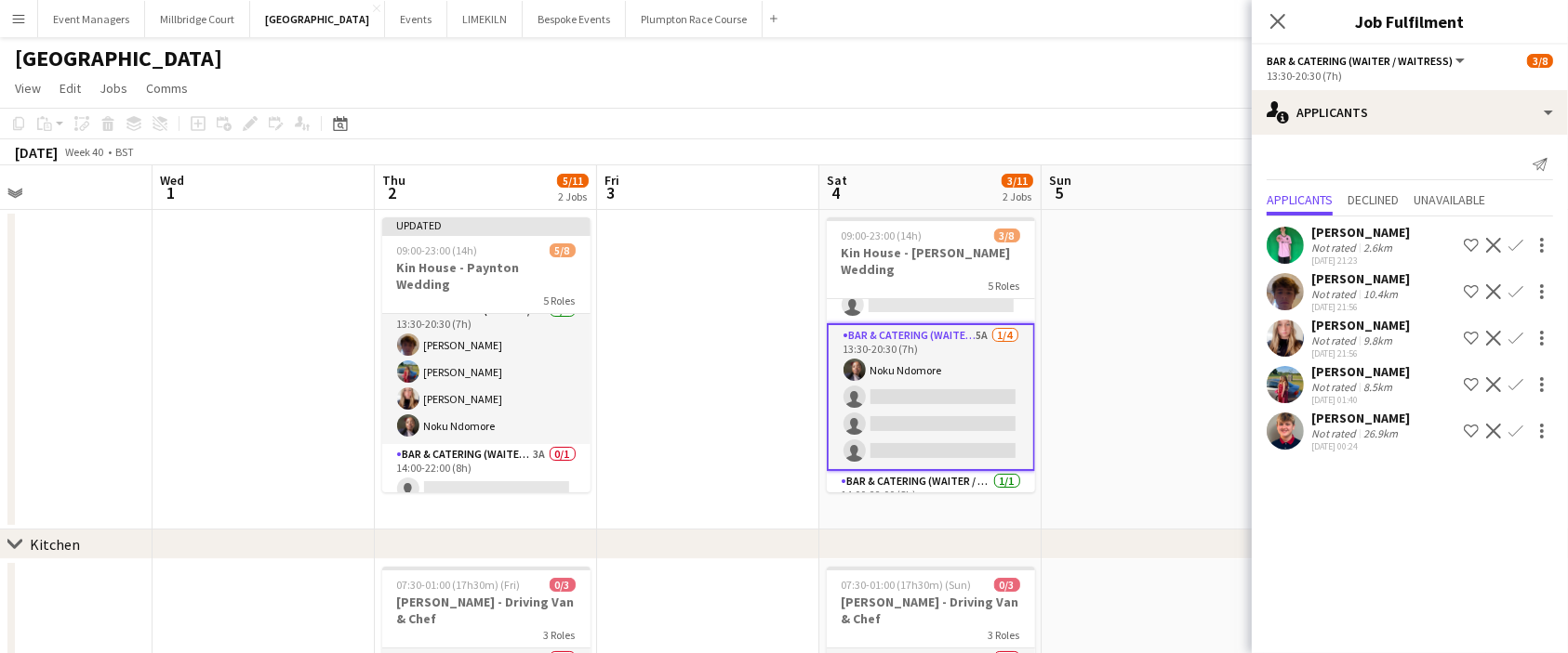
scroll to position [189, 0]
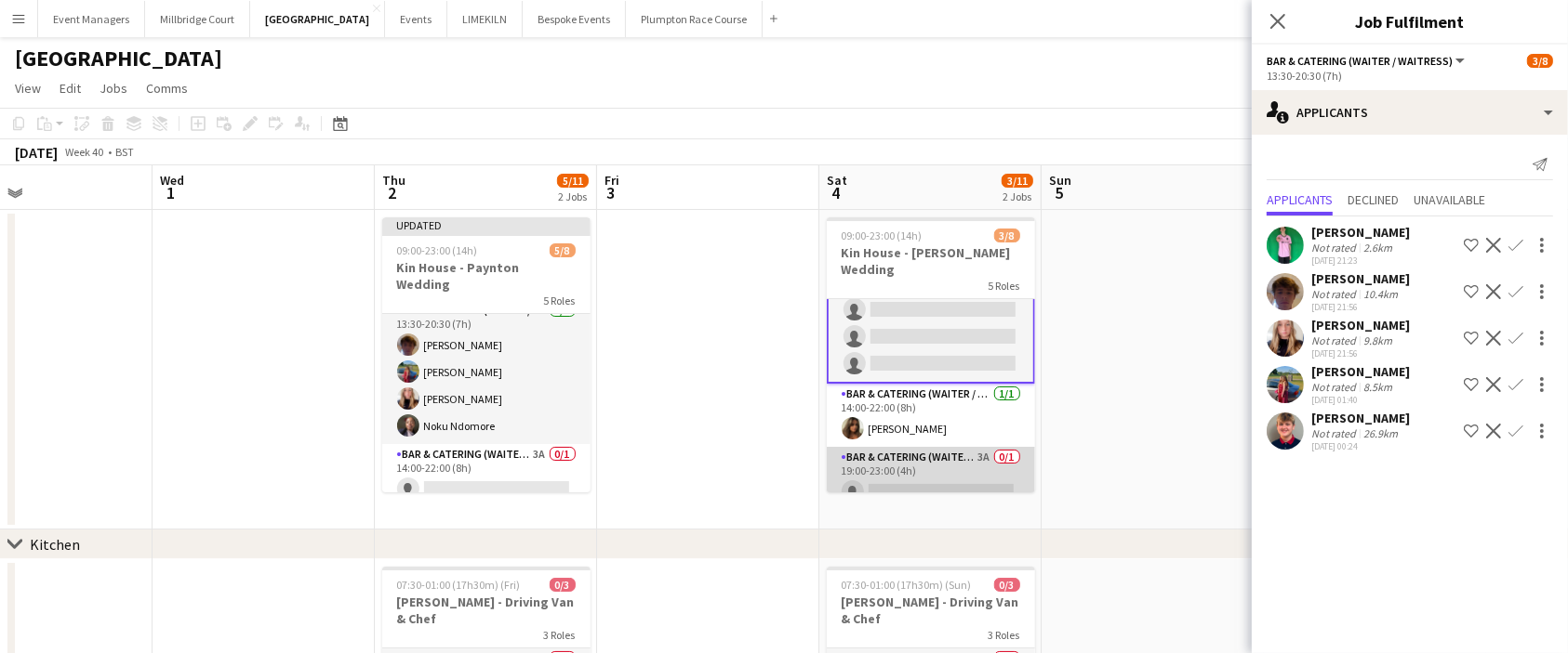
click at [916, 465] on app-card-role "Bar & Catering (Waiter / waitress) 3A 0/1 19:00-23:00 (4h) single-neutral-actio…" at bounding box center [930, 478] width 208 height 63
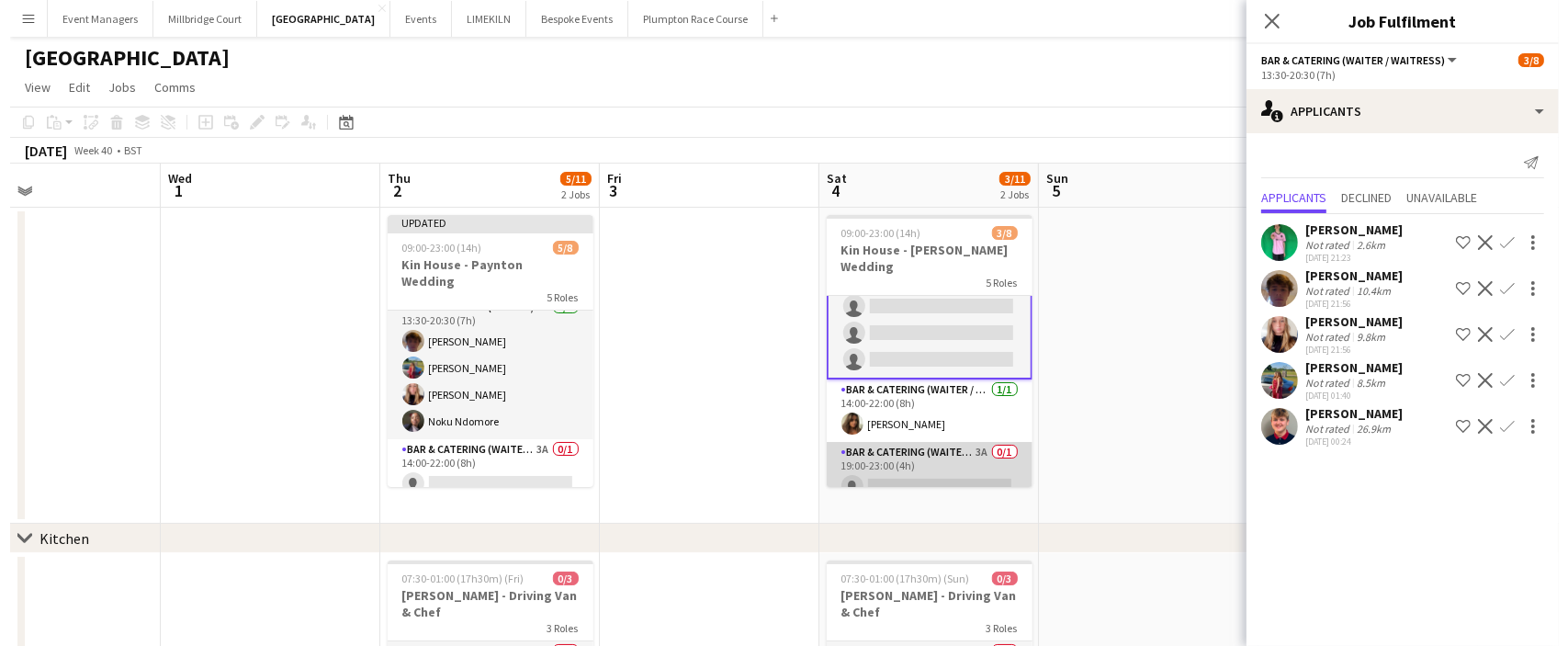
scroll to position [185, 0]
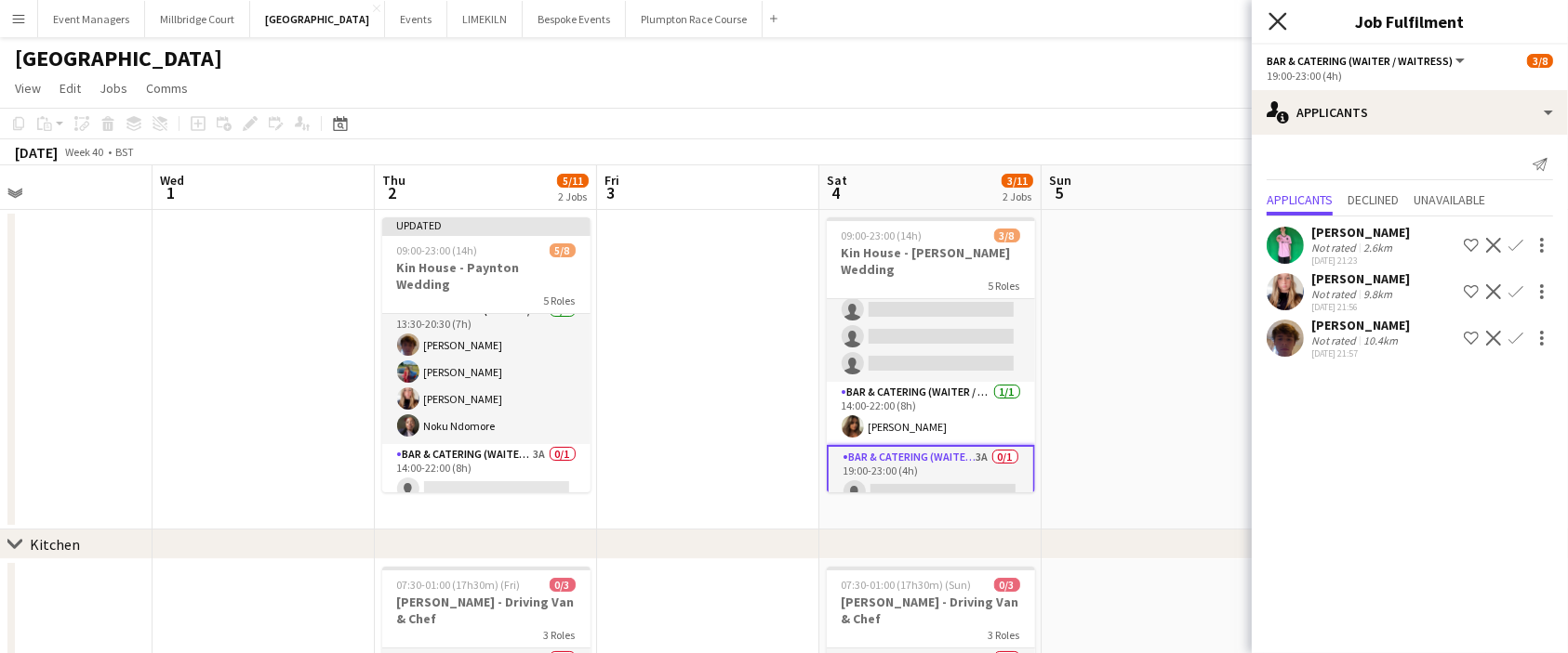
click at [1277, 26] on icon "Close pop-in" at bounding box center [1277, 21] width 17 height 17
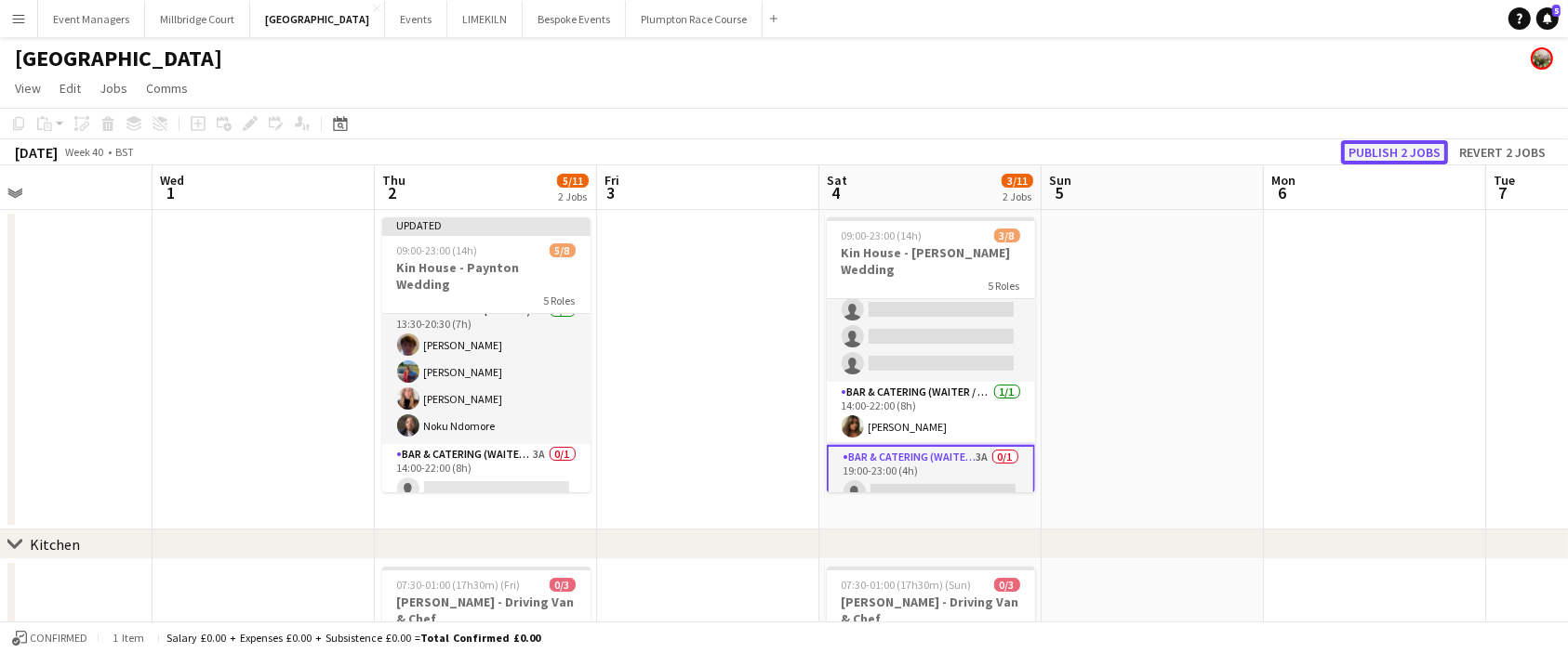
click at [1377, 152] on button "Publish 2 jobs" at bounding box center [1394, 152] width 107 height 24
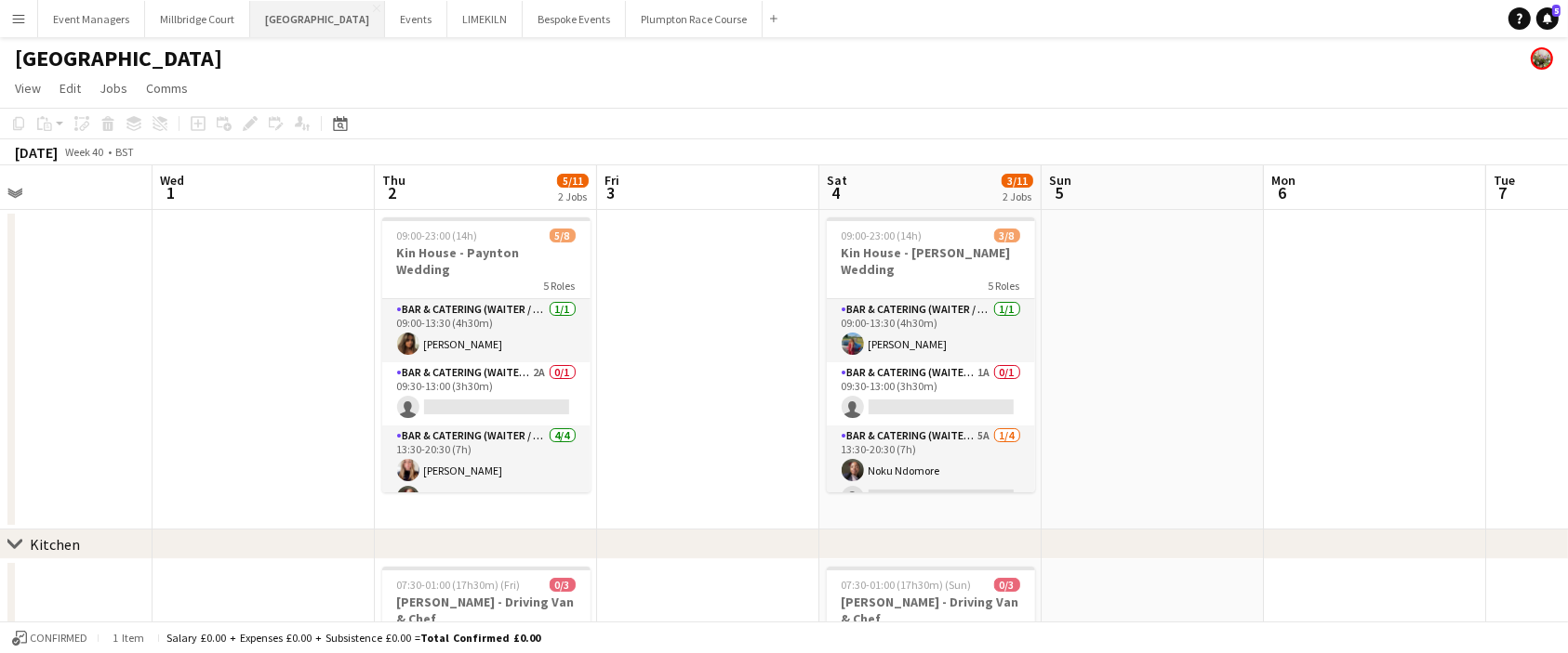
click at [282, 24] on button "[GEOGRAPHIC_DATA] Close" at bounding box center [317, 19] width 134 height 37
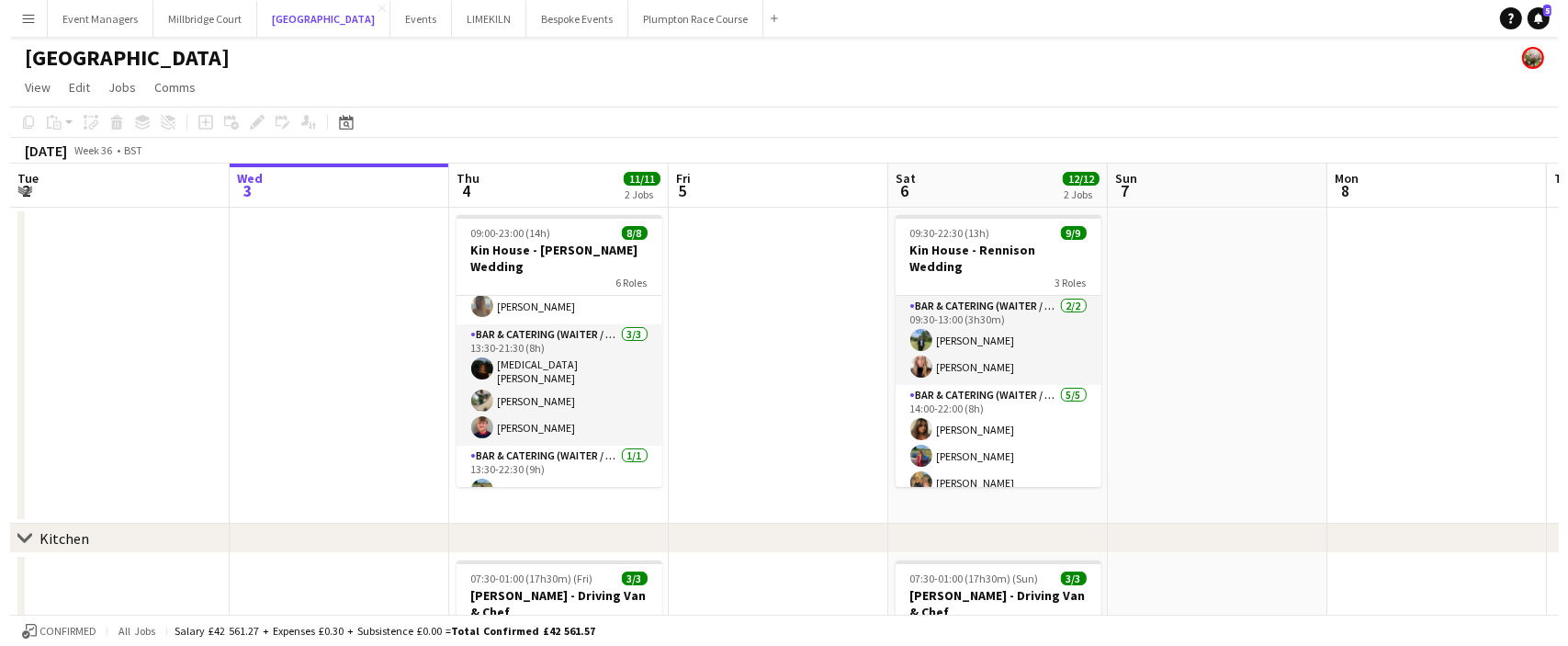
scroll to position [148, 0]
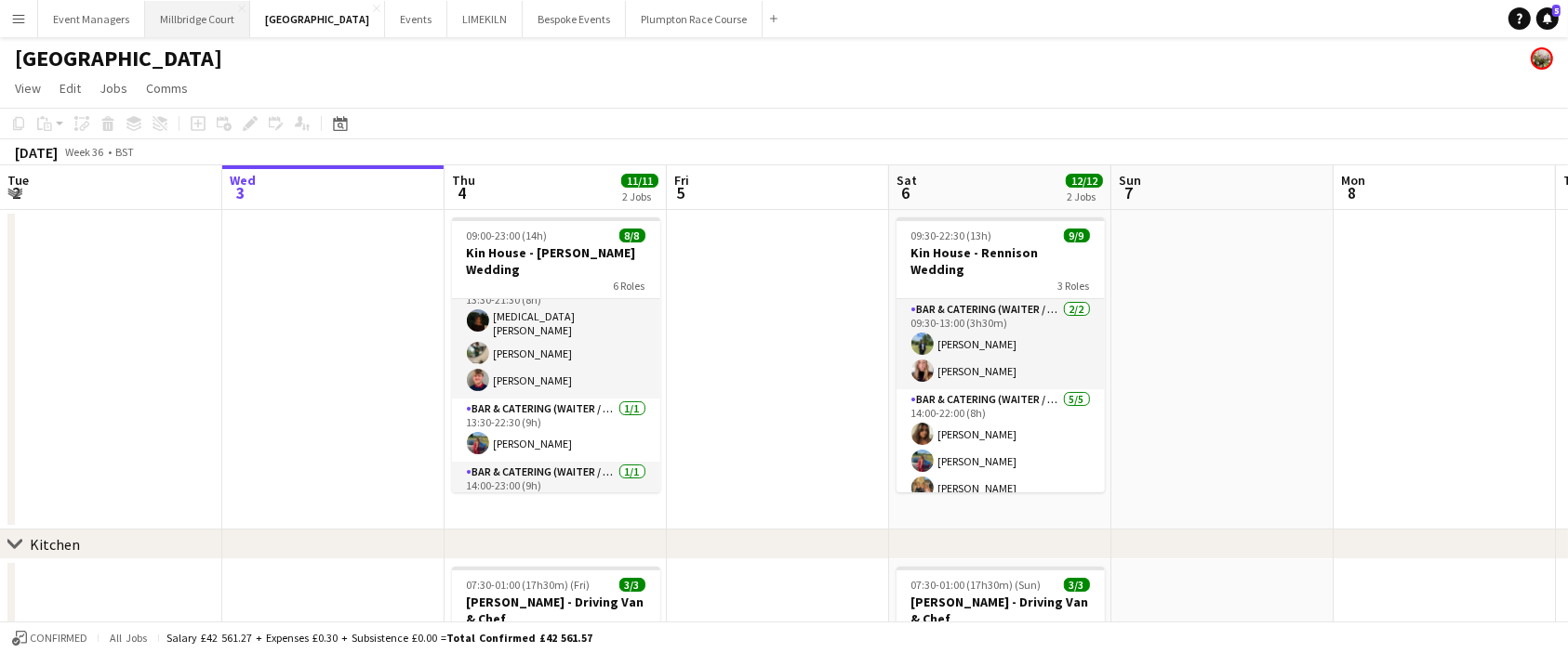
click at [161, 17] on button "[GEOGRAPHIC_DATA]" at bounding box center [197, 19] width 105 height 37
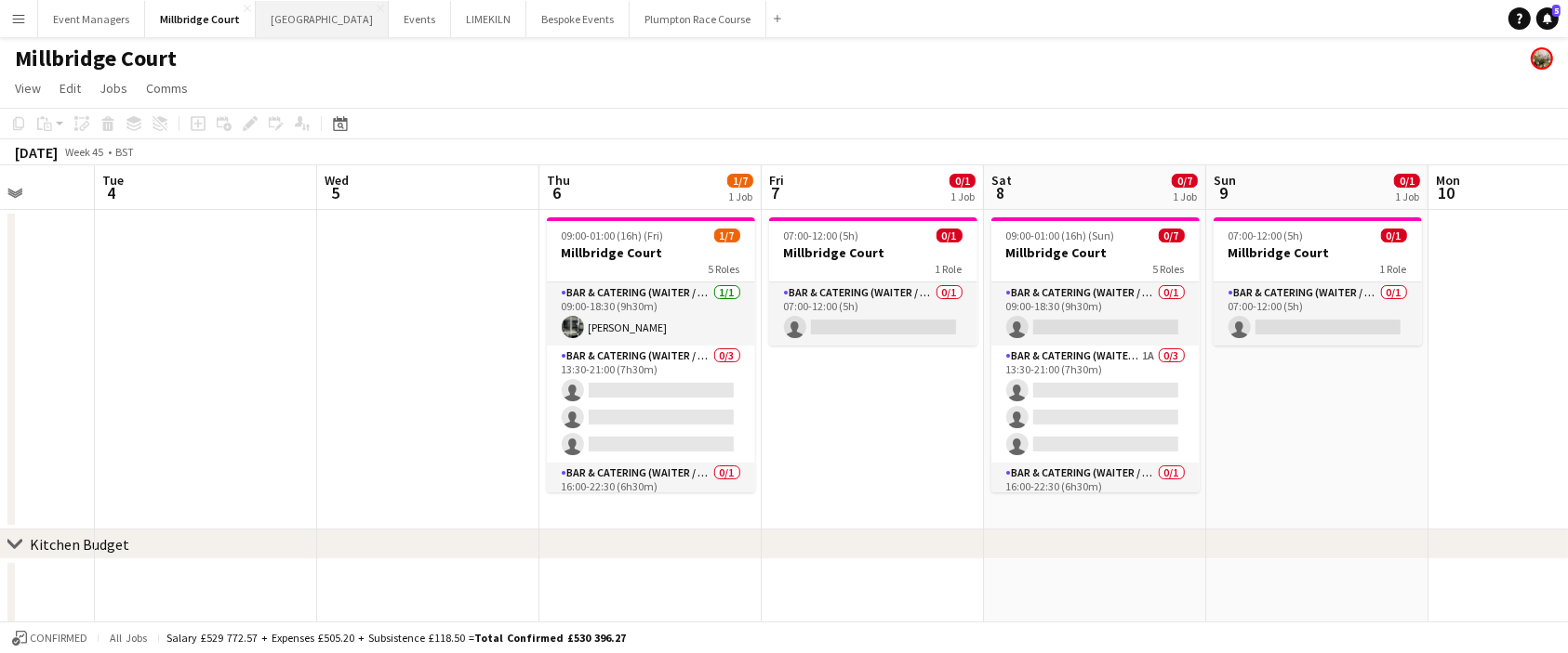
click at [294, 17] on button "[GEOGRAPHIC_DATA] Close" at bounding box center [322, 19] width 133 height 37
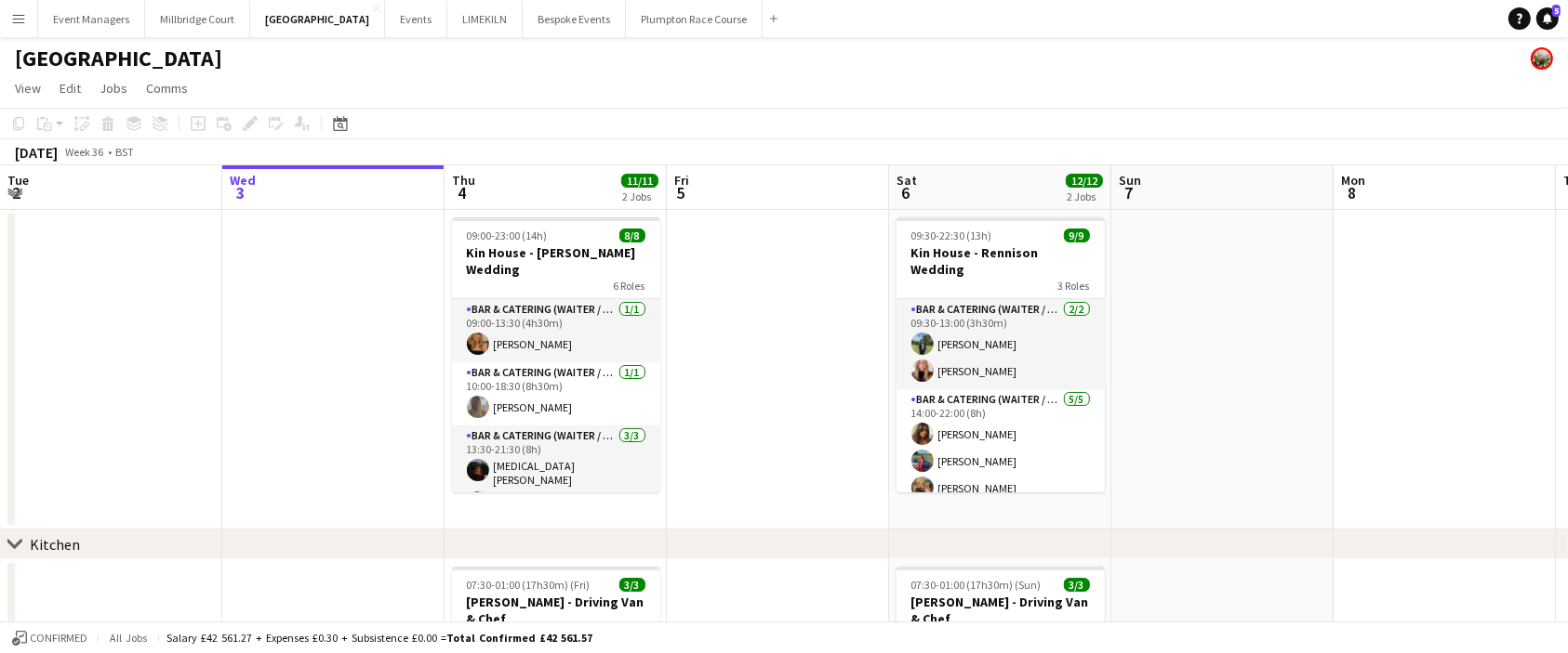
click at [15, 14] on app-icon "Menu" at bounding box center [18, 18] width 15 height 14
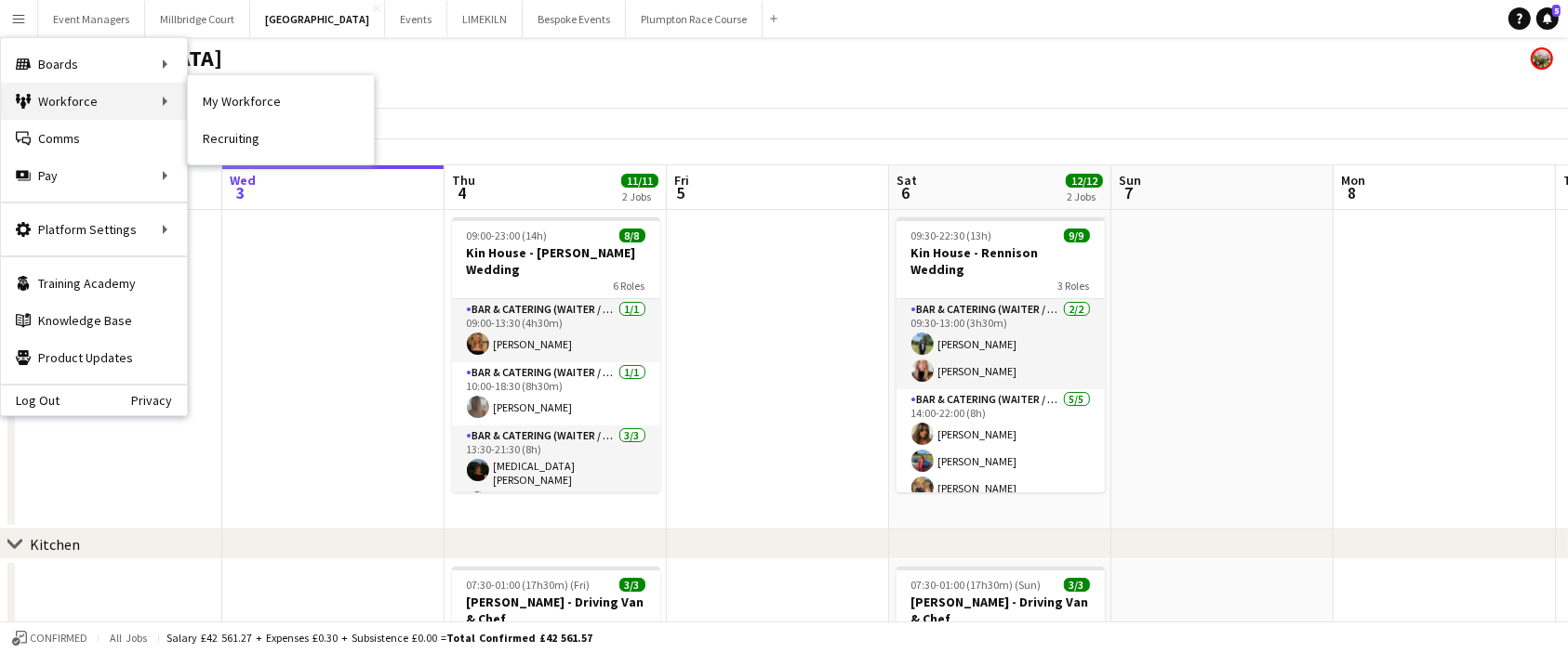
click at [72, 100] on div "Workforce Workforce" at bounding box center [94, 101] width 186 height 37
click at [286, 87] on link "My Workforce" at bounding box center [280, 101] width 186 height 37
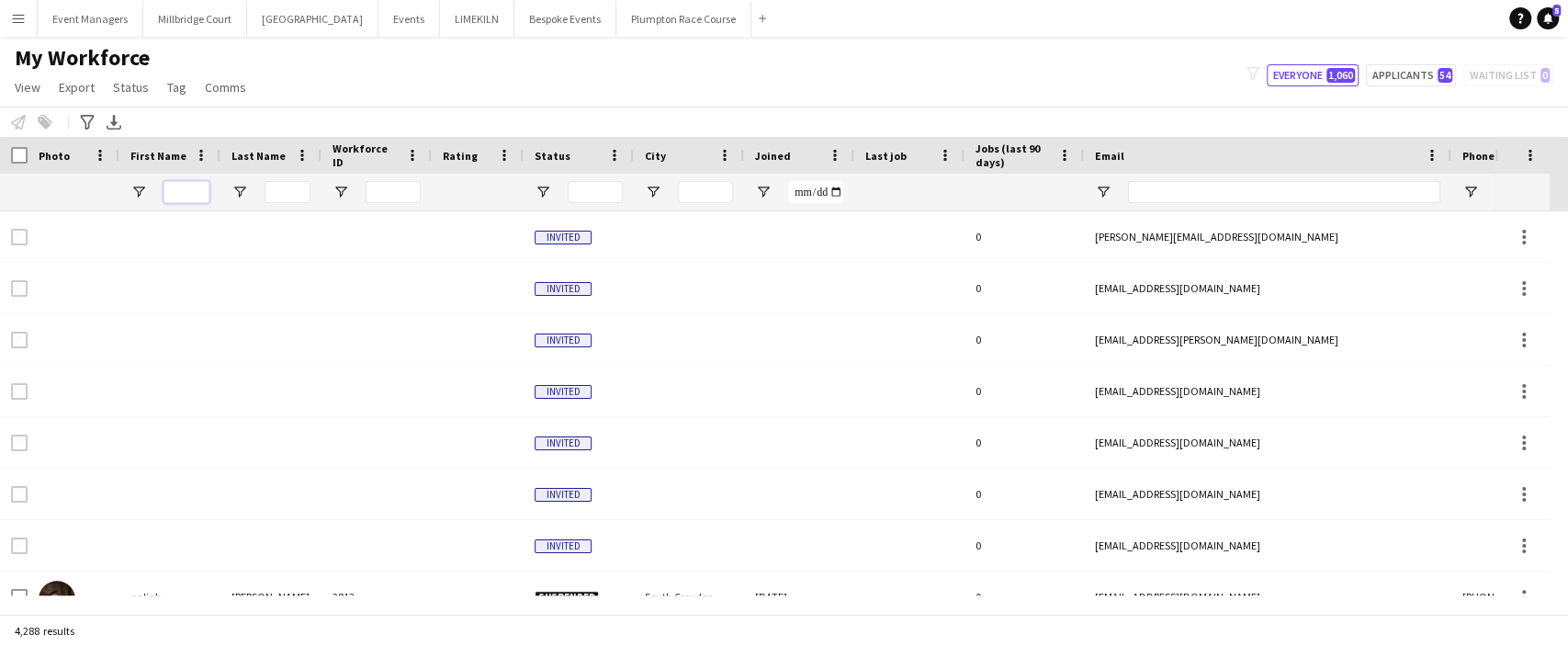
click at [176, 184] on input "First Name Filter Input" at bounding box center [186, 191] width 46 height 22
type input "****"
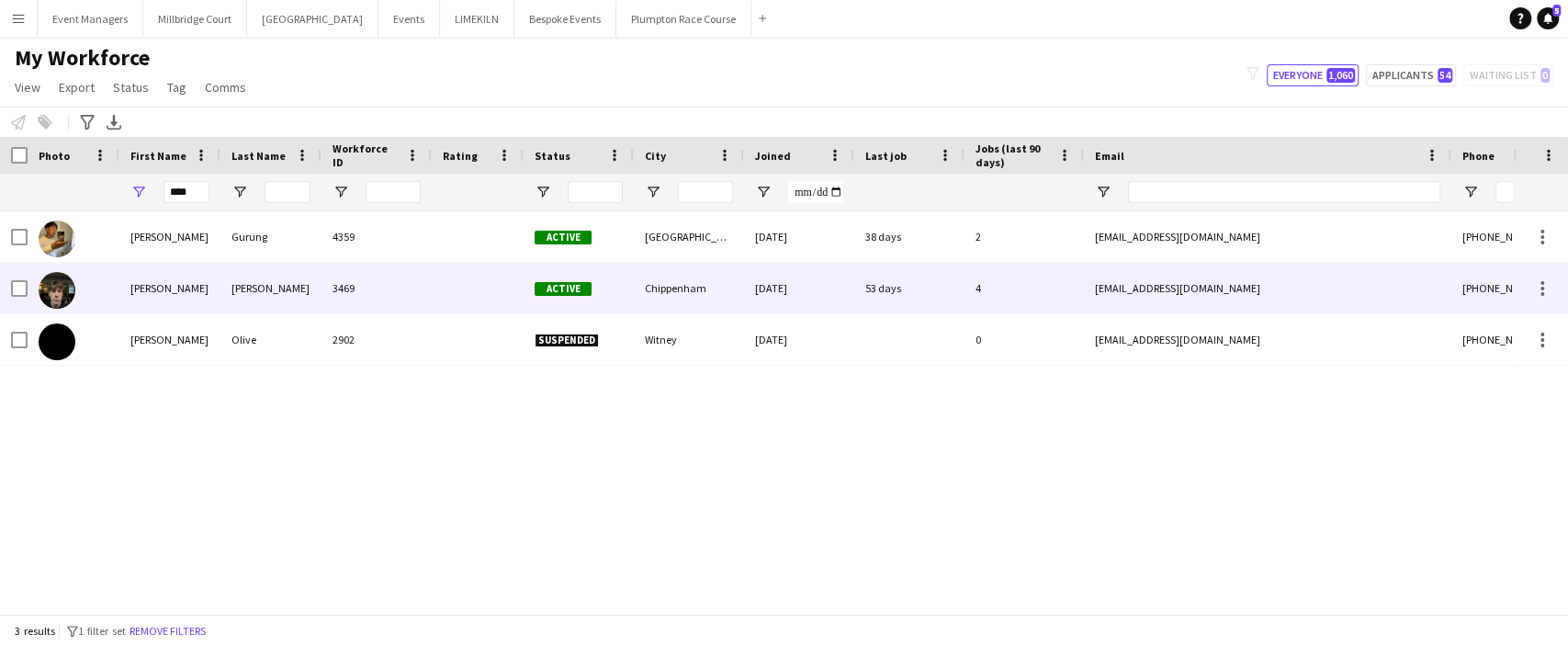
click at [265, 291] on div "[PERSON_NAME]" at bounding box center [271, 288] width 101 height 51
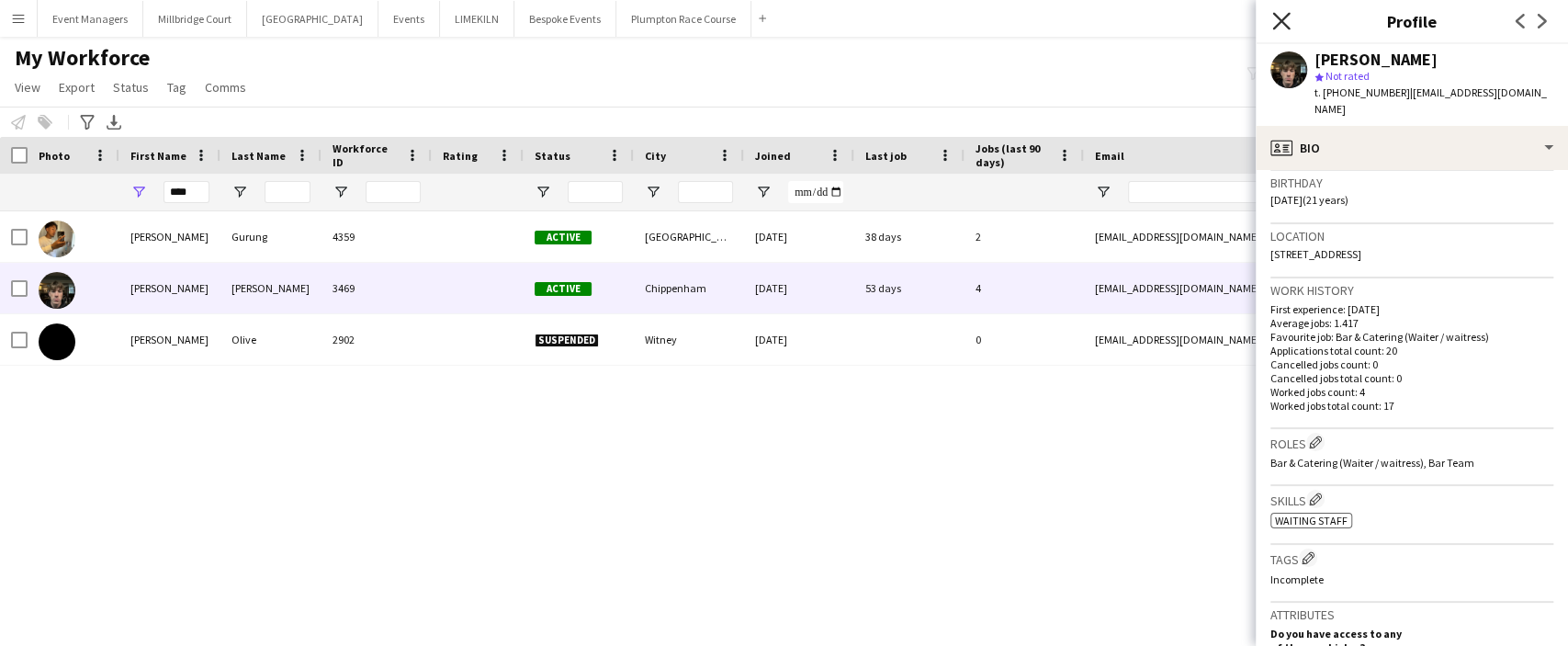
click at [1287, 16] on icon "Close pop-in" at bounding box center [1281, 21] width 17 height 17
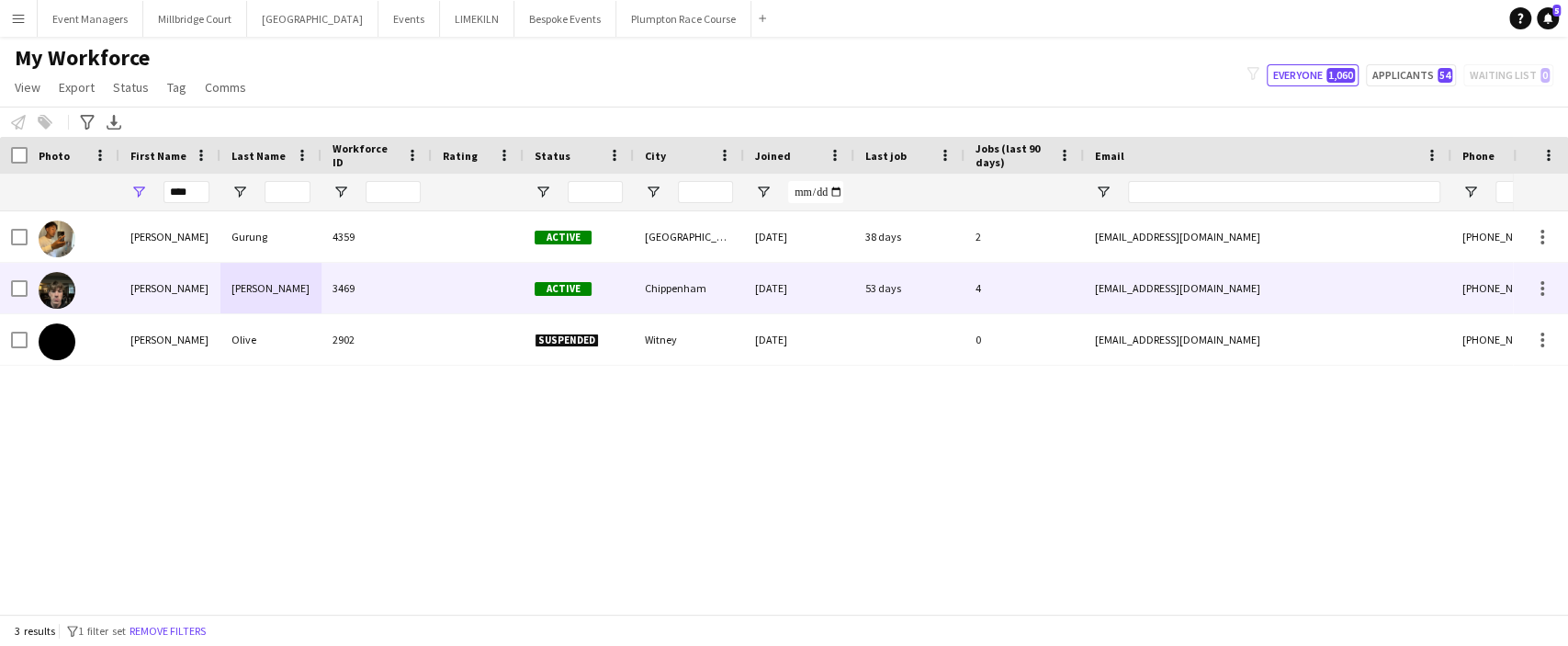
click at [420, 301] on div "3469" at bounding box center [376, 288] width 110 height 51
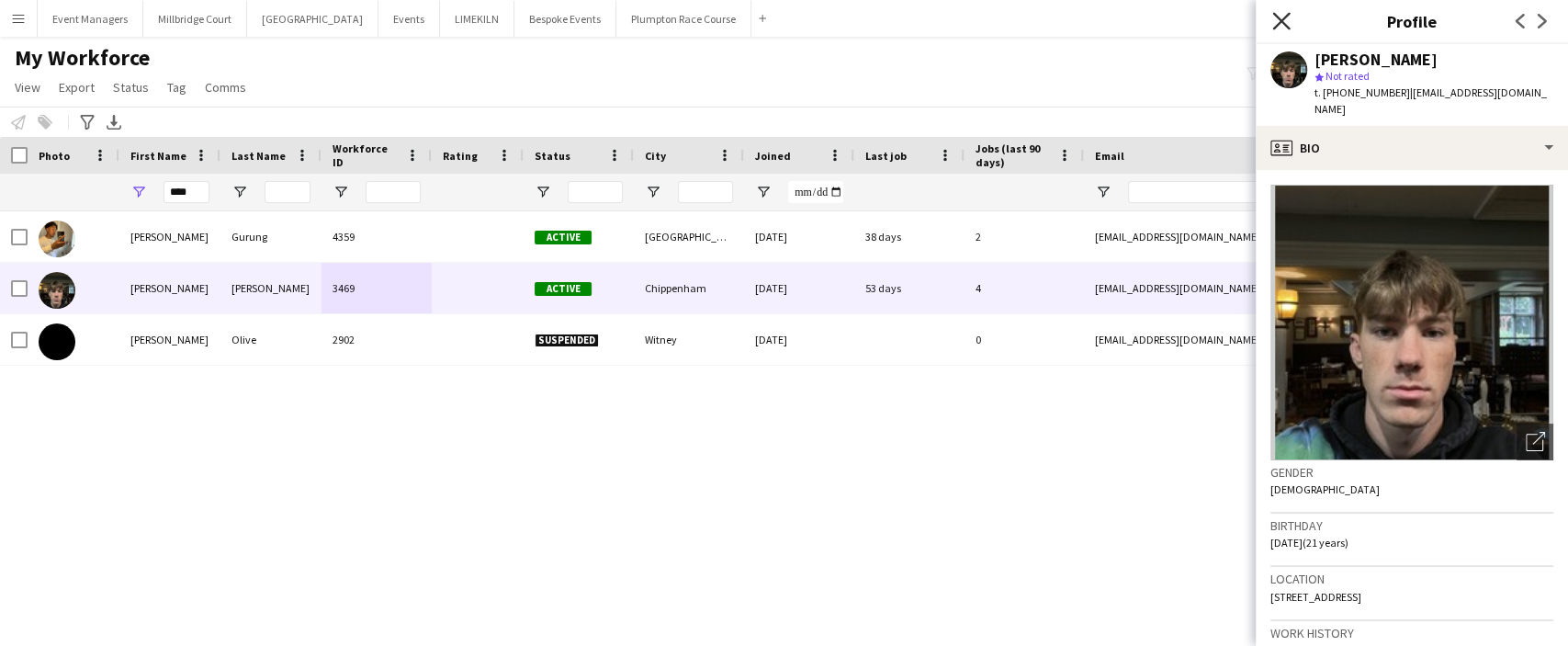
click at [1286, 18] on icon at bounding box center [1281, 21] width 17 height 17
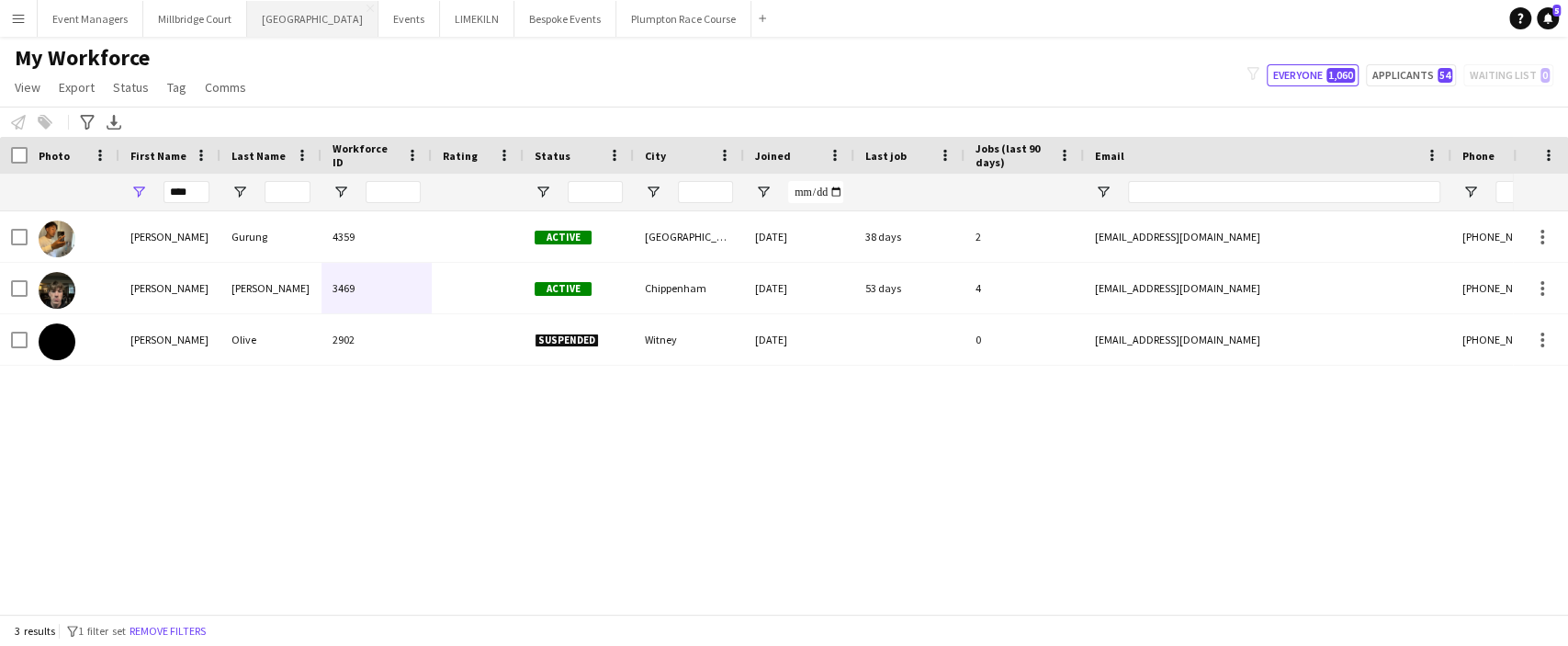
click at [296, 17] on button "[GEOGRAPHIC_DATA] Close" at bounding box center [313, 19] width 132 height 36
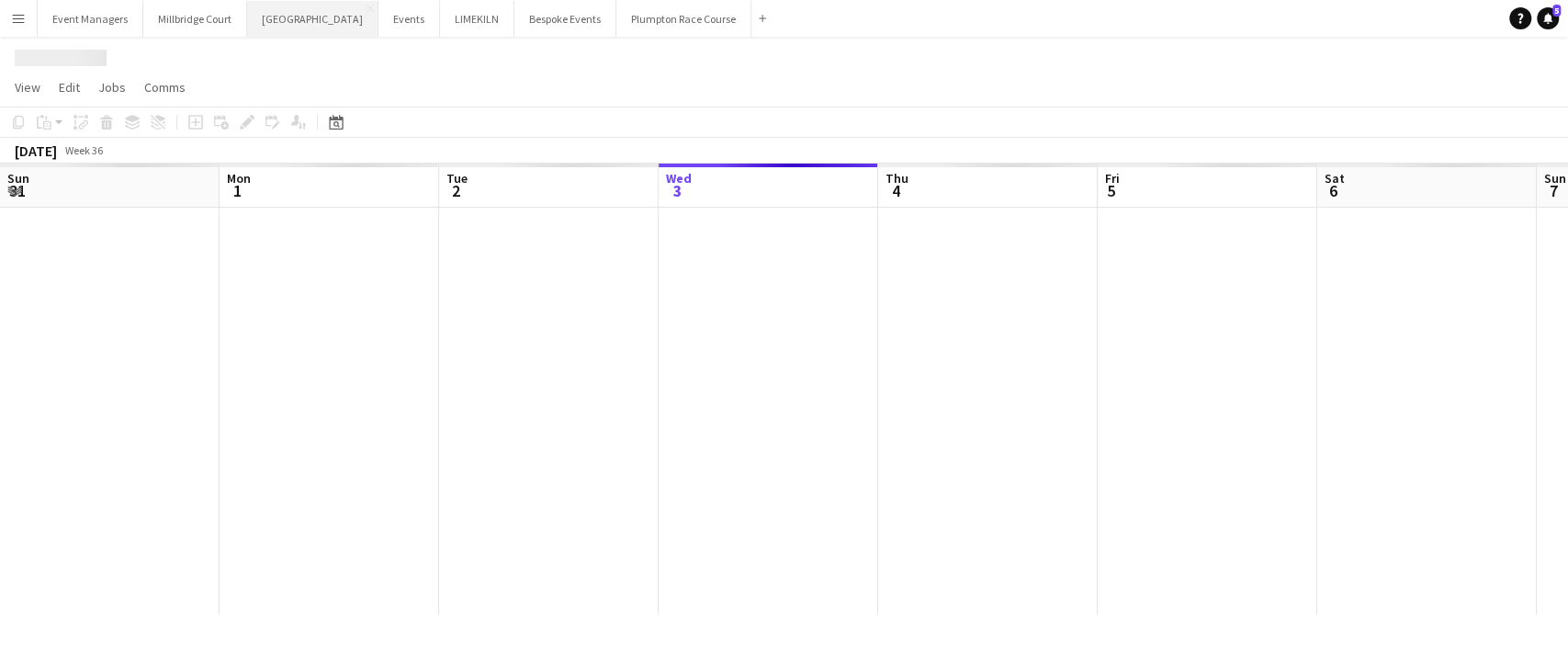
scroll to position [0, 439]
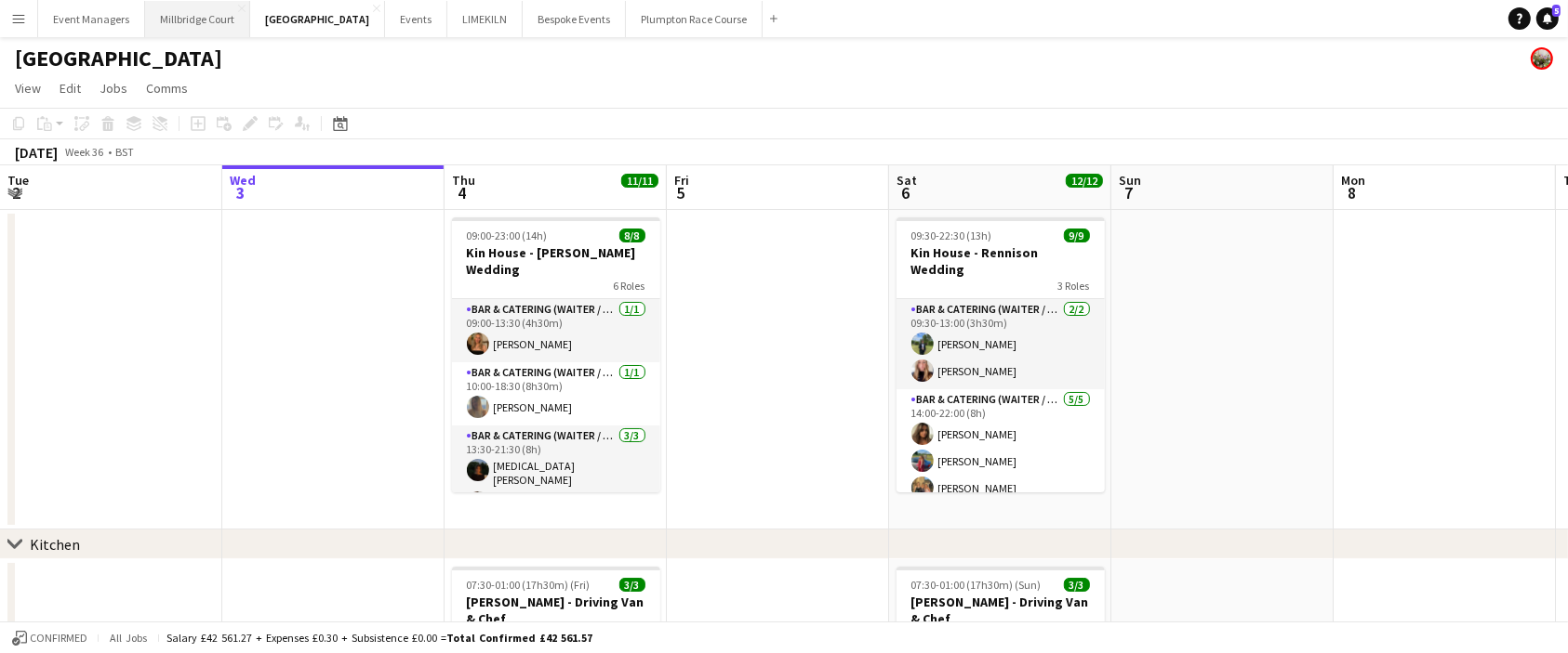
click at [205, 13] on button "[GEOGRAPHIC_DATA]" at bounding box center [197, 19] width 105 height 37
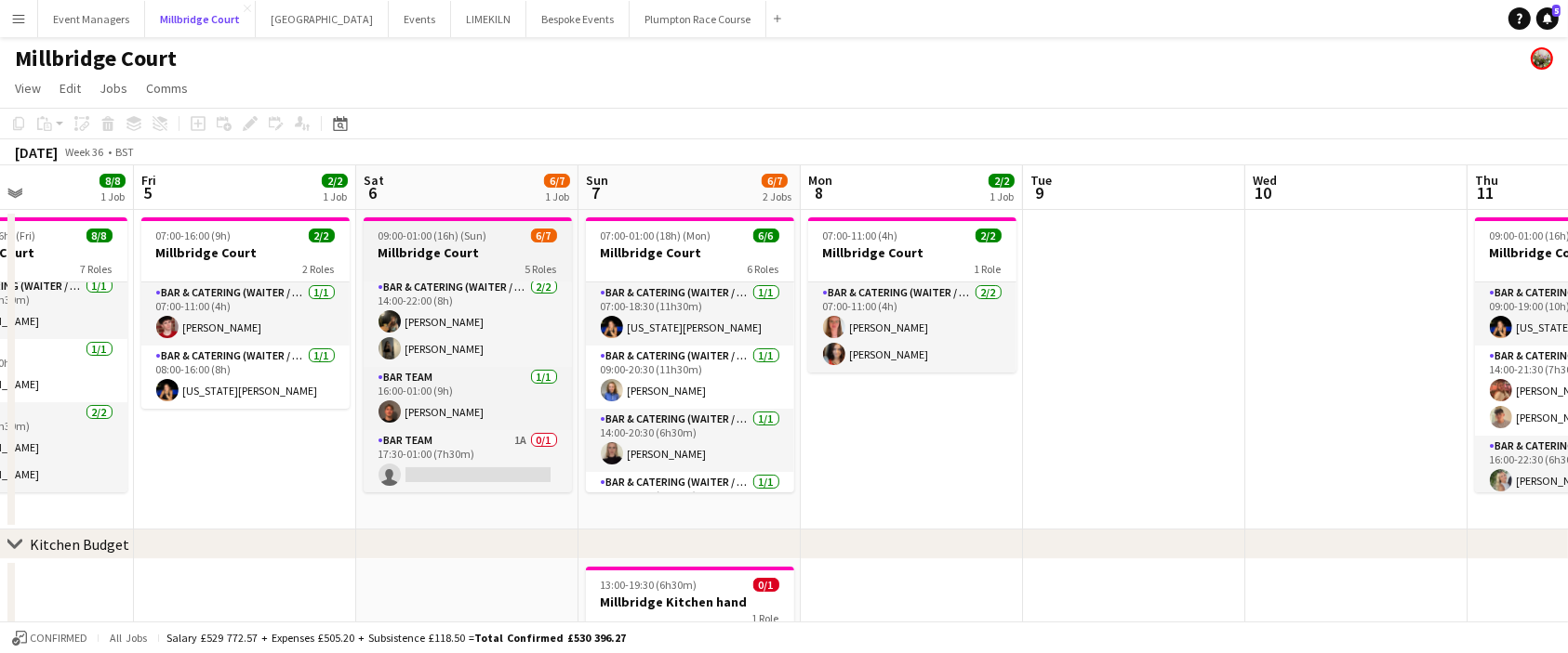
scroll to position [169, 0]
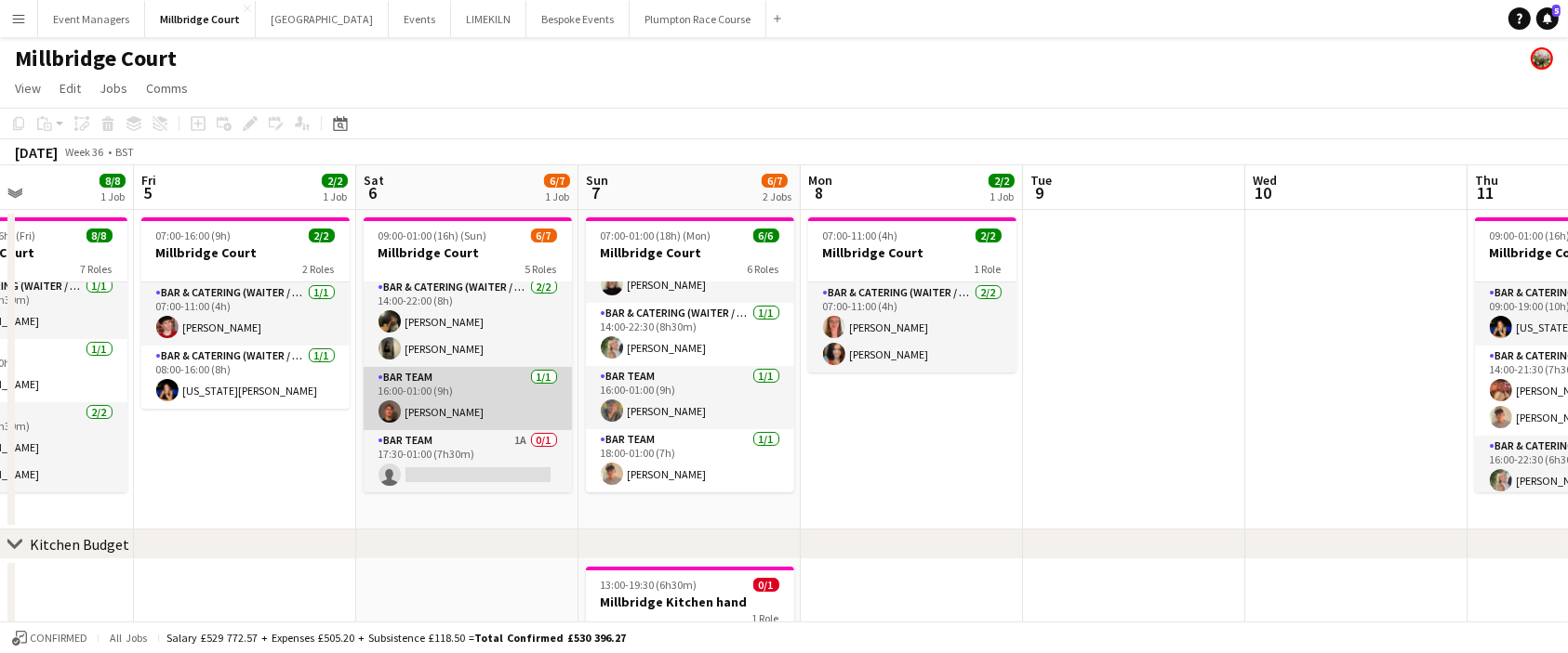
click at [396, 402] on app-user-avatar at bounding box center [389, 412] width 22 height 22
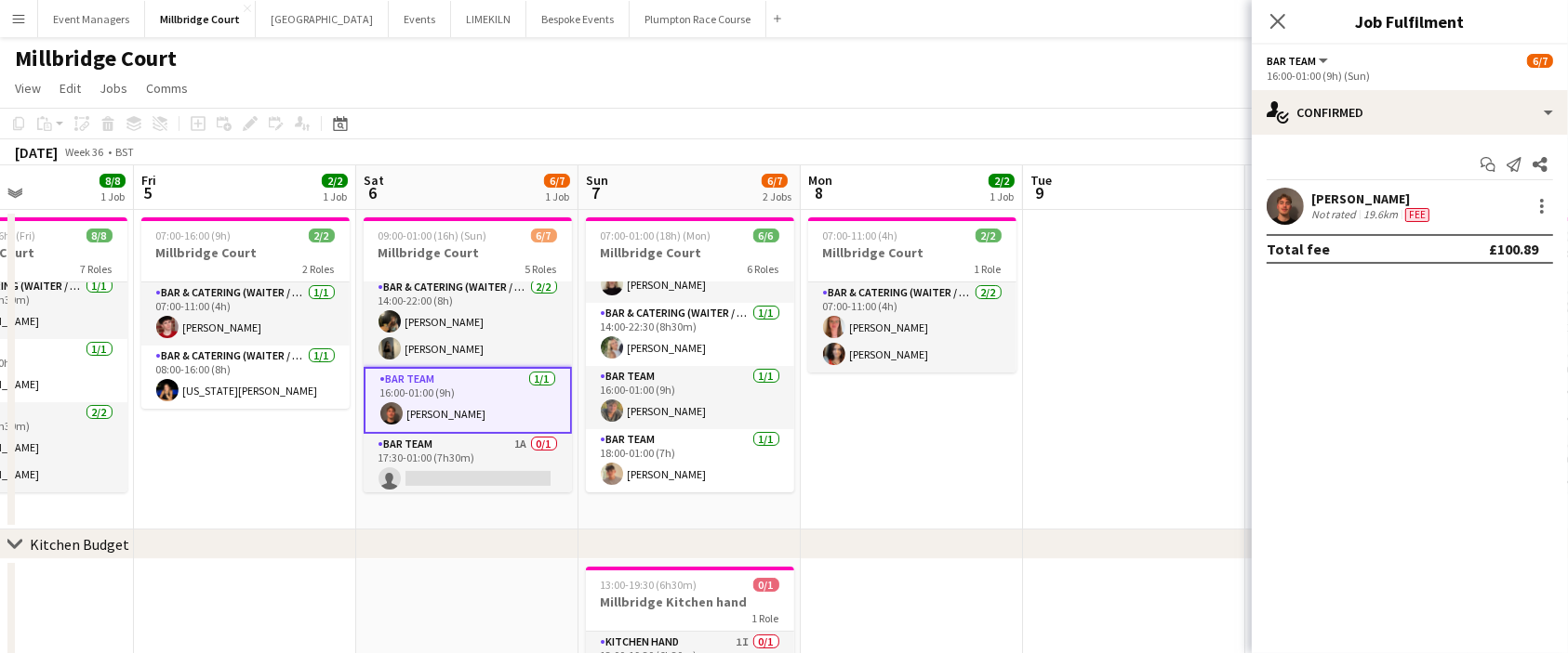
click at [1273, 206] on app-user-avatar at bounding box center [1285, 206] width 37 height 37
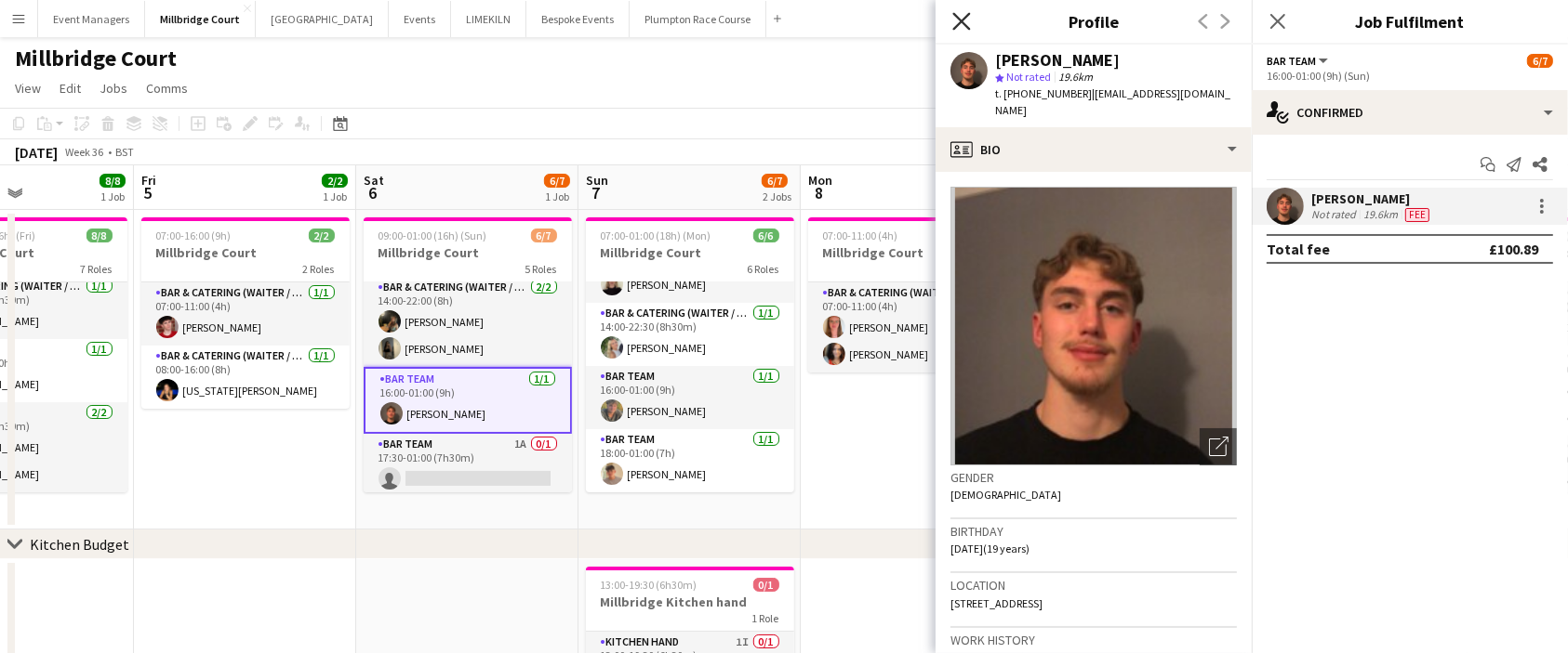
click at [952, 23] on icon "Close pop-in" at bounding box center [961, 21] width 17 height 17
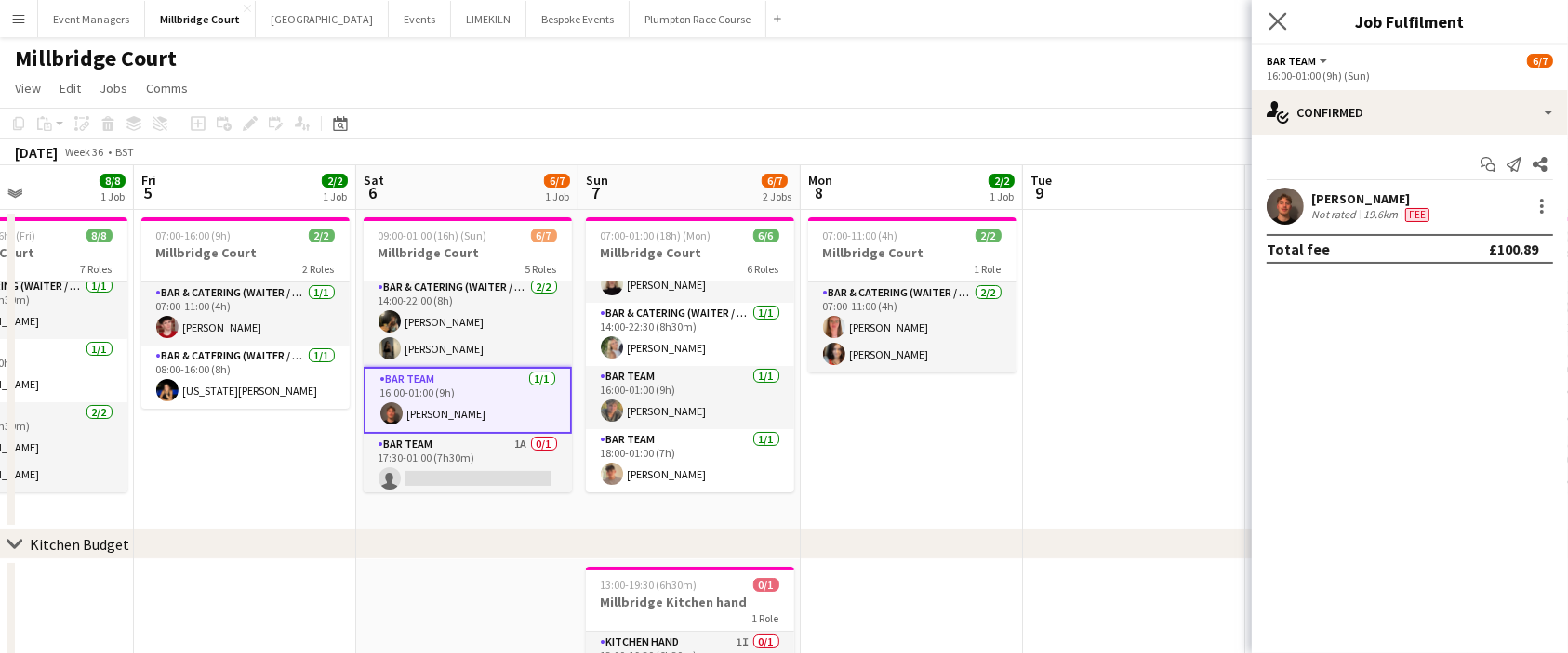
click at [1288, 18] on app-icon "Close pop-in" at bounding box center [1278, 22] width 27 height 27
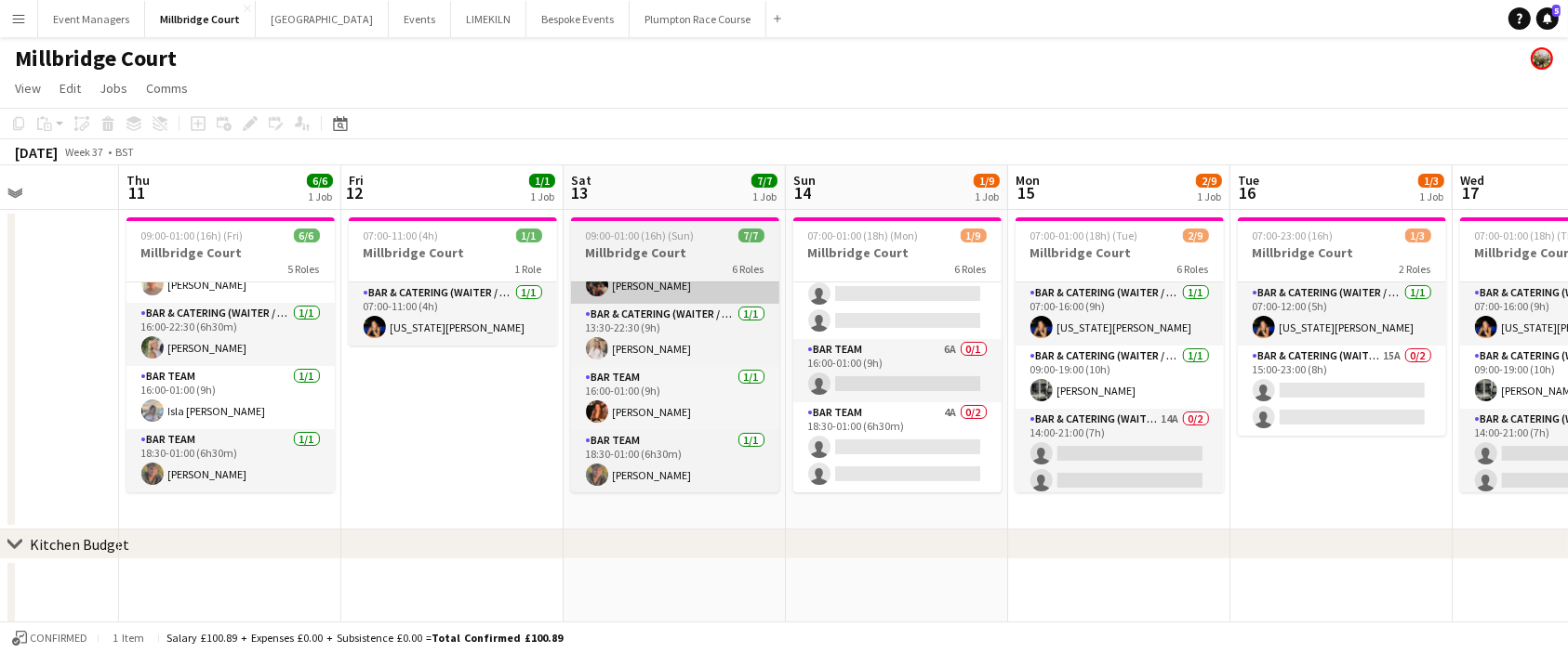
scroll to position [0, 550]
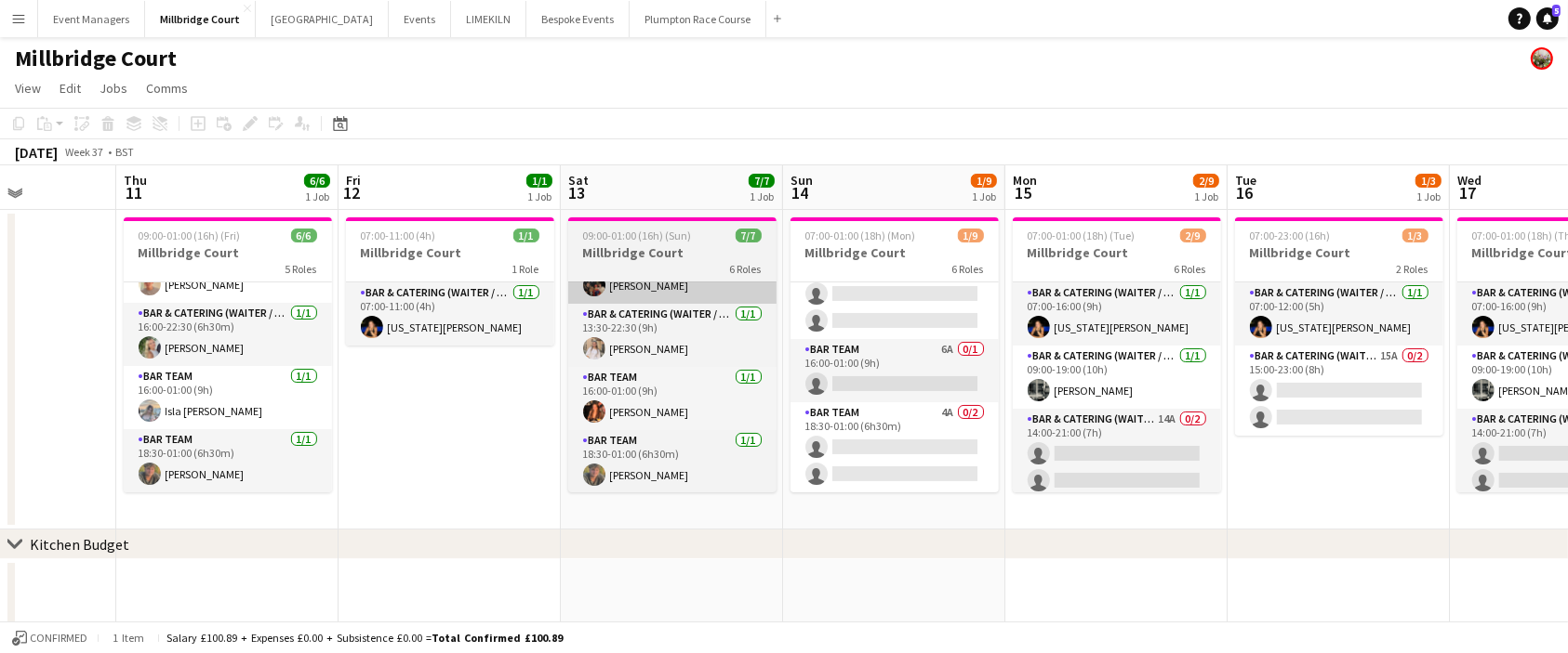
click at [893, 436] on app-card-role "Bar Team 4A 0/2 18:30-01:00 (6h30m) single-neutral-actions single-neutral-actio…" at bounding box center [894, 446] width 208 height 90
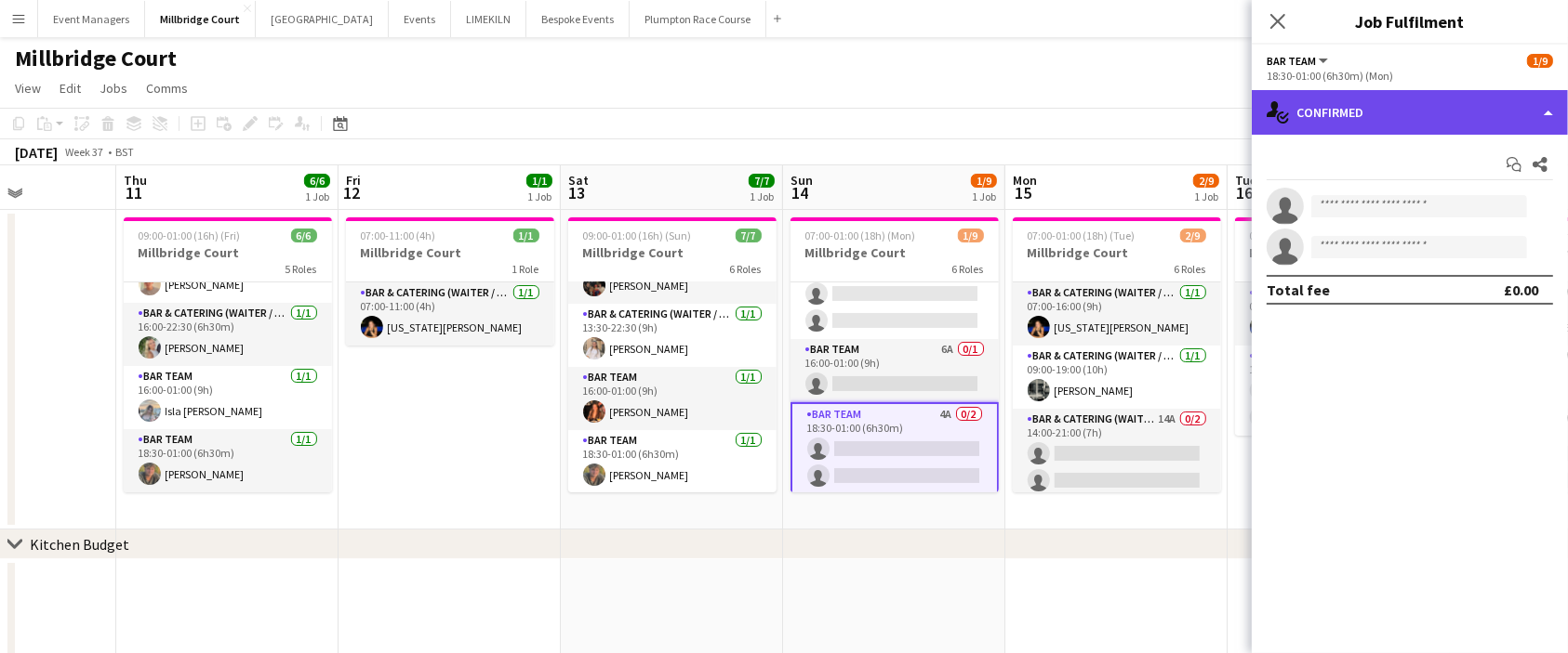
click at [1389, 123] on div "single-neutral-actions-check-2 Confirmed" at bounding box center [1409, 112] width 316 height 44
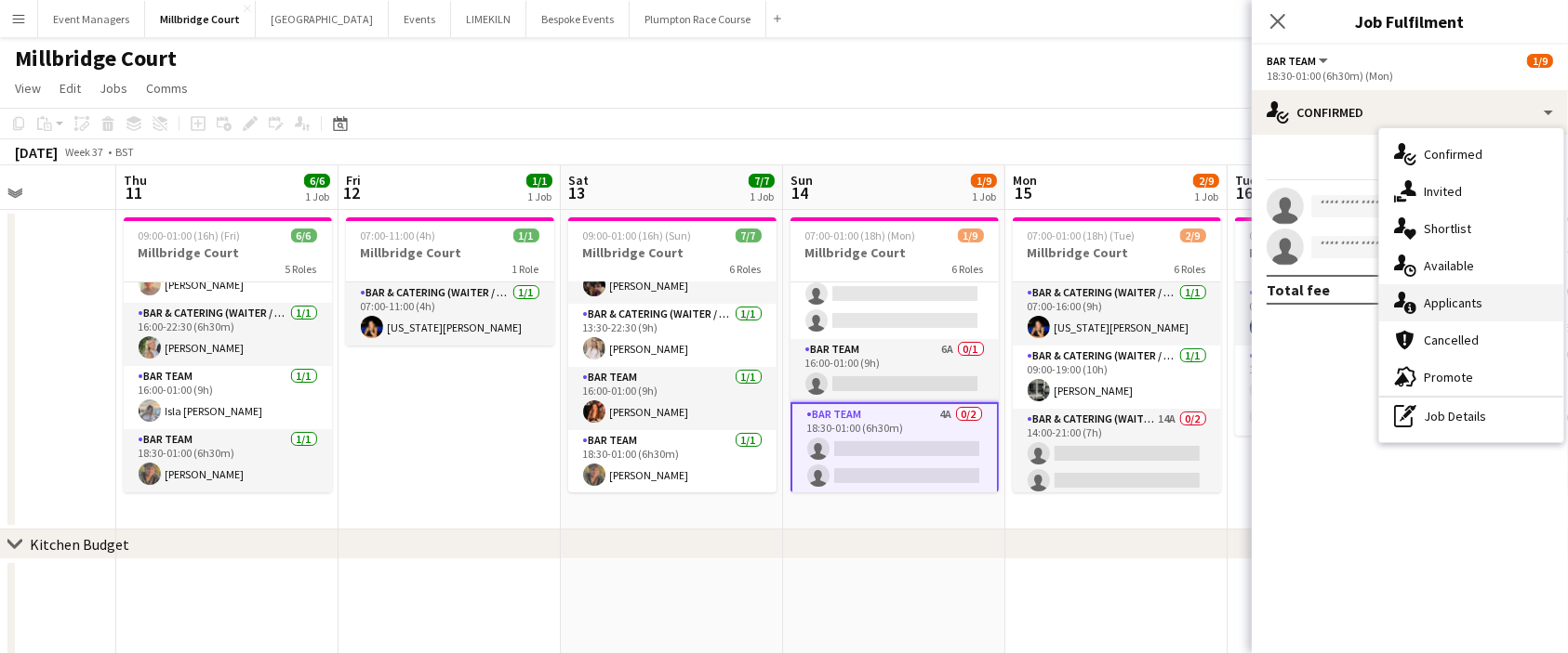
click at [1434, 304] on span "Applicants" at bounding box center [1452, 302] width 59 height 16
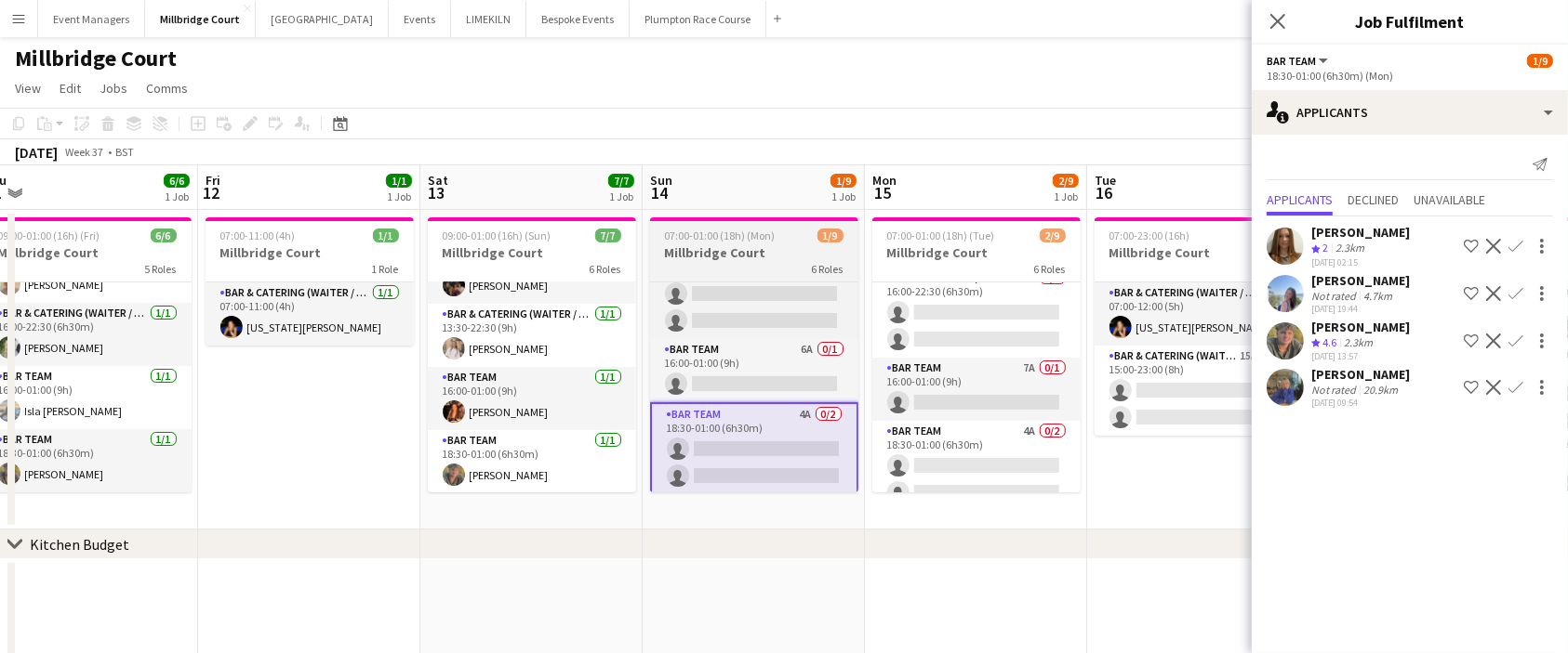
scroll to position [232, 0]
click at [973, 404] on app-card-role "Bar Team 7A 0/1 16:00-01:00 (9h) single-neutral-actions" at bounding box center [975, 387] width 208 height 63
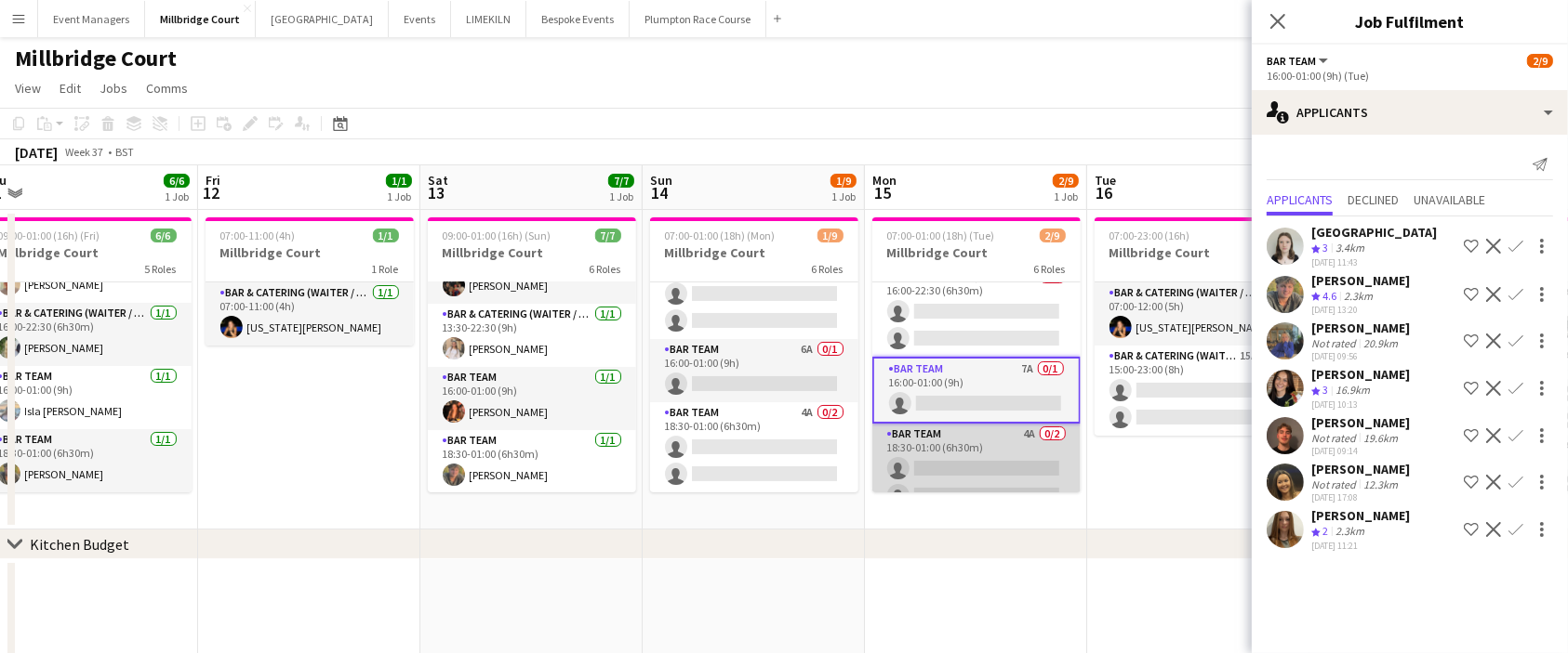
click at [975, 476] on app-card-role "Bar Team 4A 0/2 18:30-01:00 (6h30m) single-neutral-actions single-neutral-actio…" at bounding box center [975, 468] width 208 height 90
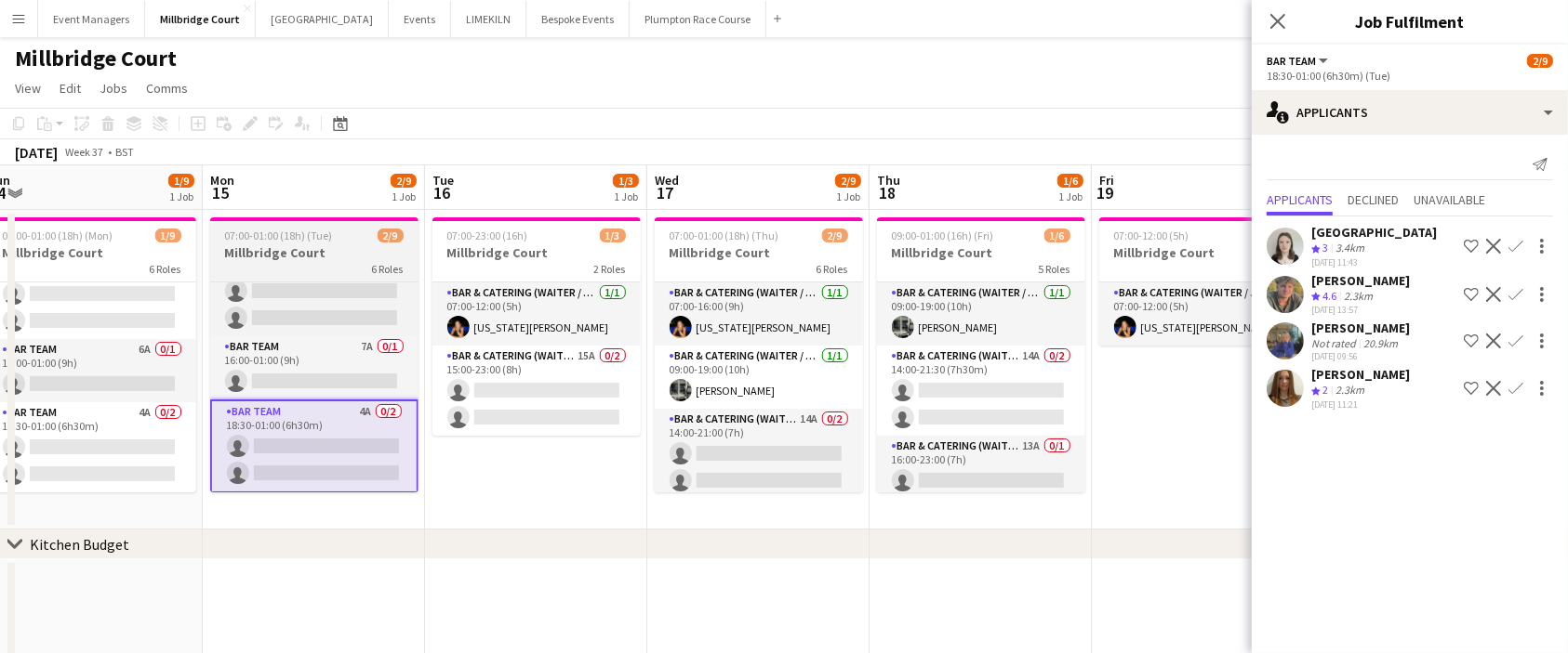
scroll to position [0, 556]
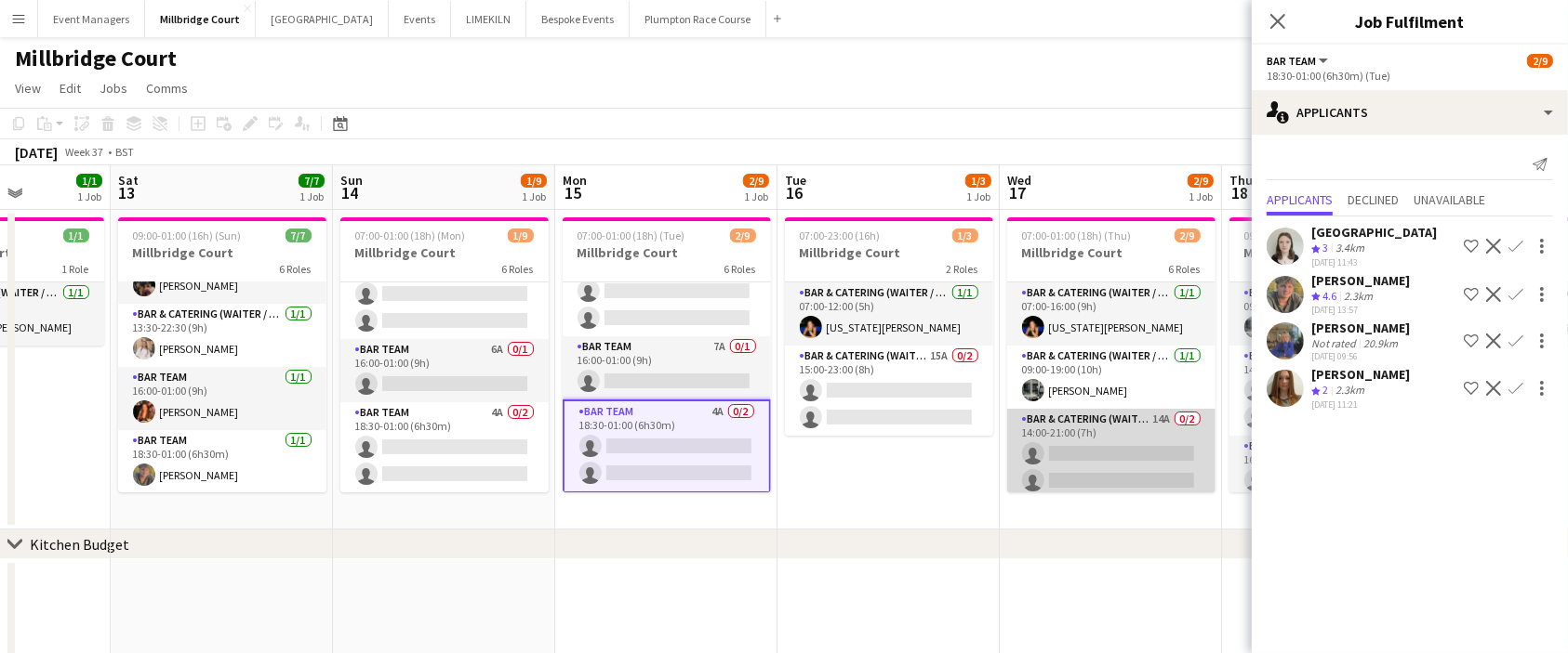
click at [1054, 462] on app-card-role "Bar & Catering (Waiter / waitress) 14A 0/2 14:00-21:00 (7h) single-neutral-acti…" at bounding box center [1111, 453] width 208 height 90
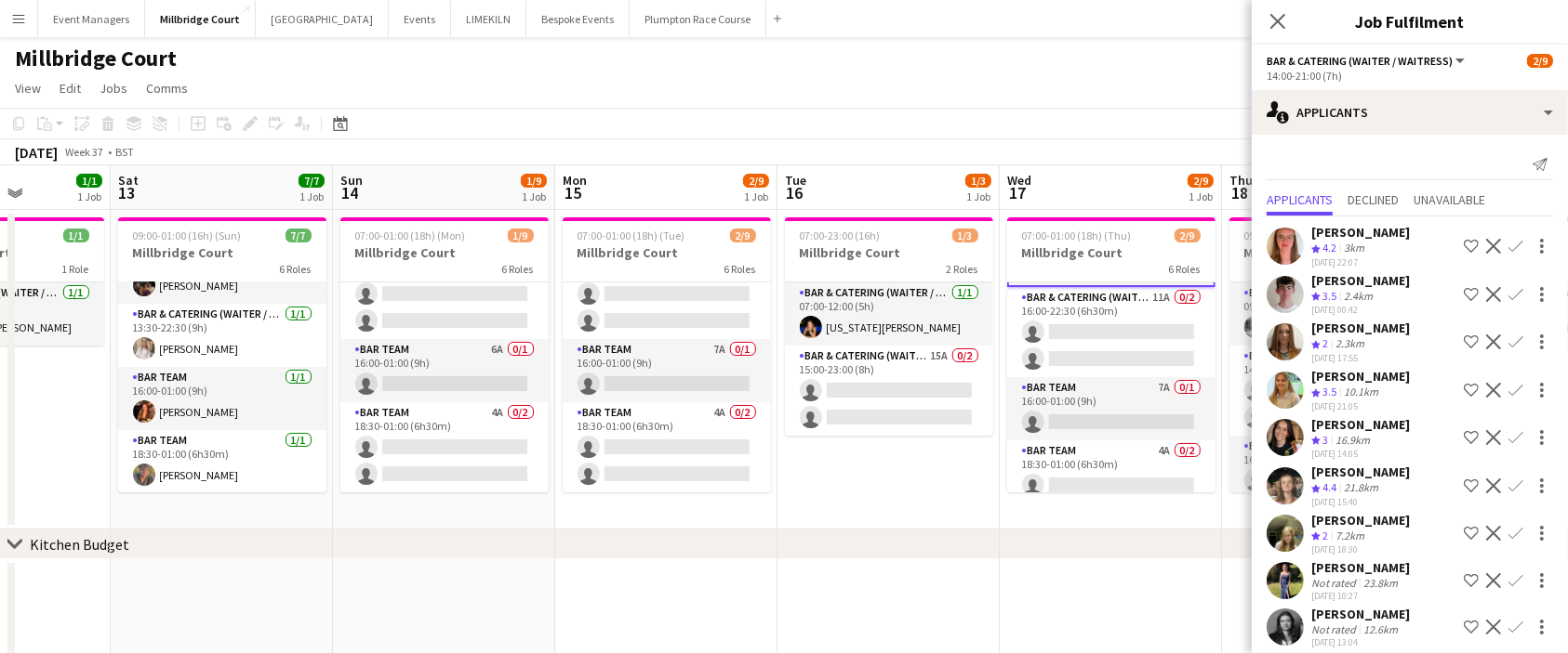
scroll to position [253, 0]
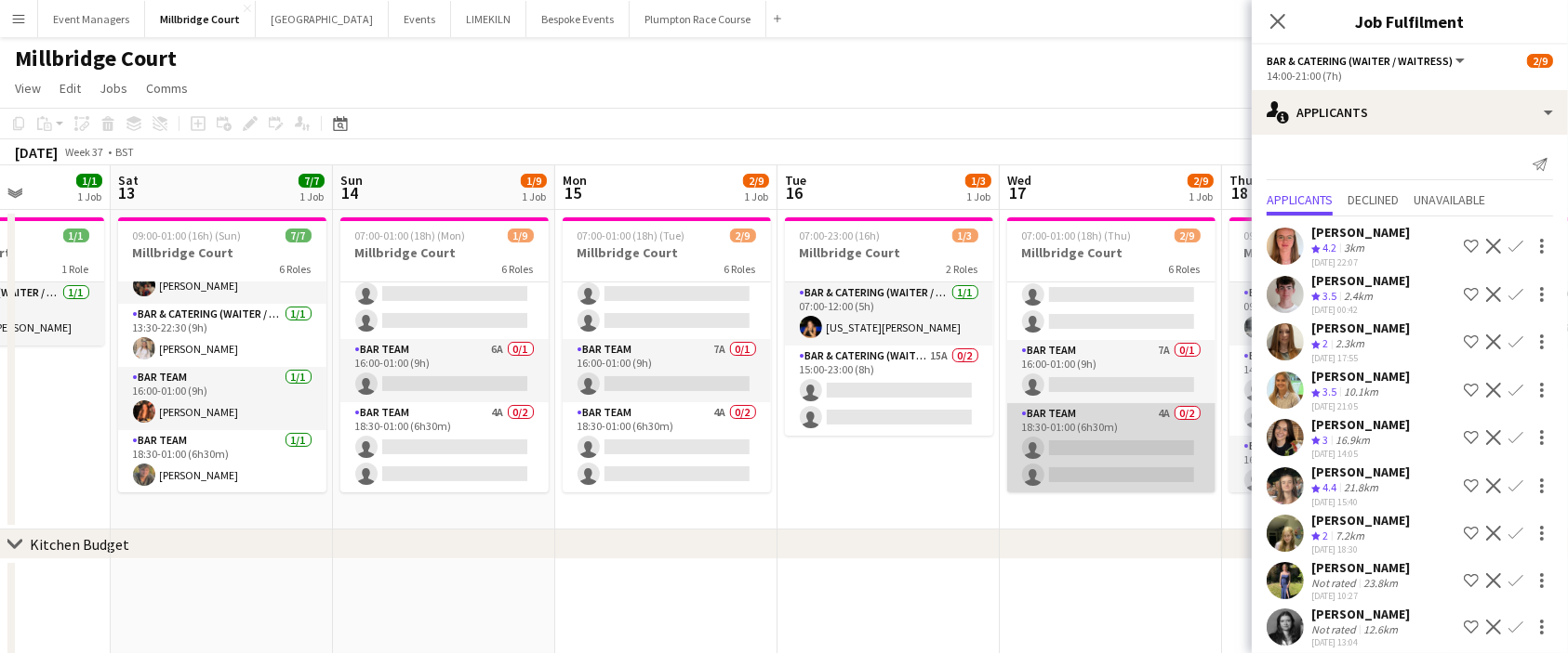
click at [1119, 443] on app-card-role "Bar Team 4A 0/2 18:30-01:00 (6h30m) single-neutral-actions single-neutral-actio…" at bounding box center [1111, 447] width 208 height 90
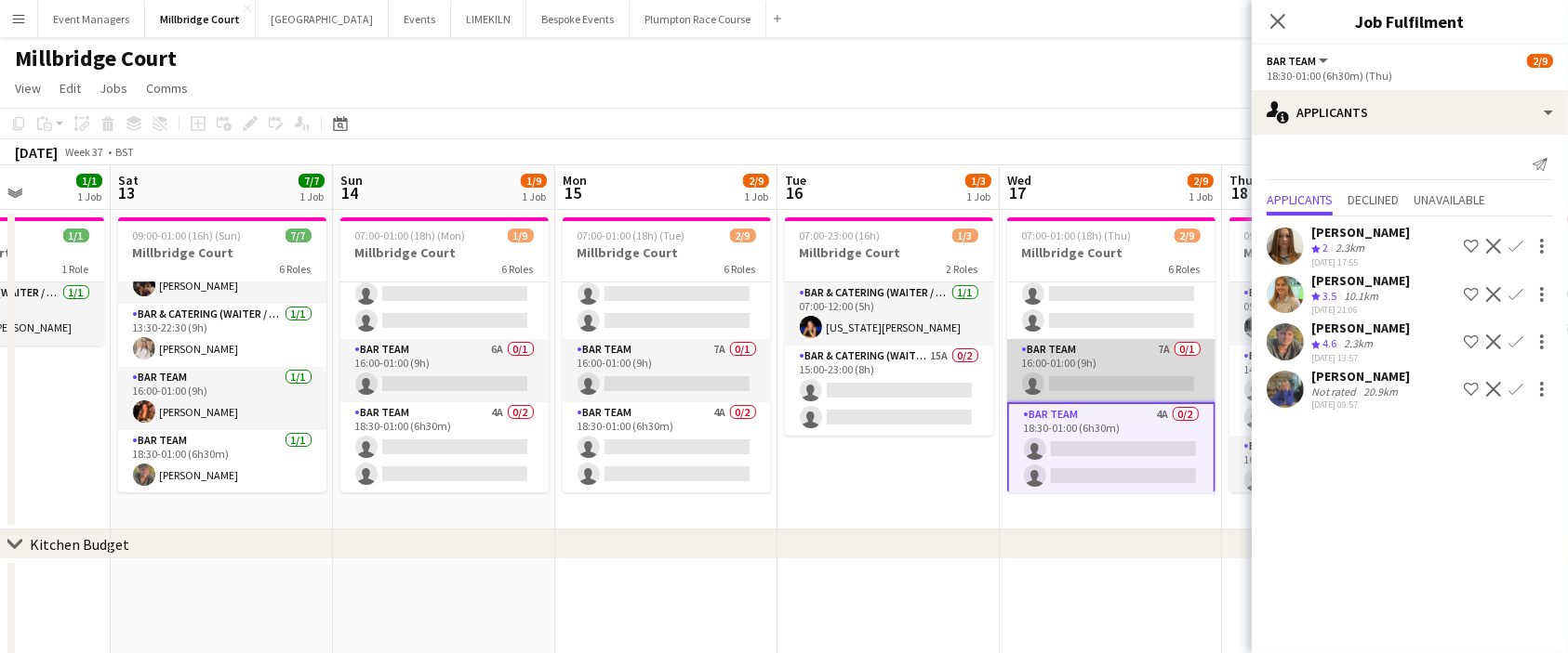
click at [1096, 346] on app-card-role "Bar Team 7A 0/1 16:00-01:00 (9h) single-neutral-actions" at bounding box center [1111, 370] width 208 height 63
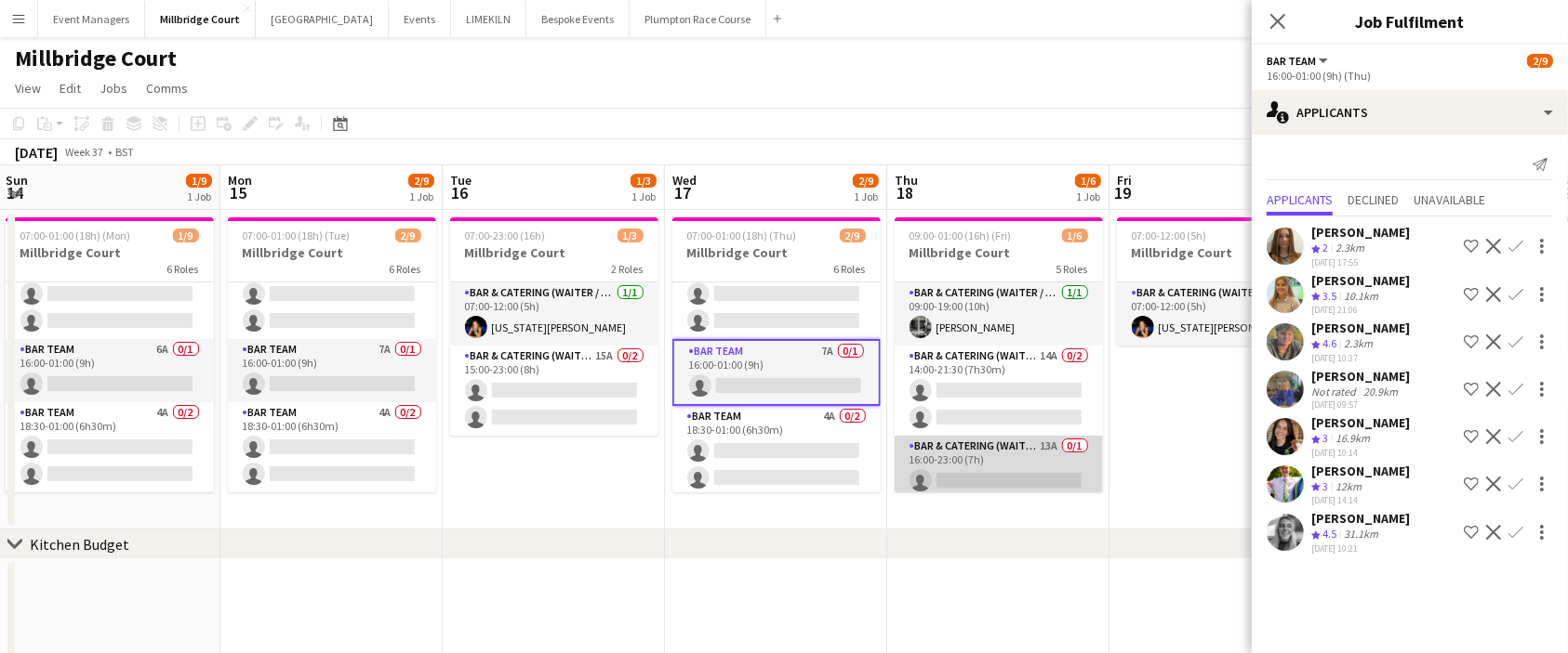
scroll to position [133, 0]
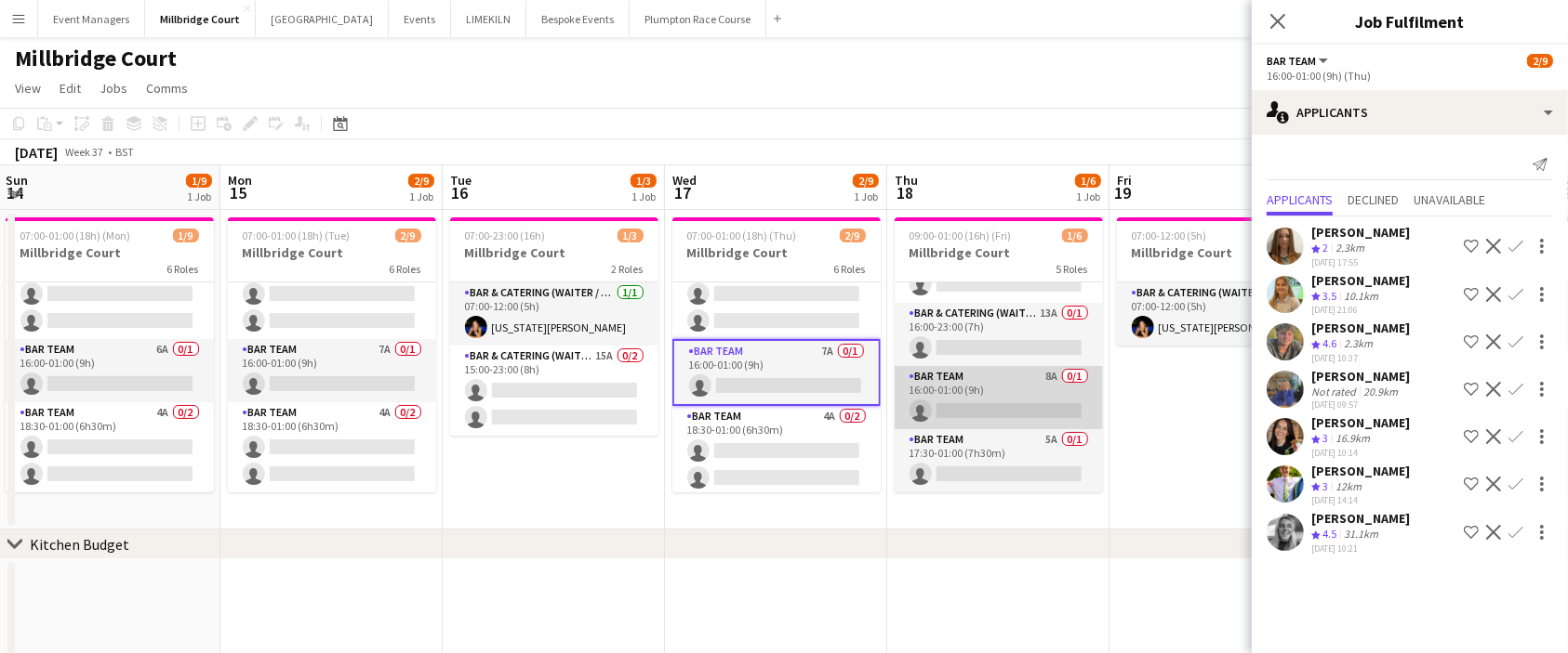
click at [1002, 396] on app-card-role "Bar Team 8A 0/1 16:00-01:00 (9h) single-neutral-actions" at bounding box center [998, 397] width 208 height 63
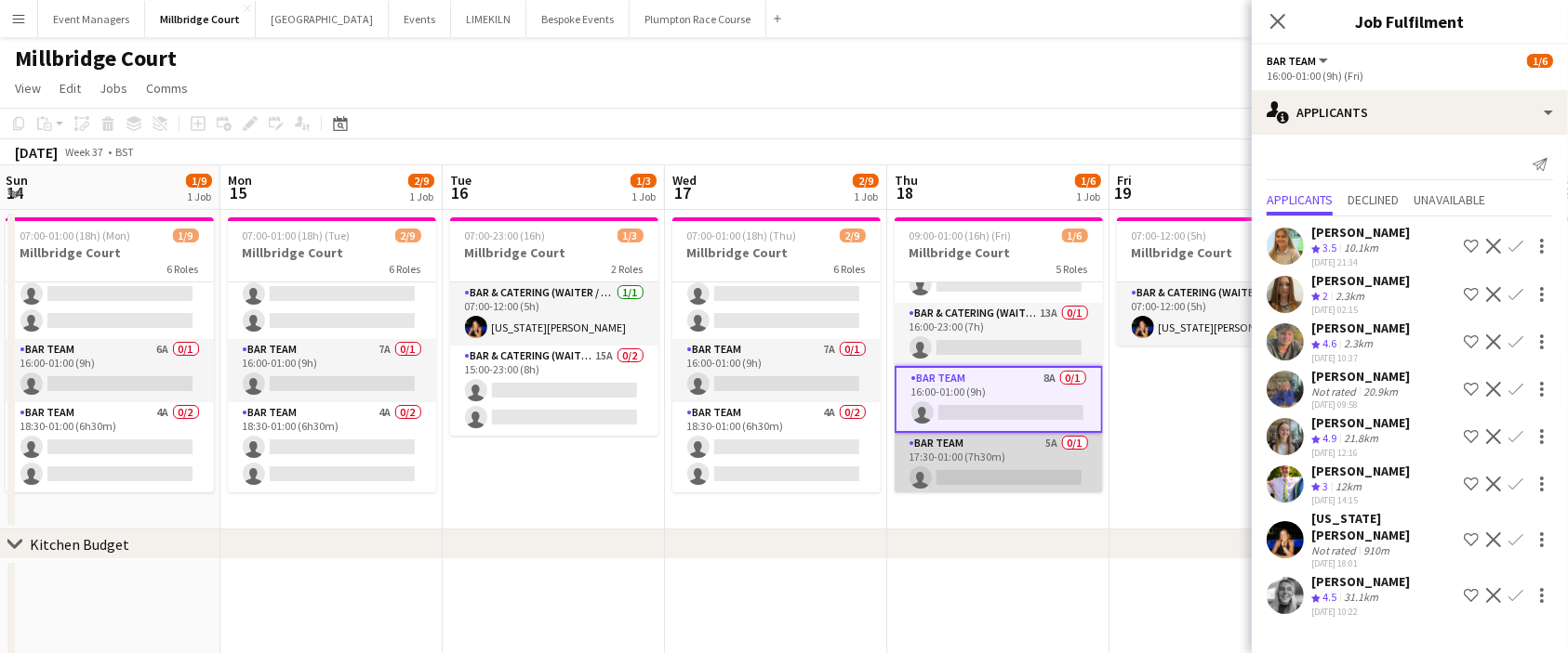
click at [984, 482] on app-card-role "Bar Team 5A 0/1 17:30-01:00 (7h30m) single-neutral-actions" at bounding box center [998, 464] width 208 height 63
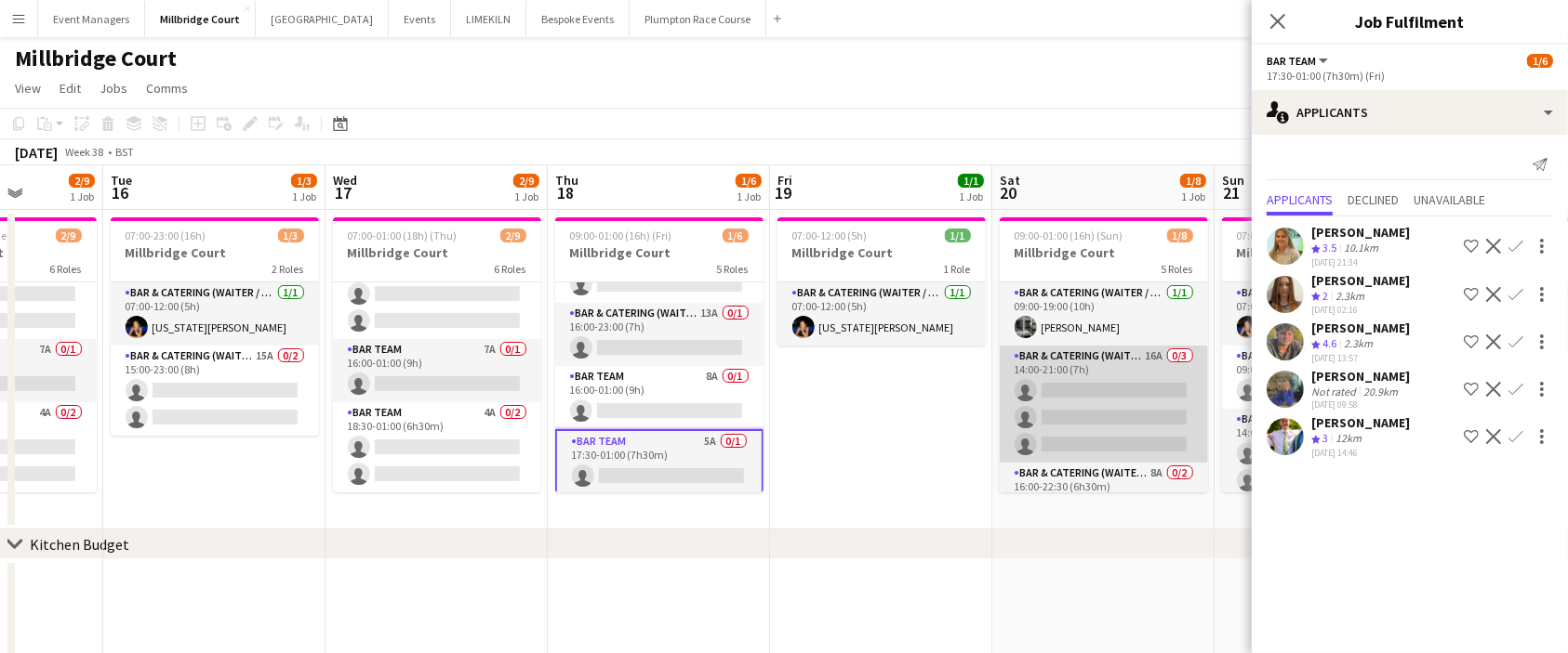
scroll to position [185, 0]
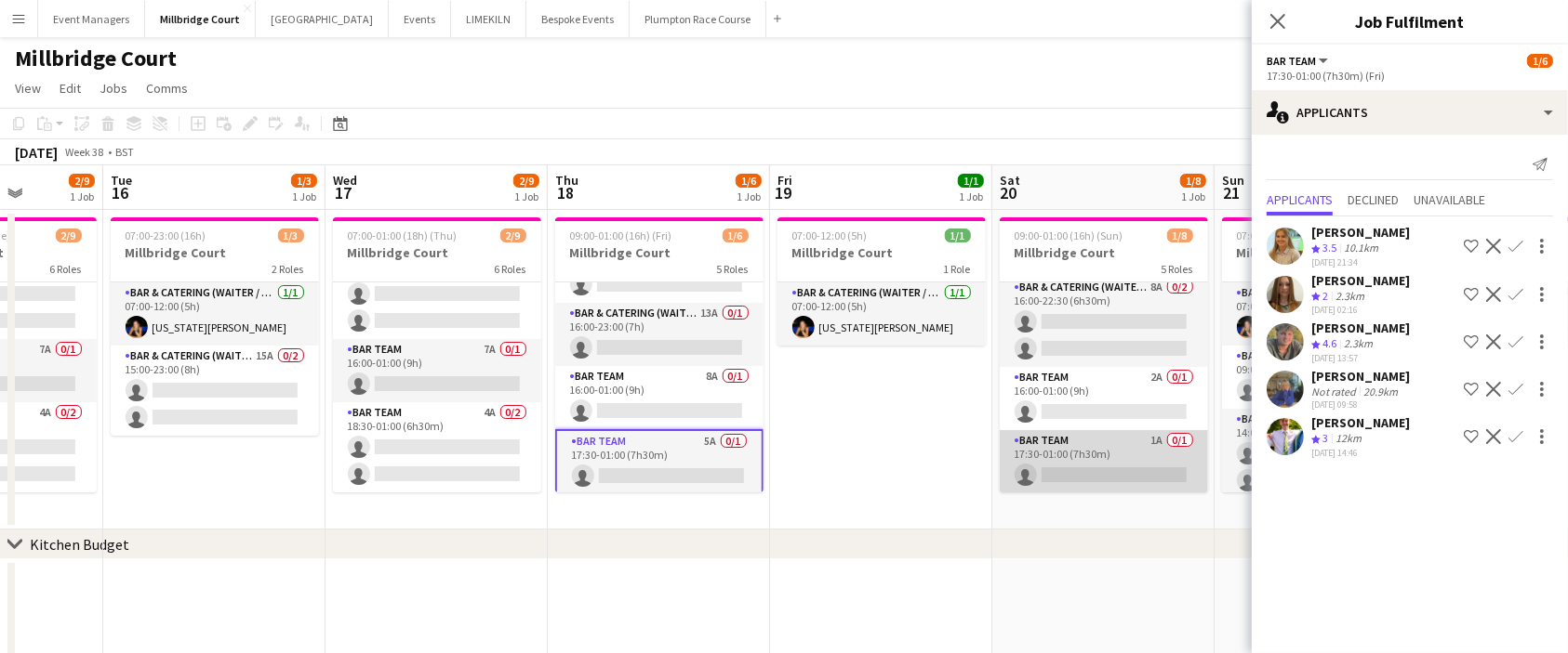
click at [1076, 448] on app-card-role "Bar Team 1A 0/1 17:30-01:00 (7h30m) single-neutral-actions" at bounding box center [1103, 461] width 208 height 63
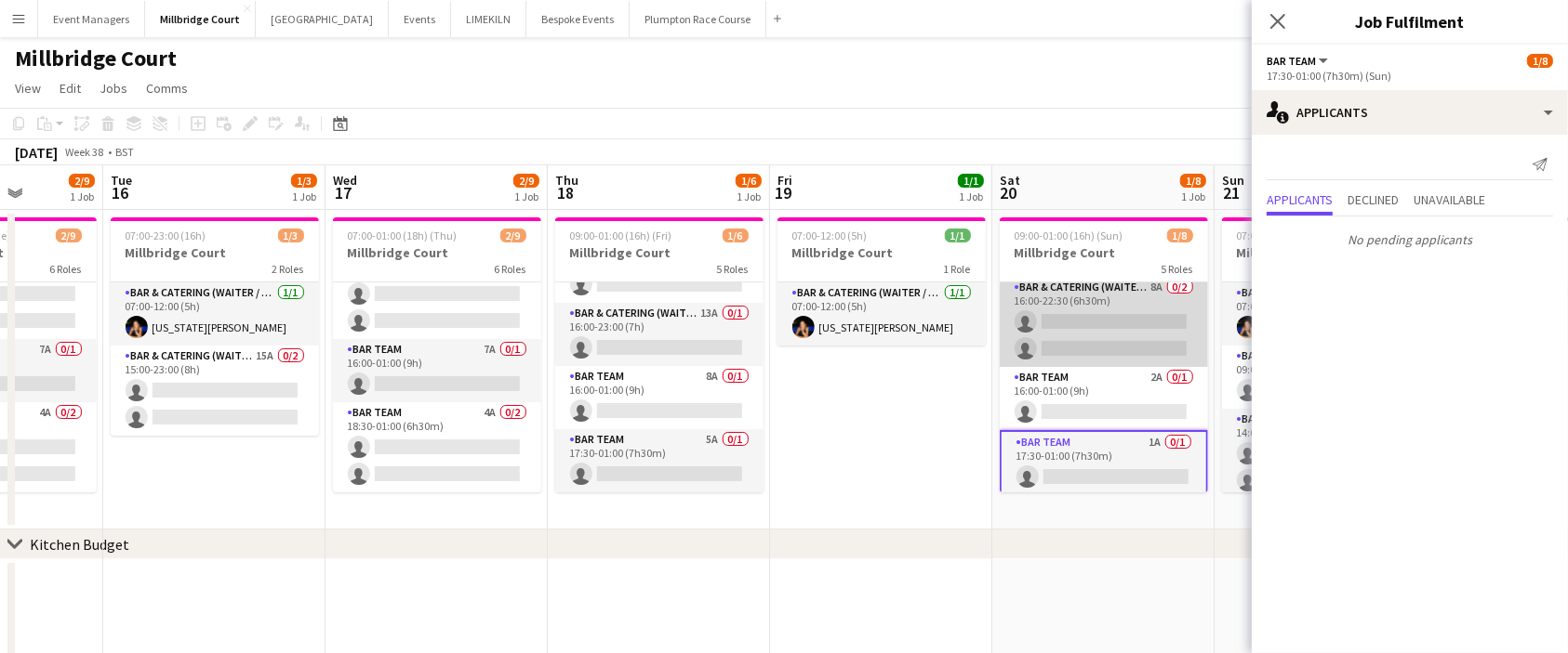
click at [1097, 360] on app-card-role "Bar & Catering (Waiter / waitress) 8A 0/2 16:00-22:30 (6h30m) single-neutral-ac…" at bounding box center [1103, 322] width 208 height 90
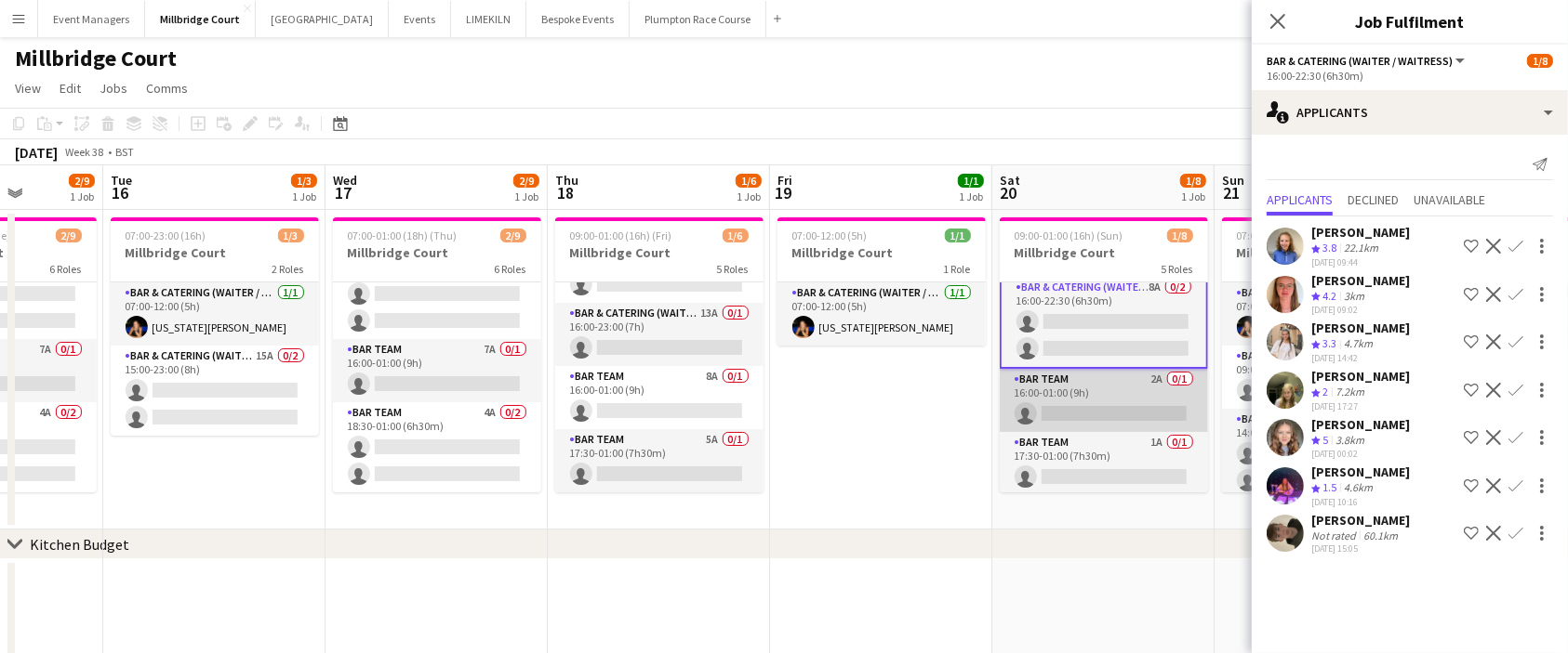
click at [1093, 386] on app-card-role "Bar Team 2A 0/1 16:00-01:00 (9h) single-neutral-actions" at bounding box center [1103, 400] width 208 height 63
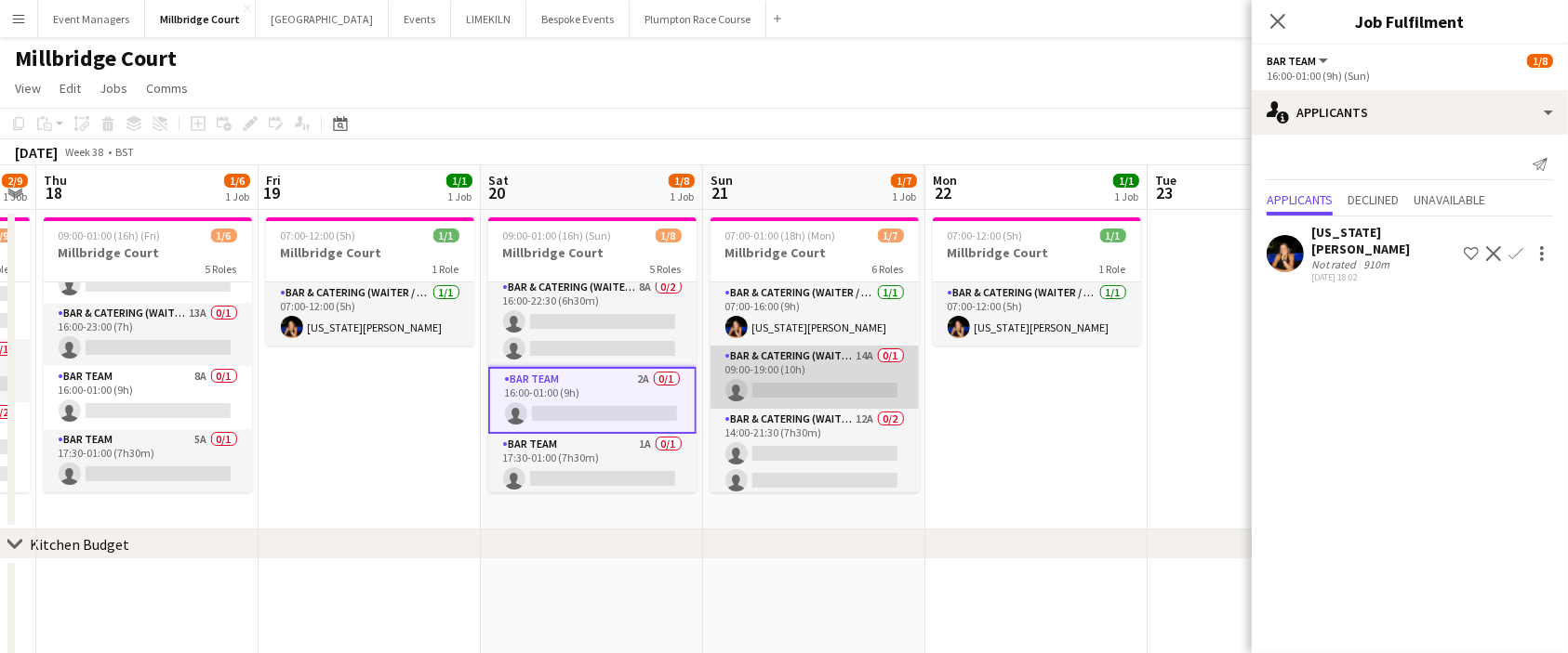
scroll to position [195, 0]
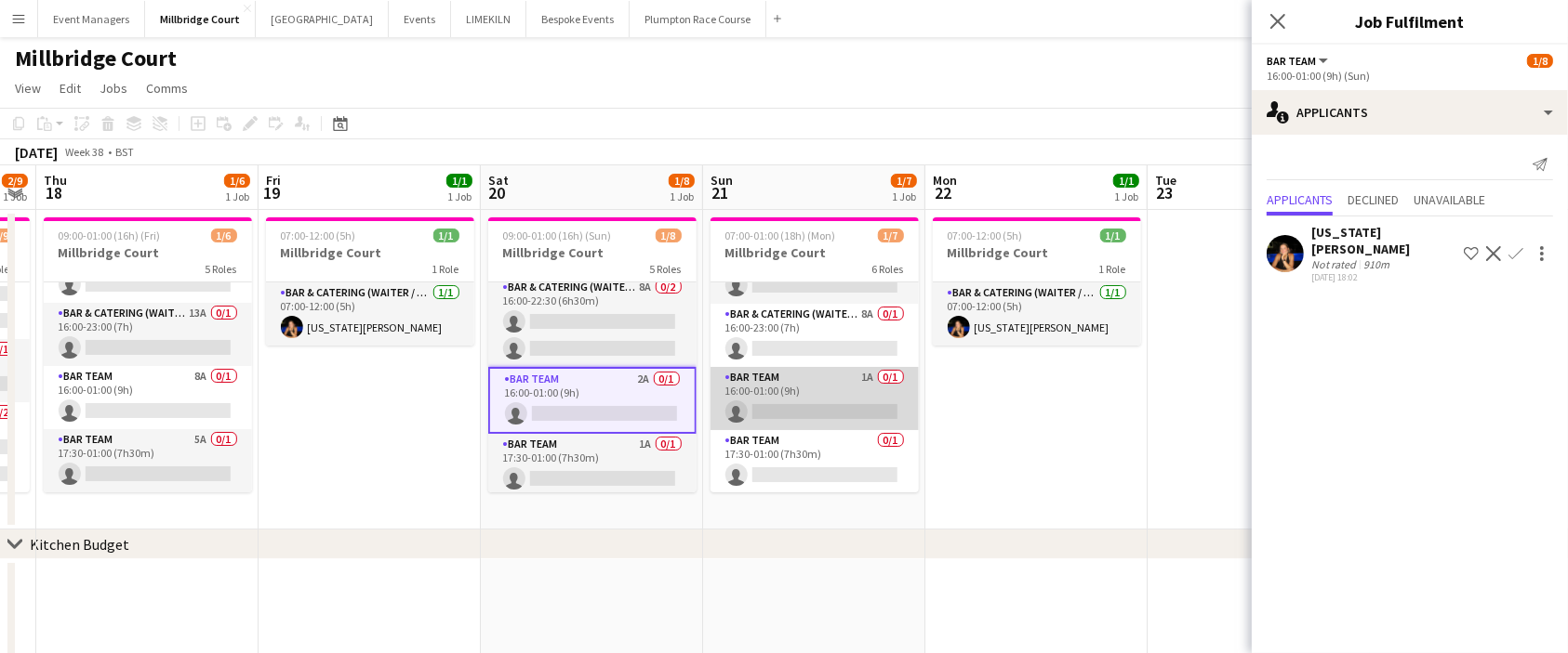
click at [801, 400] on app-card-role "Bar Team 1A 0/1 16:00-01:00 (9h) single-neutral-actions" at bounding box center [814, 398] width 208 height 63
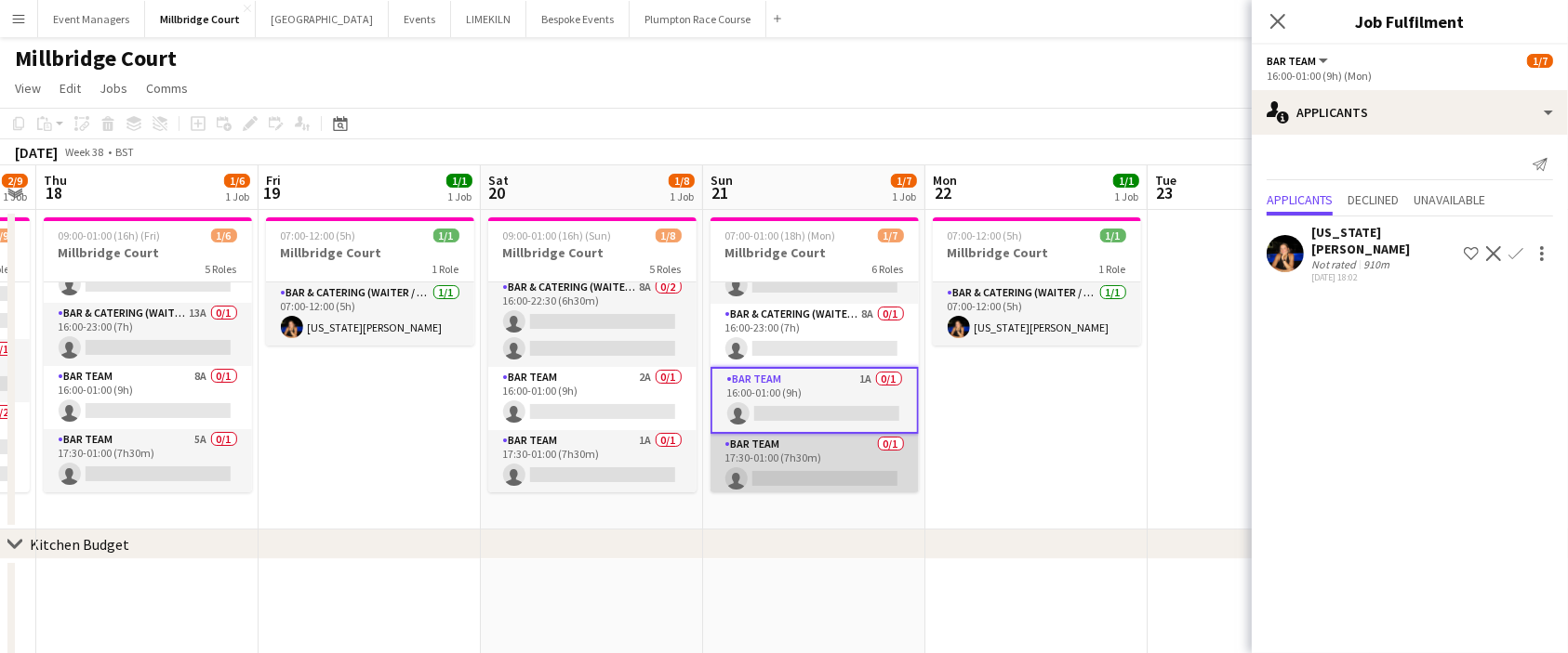
click at [812, 446] on app-card-role "Bar Team 0/1 17:30-01:00 (7h30m) single-neutral-actions" at bounding box center [814, 465] width 208 height 63
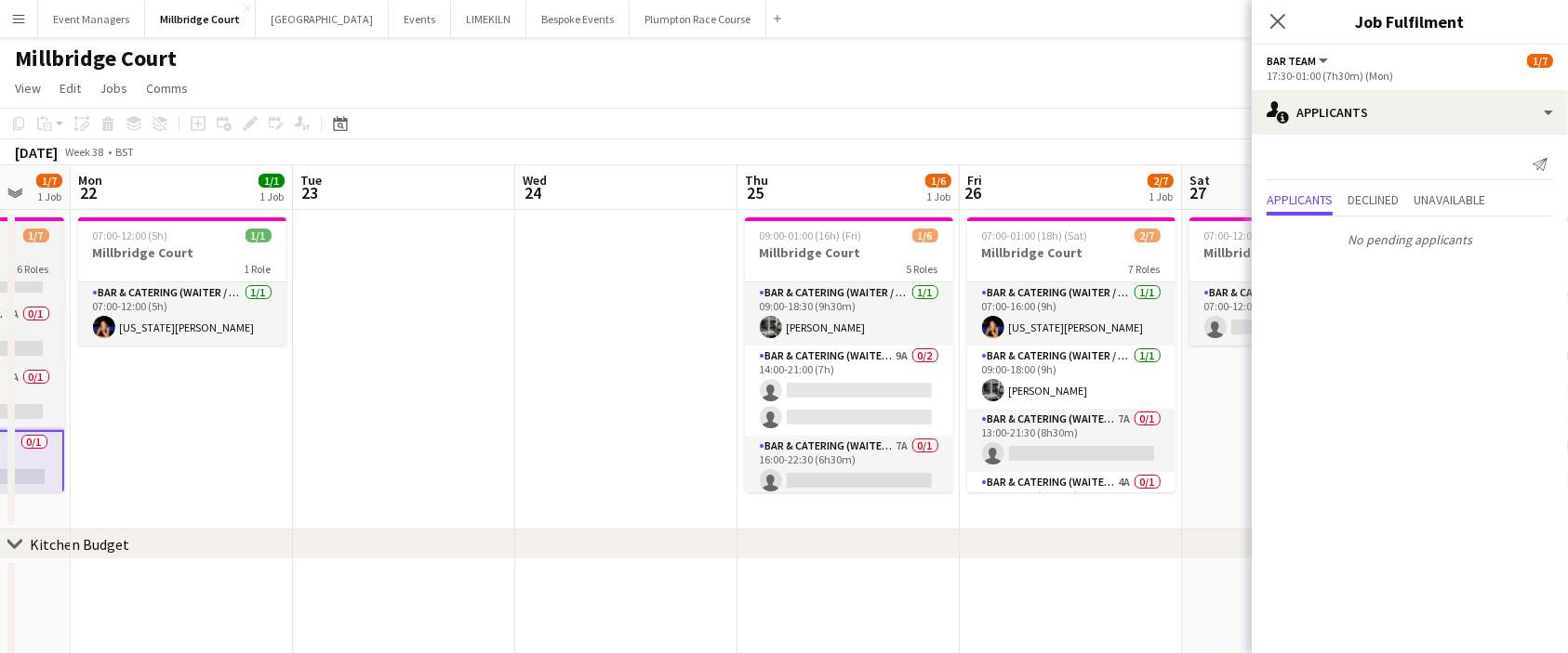
scroll to position [133, 0]
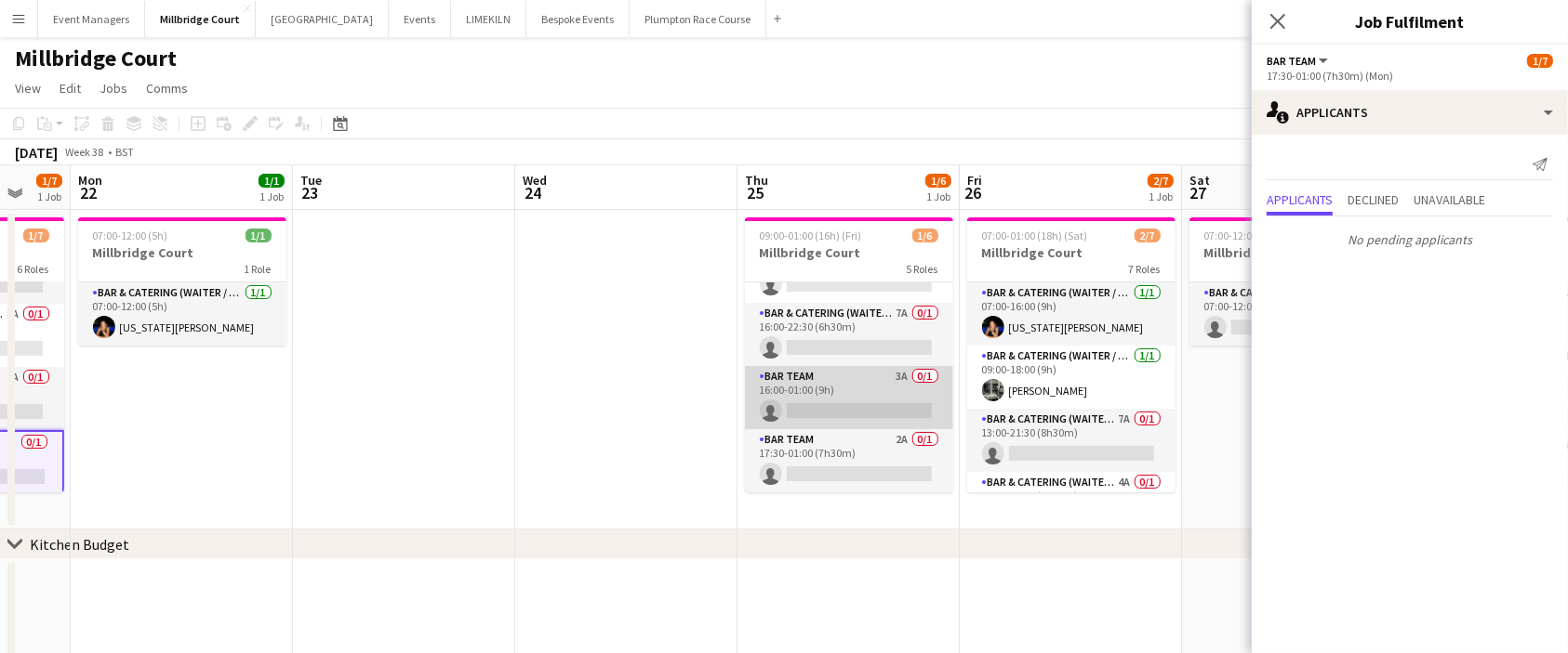
click at [857, 399] on app-card-role "Bar Team 3A 0/1 16:00-01:00 (9h) single-neutral-actions" at bounding box center [848, 397] width 208 height 63
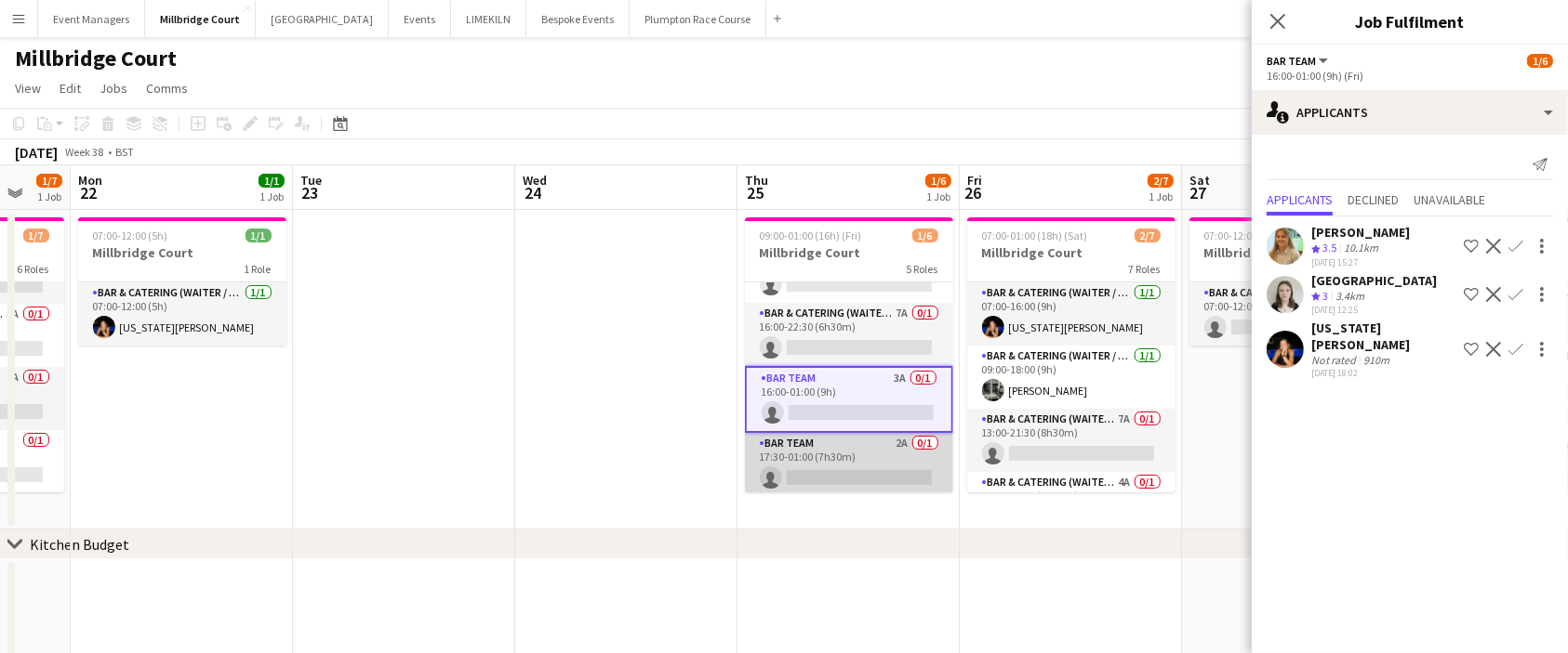
click at [842, 467] on app-card-role "Bar Team 2A 0/1 17:30-01:00 (7h30m) single-neutral-actions" at bounding box center [848, 464] width 208 height 63
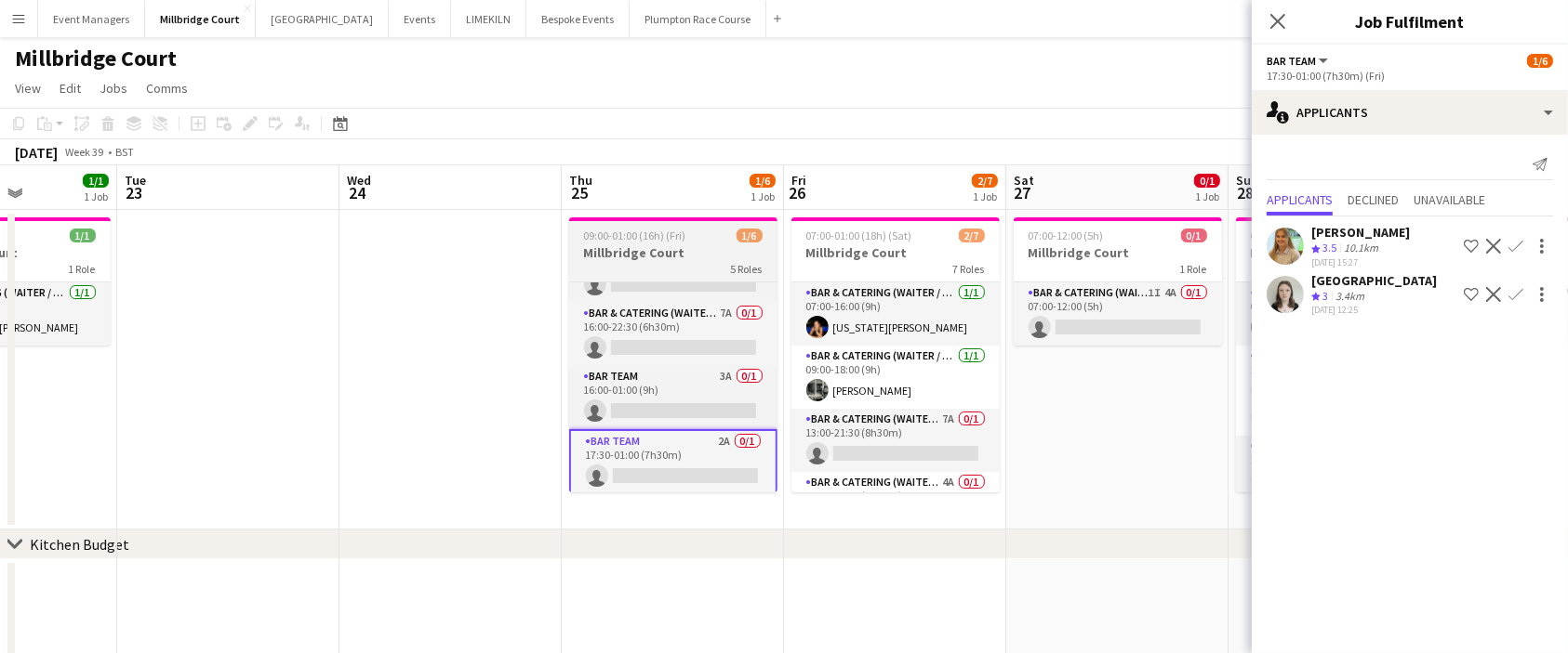
scroll to position [0, 555]
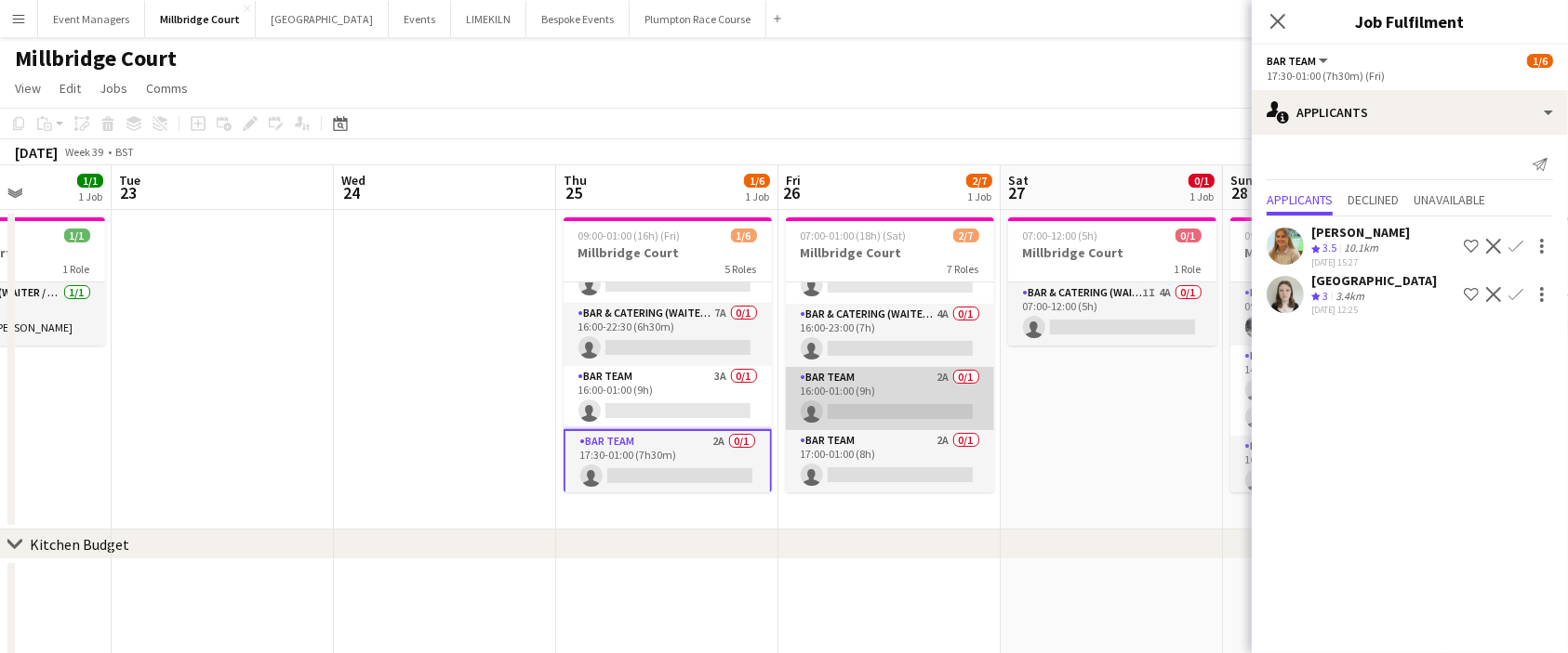
click at [870, 426] on app-card-role "Bar Team 2A 0/1 16:00-01:00 (9h) single-neutral-actions" at bounding box center [889, 398] width 208 height 63
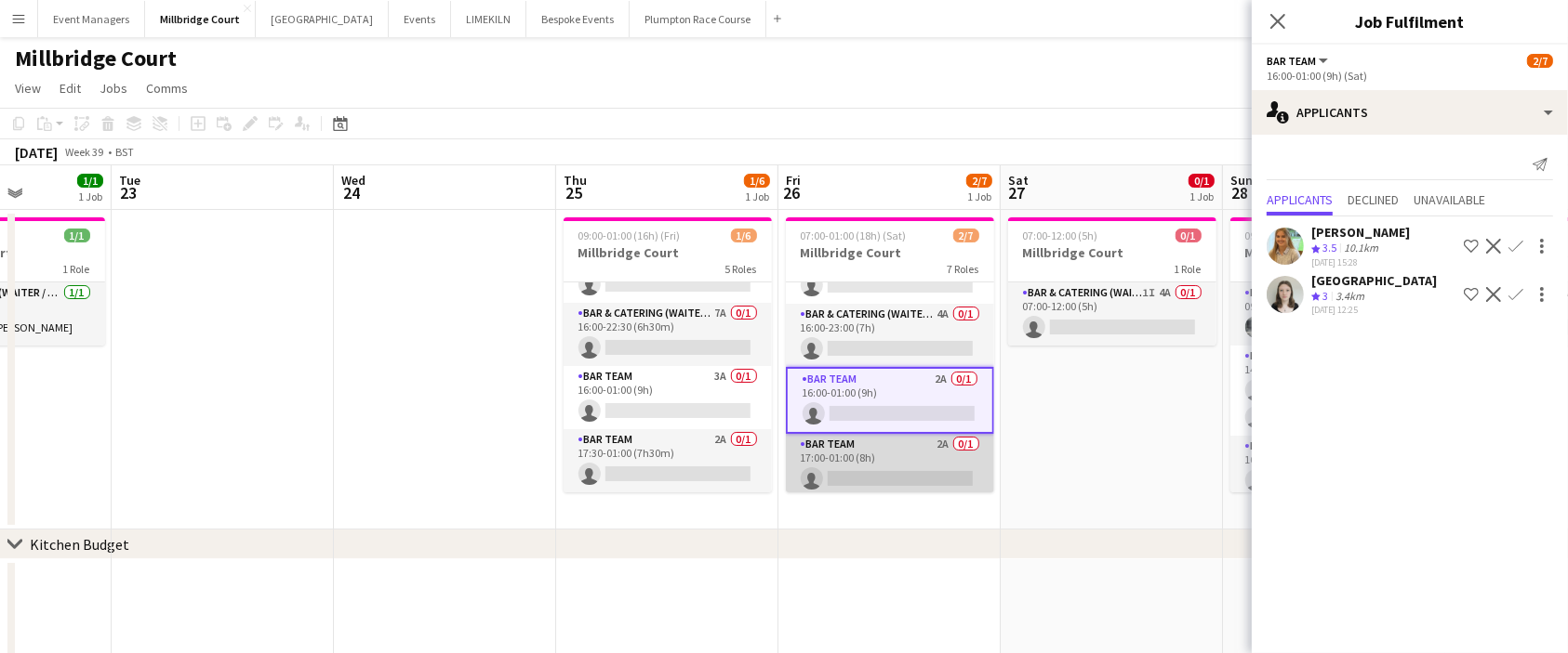
click at [885, 474] on app-card-role "Bar Team 2A 0/1 17:00-01:00 (8h) single-neutral-actions" at bounding box center [889, 465] width 208 height 63
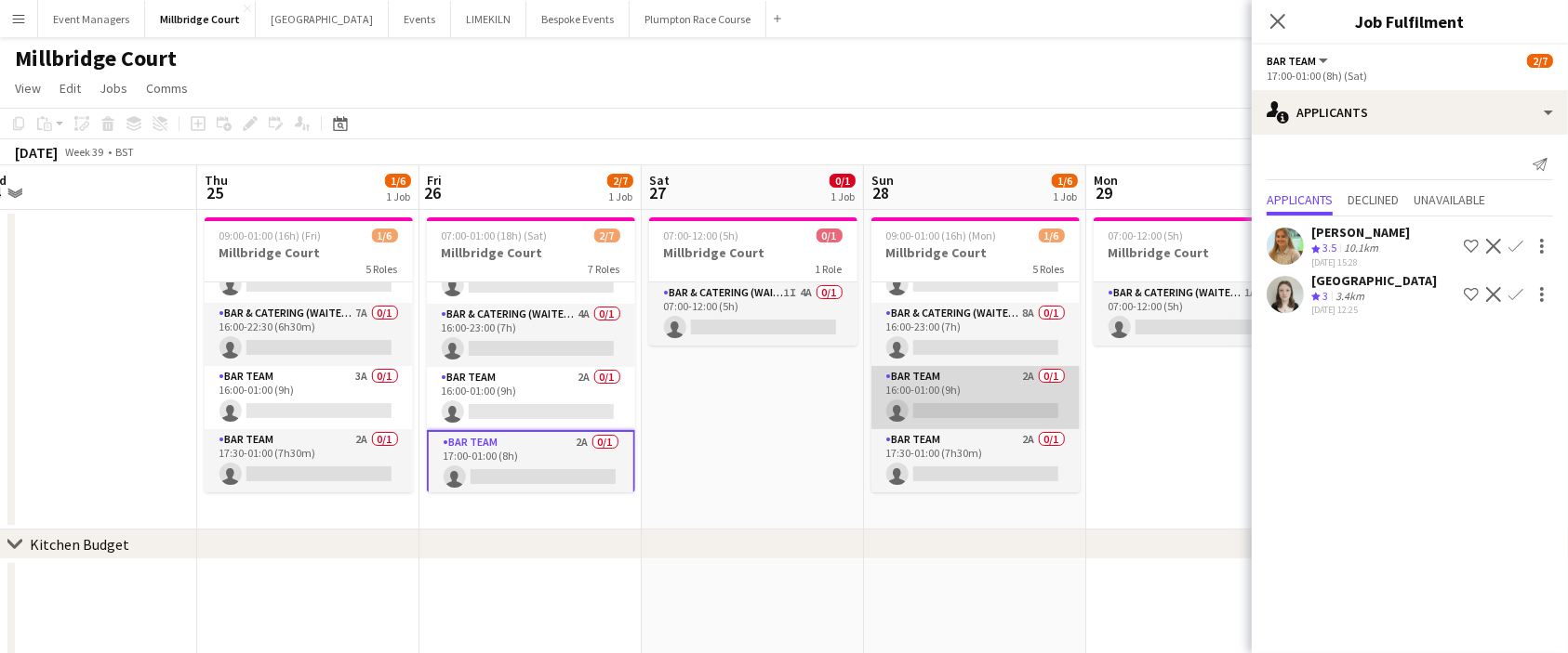
click at [960, 398] on app-card-role "Bar Team 2A 0/1 16:00-01:00 (9h) single-neutral-actions" at bounding box center [974, 397] width 208 height 63
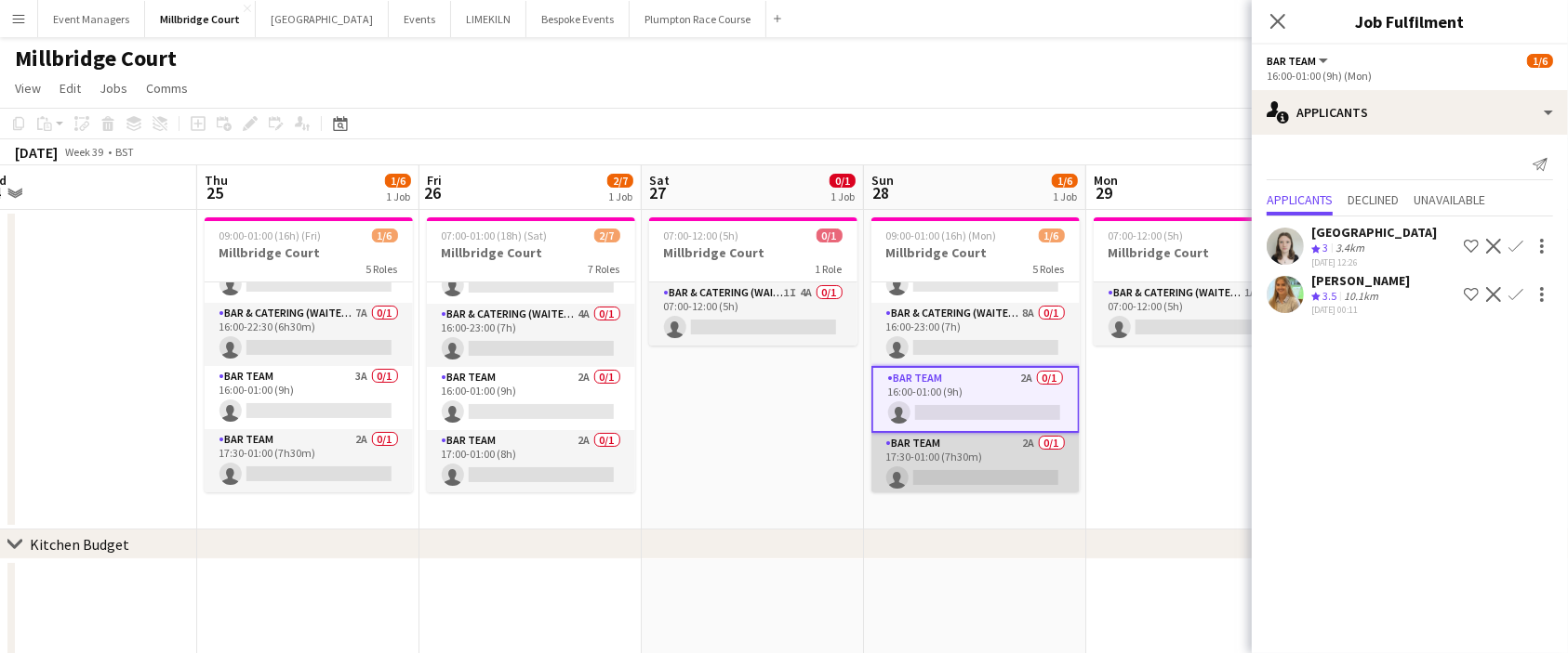
click at [968, 440] on app-card-role "Bar Team 2A 0/1 17:30-01:00 (7h30m) single-neutral-actions" at bounding box center [974, 464] width 208 height 63
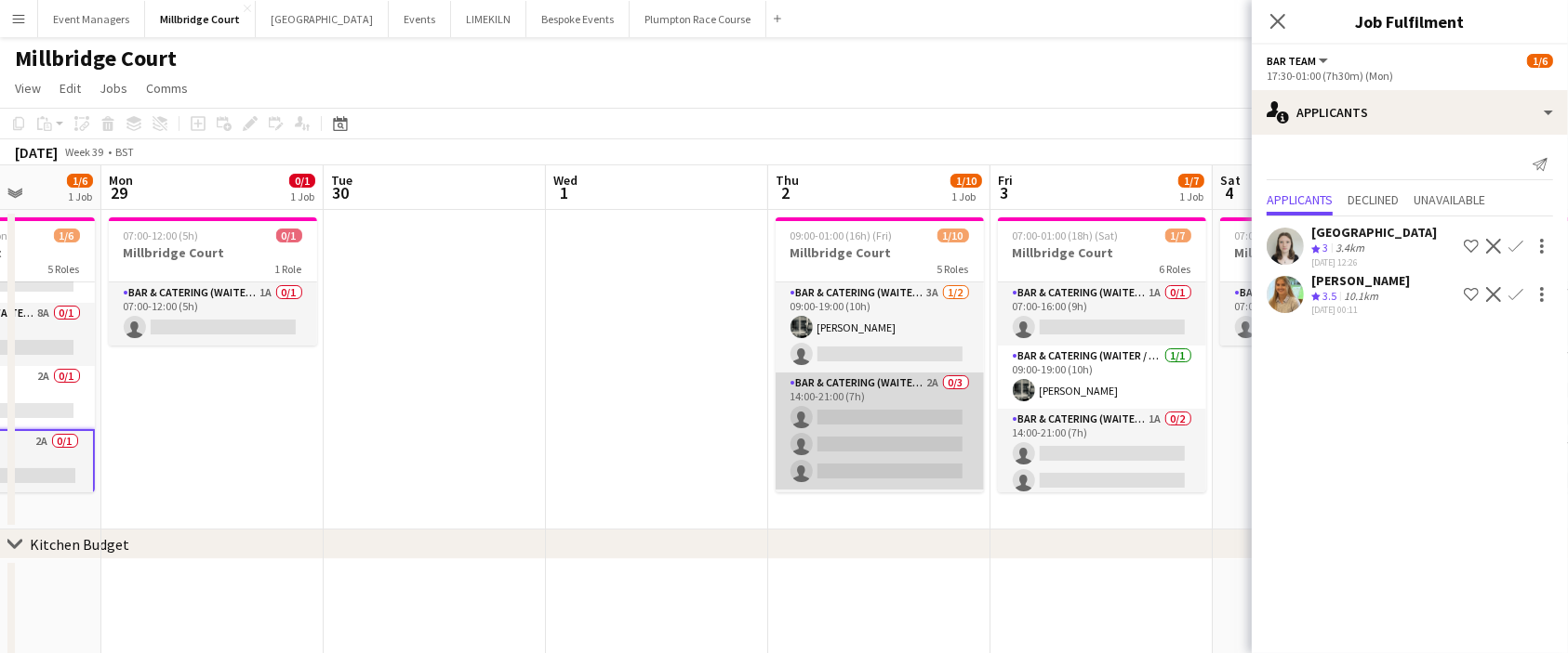
scroll to position [240, 0]
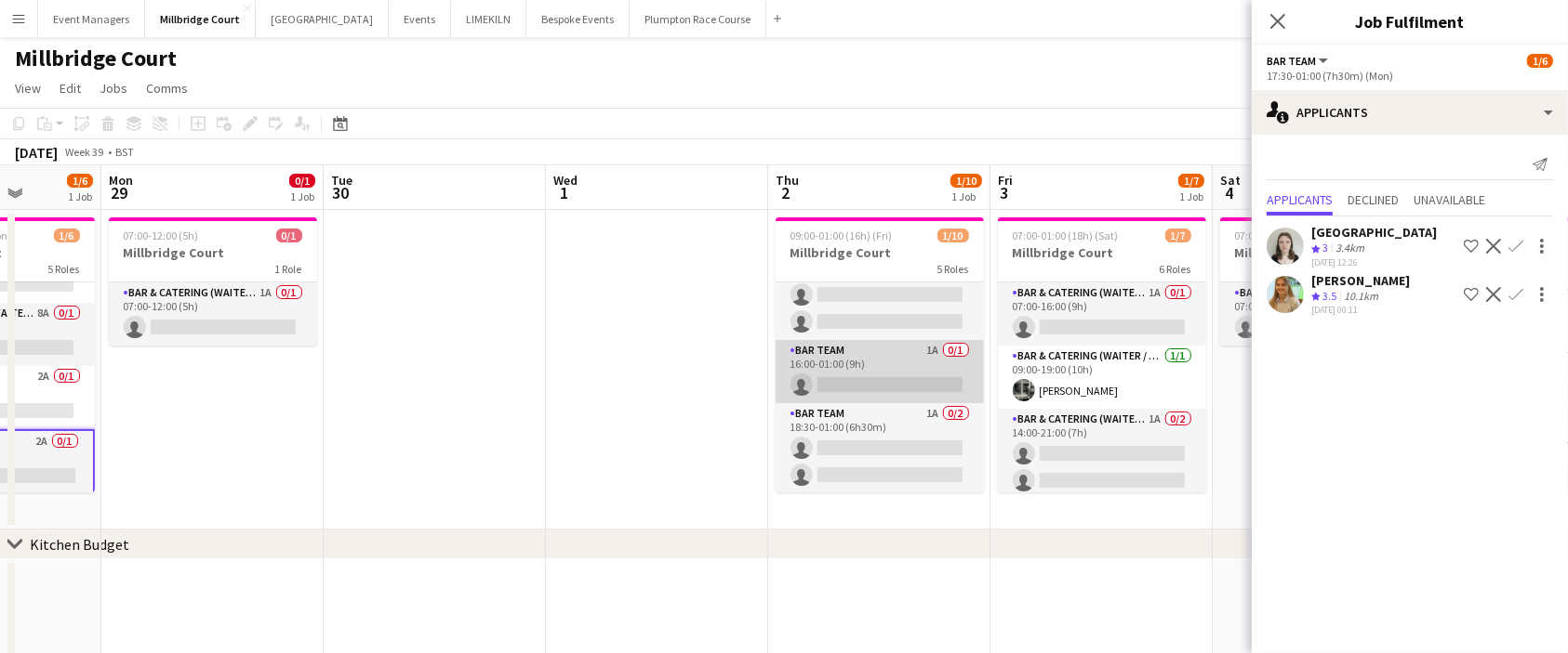
click at [864, 398] on app-card-role "Bar Team 1A 0/1 16:00-01:00 (9h) single-neutral-actions" at bounding box center [879, 371] width 208 height 63
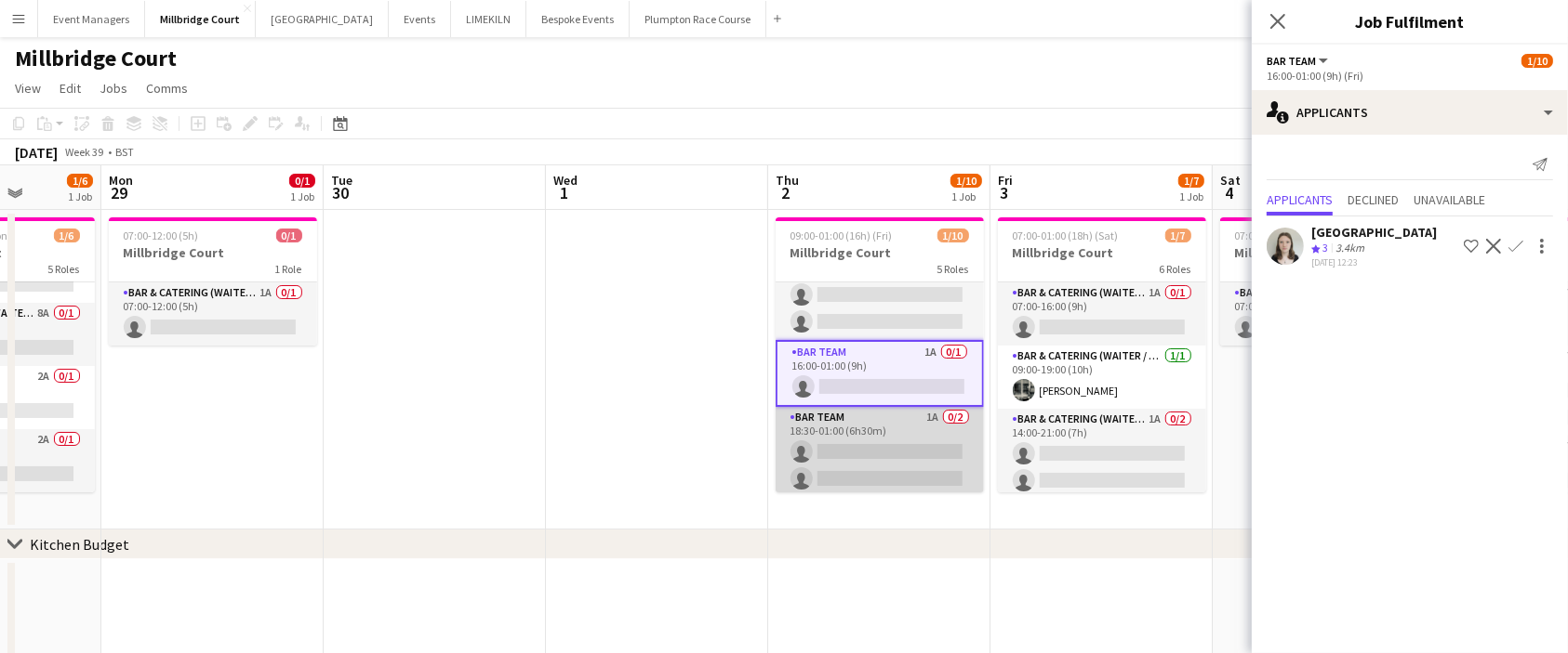
click at [869, 454] on app-card-role "Bar Team 1A 0/2 18:30-01:00 (6h30m) single-neutral-actions single-neutral-actio…" at bounding box center [879, 451] width 208 height 90
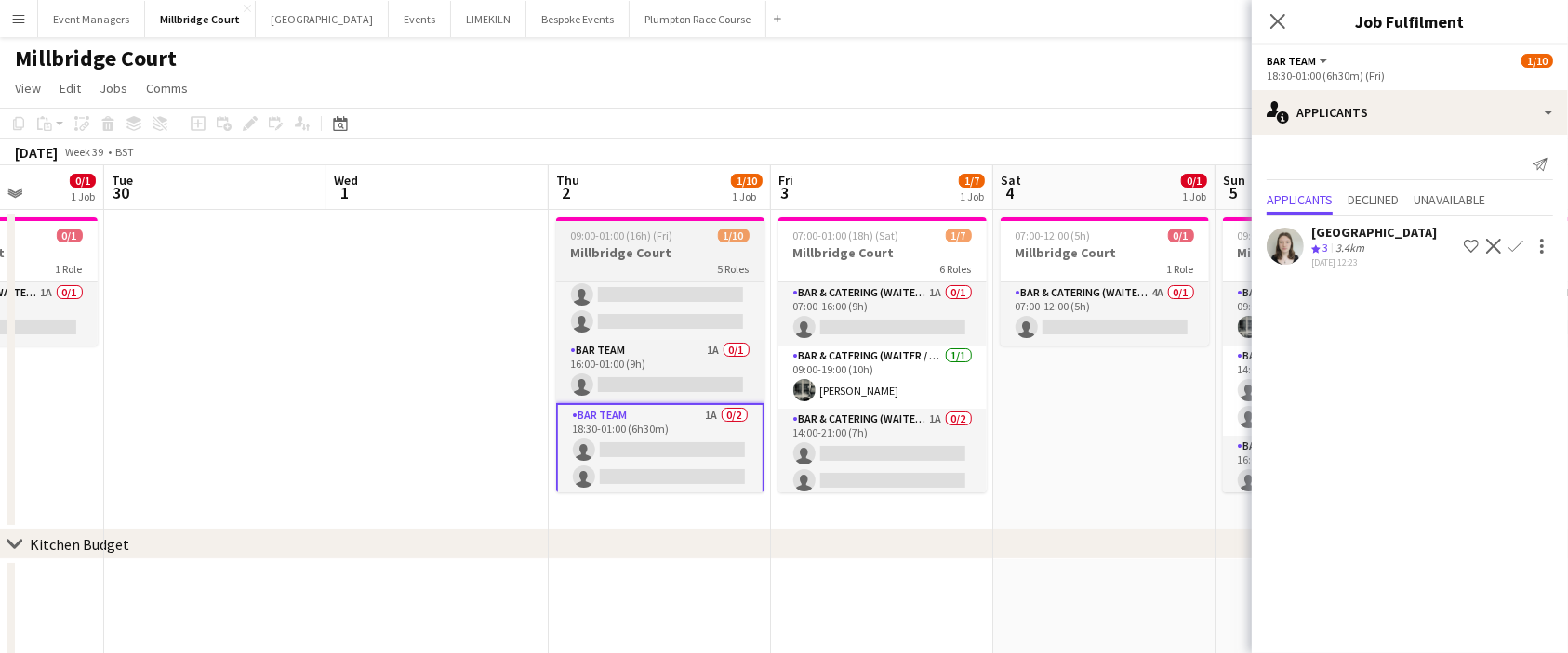
scroll to position [0, 786]
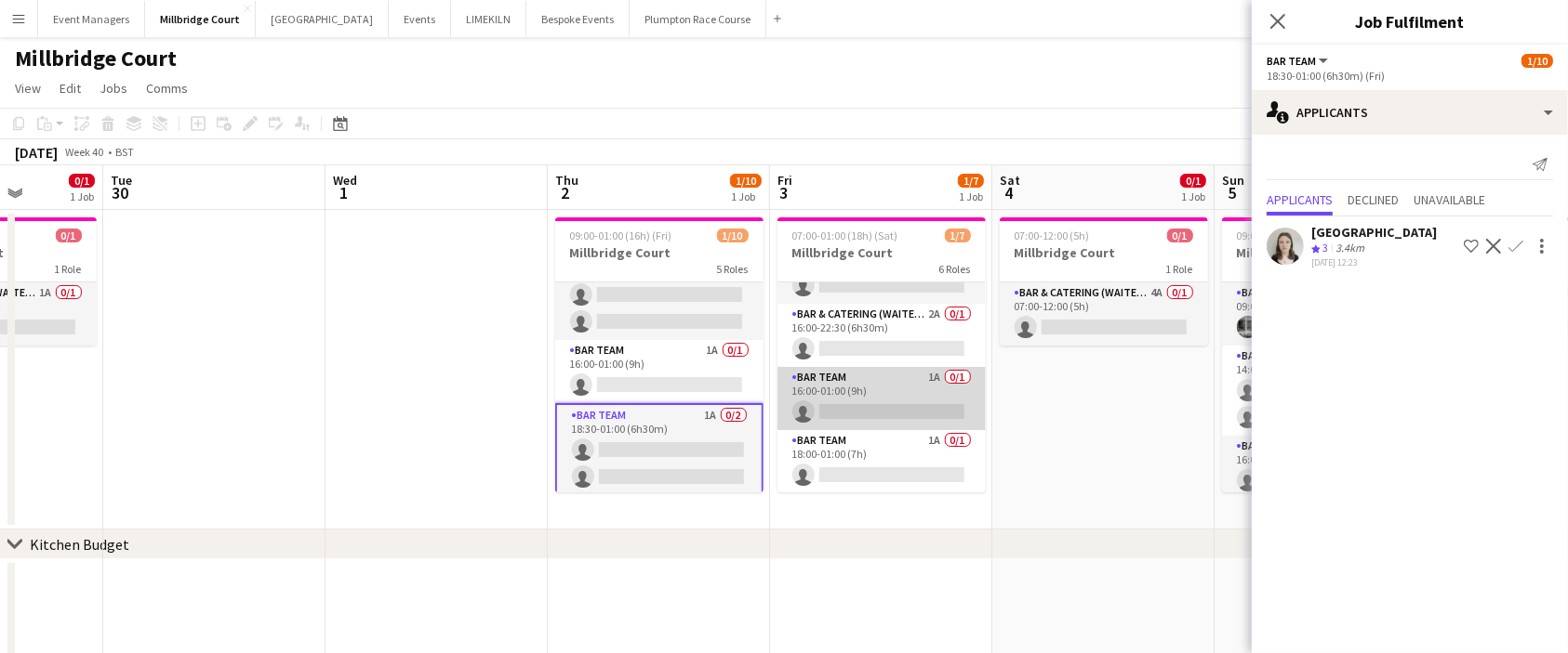
click at [885, 406] on app-card-role "Bar Team 1A 0/1 16:00-01:00 (9h) single-neutral-actions" at bounding box center [881, 398] width 208 height 63
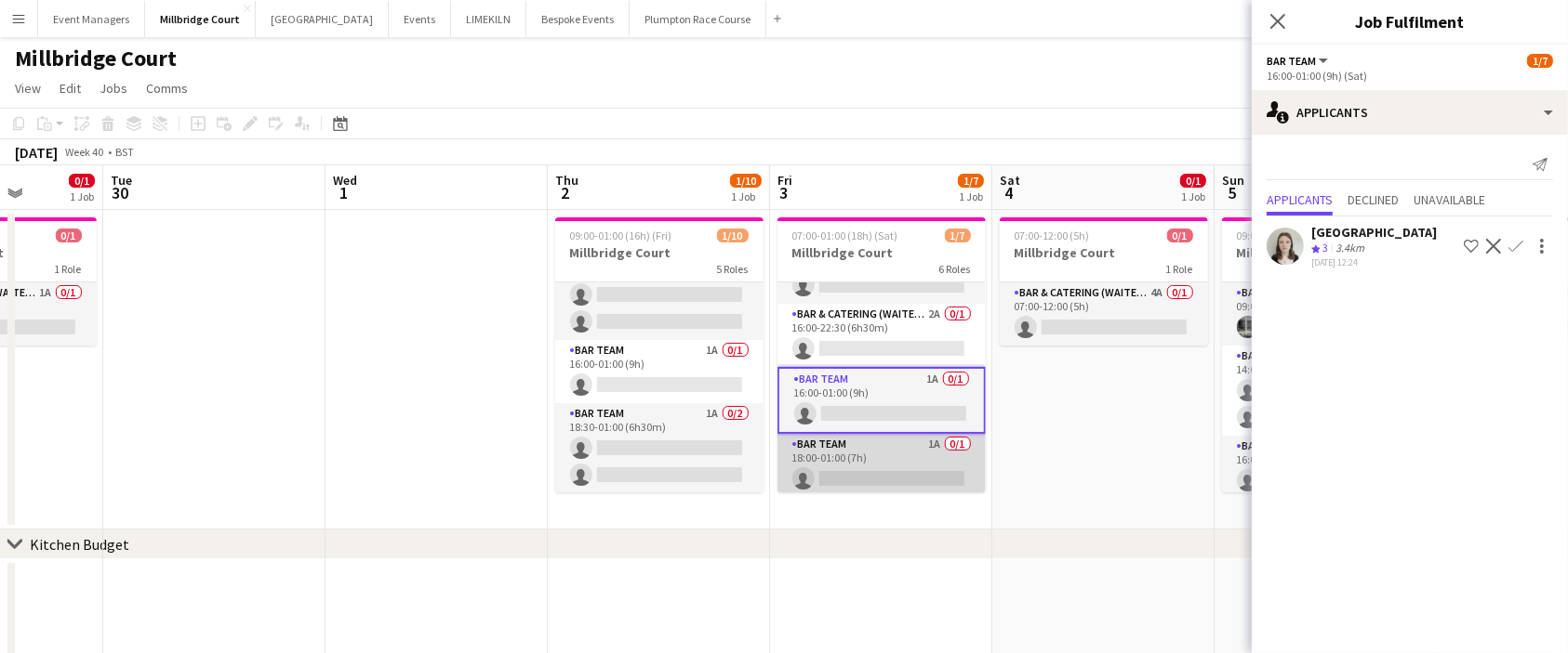
click at [884, 469] on app-card-role "Bar Team 1A 0/1 18:00-01:00 (7h) single-neutral-actions" at bounding box center [881, 465] width 208 height 63
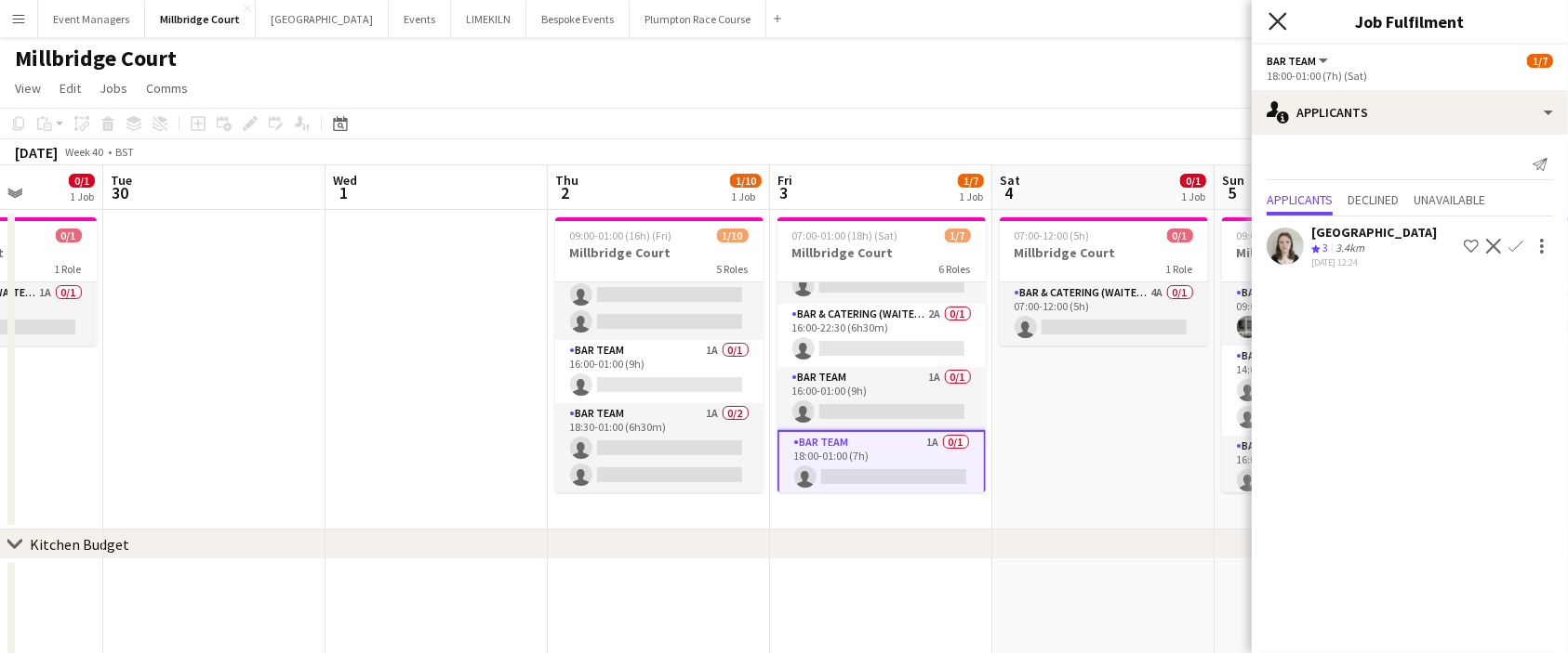
click at [1271, 13] on icon "Close pop-in" at bounding box center [1277, 21] width 17 height 17
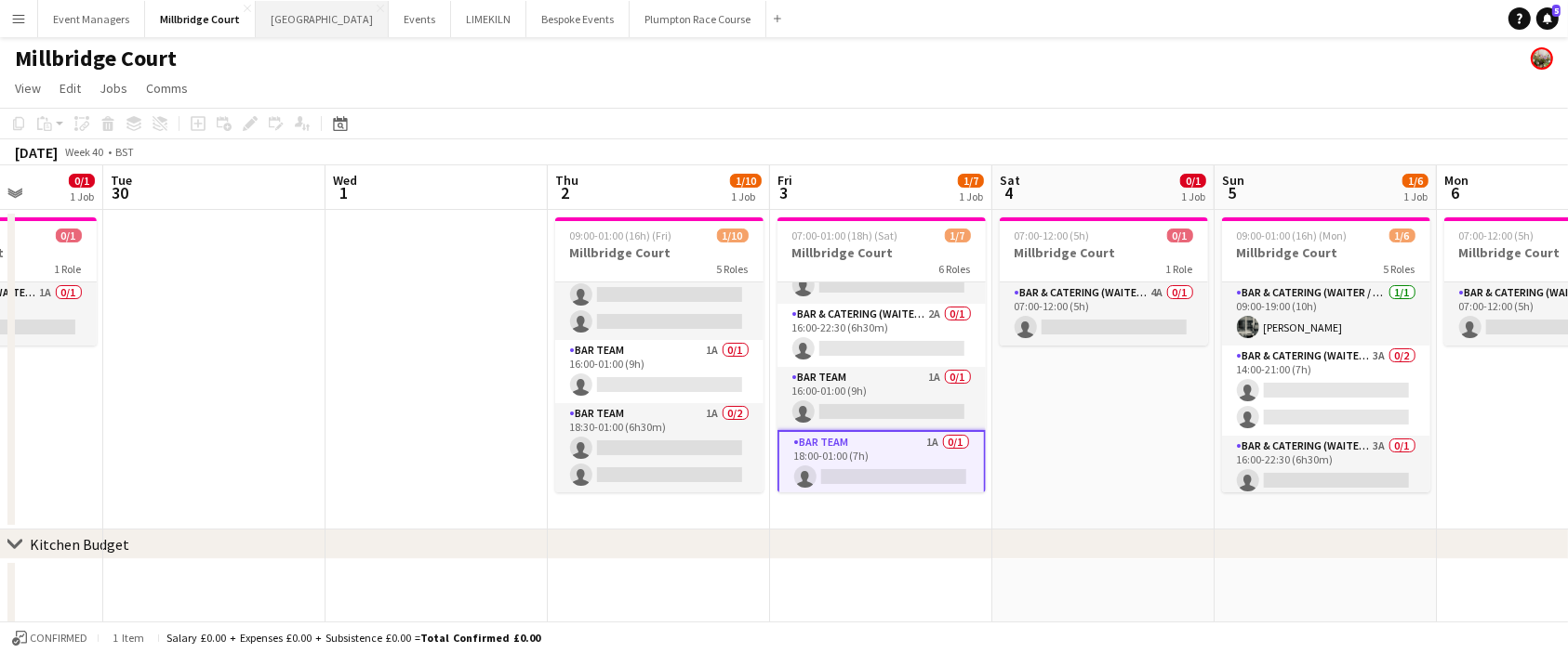
click at [284, 12] on button "[GEOGRAPHIC_DATA] Close" at bounding box center [322, 19] width 133 height 37
